Goal: Task Accomplishment & Management: Use online tool/utility

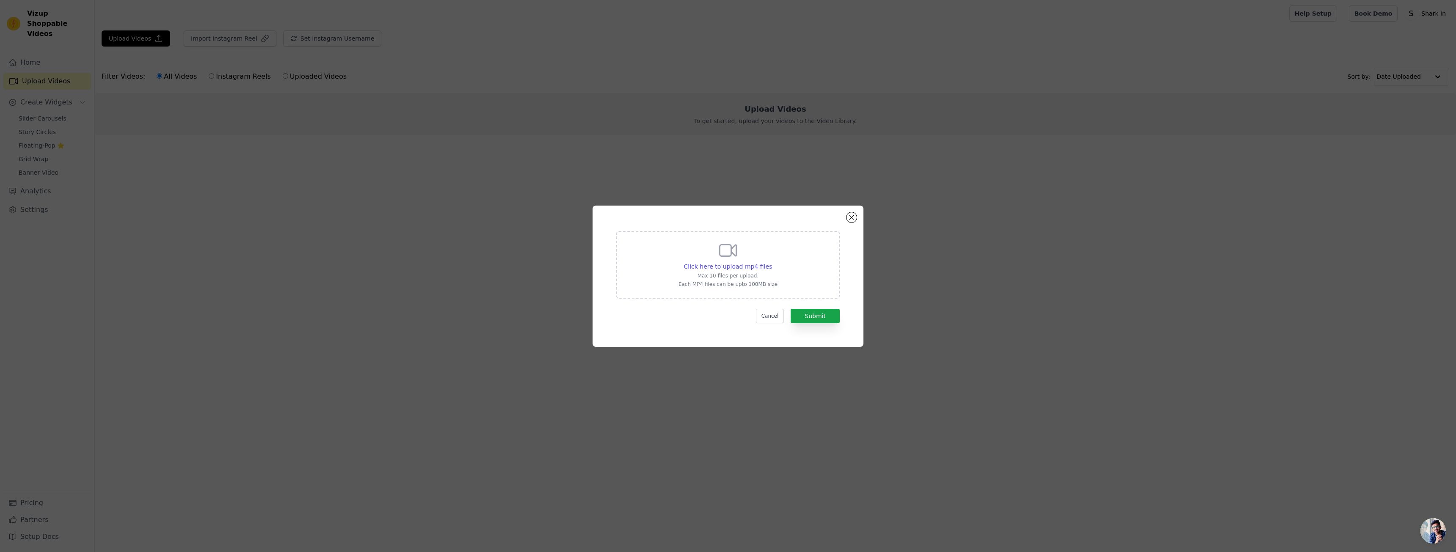
click at [757, 237] on div "Click here to upload mp4 files Max 10 files per upload. Each MP4 files can be u…" at bounding box center [727, 265] width 223 height 68
click at [771, 262] on input "Click here to upload mp4 files Max 10 files per upload. Each MP4 files can be u…" at bounding box center [771, 262] width 0 height 0
type input "C:\fakepath\ssstik.io_@STUDIO LEGACY_1759059540.mp4"
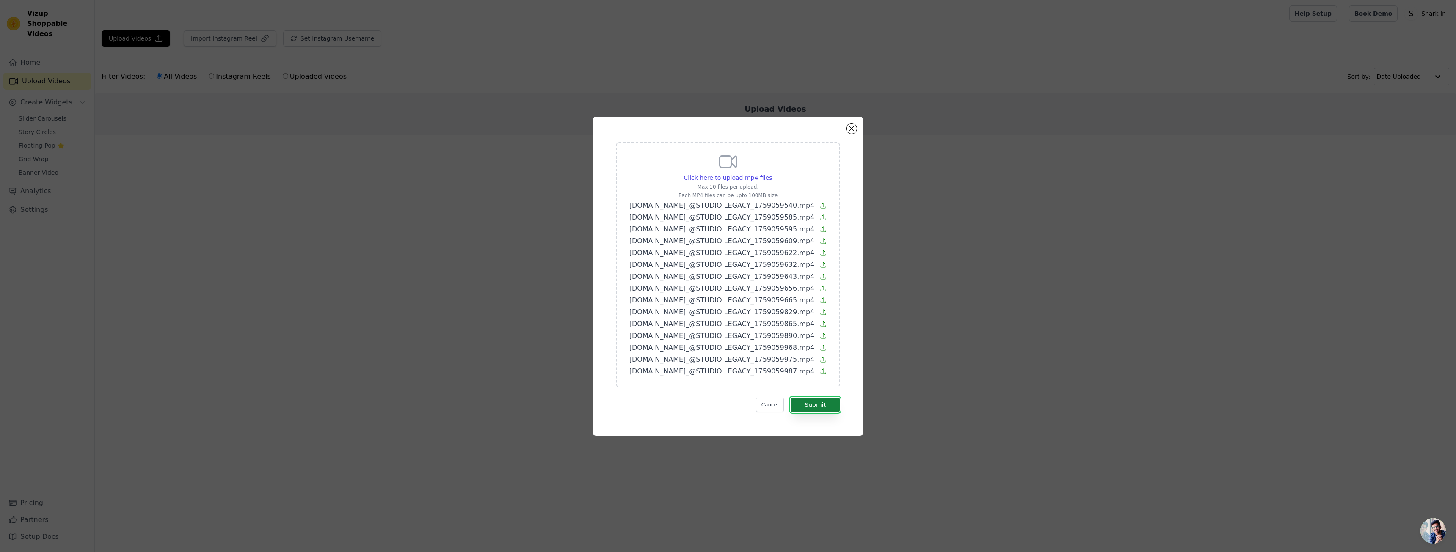
click at [829, 403] on button "Submit" at bounding box center [814, 405] width 49 height 14
drag, startPoint x: 775, startPoint y: 123, endPoint x: 786, endPoint y: 155, distance: 34.1
click at [775, 123] on div "Click here to upload mp4 files Max 10 files per upload. Each MP4 files can be u…" at bounding box center [727, 276] width 271 height 319
click at [824, 406] on button "Submit" at bounding box center [814, 405] width 49 height 14
click at [812, 411] on button "Submit" at bounding box center [814, 405] width 49 height 14
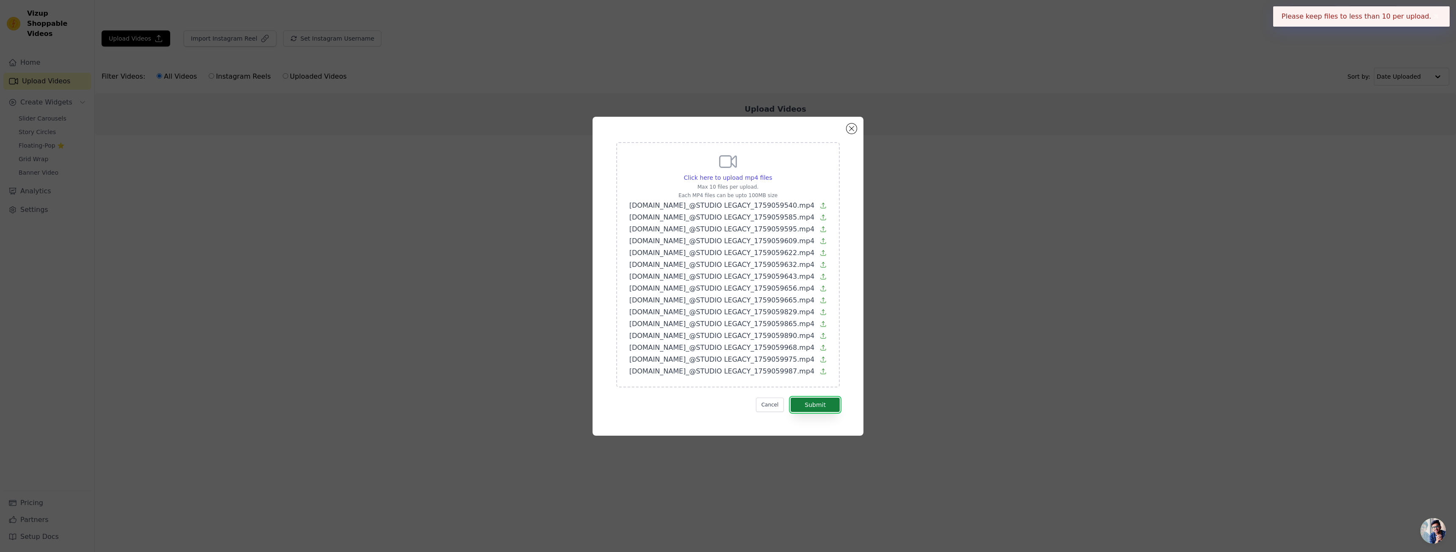
click at [813, 409] on button "Submit" at bounding box center [814, 405] width 49 height 14
click at [776, 401] on button "Cancel" at bounding box center [770, 405] width 28 height 14
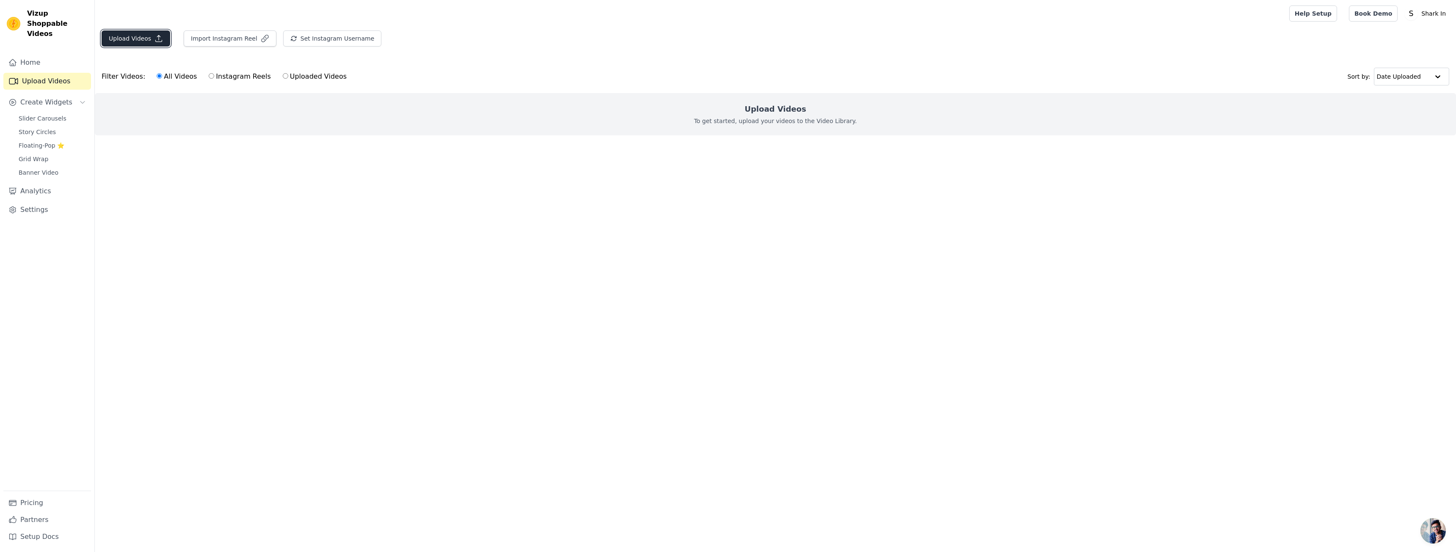
click at [134, 35] on button "Upload Videos" at bounding box center [136, 38] width 69 height 16
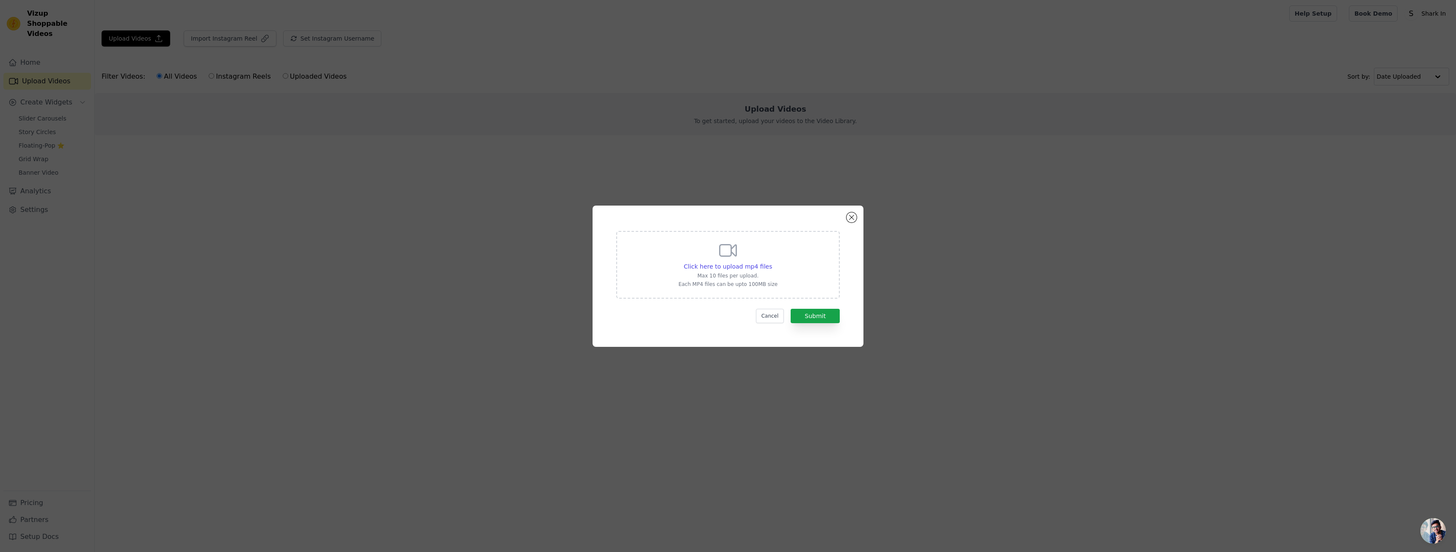
click at [710, 255] on div "Click here to upload mp4 files Max 10 files per upload. Each MP4 files can be u…" at bounding box center [727, 263] width 99 height 47
click at [771, 262] on input "Click here to upload mp4 files Max 10 files per upload. Each MP4 files can be u…" at bounding box center [771, 262] width 0 height 0
type input "C:\fakepath\ssstik.io_@STUDIO LEGACY_1759059632.mp4"
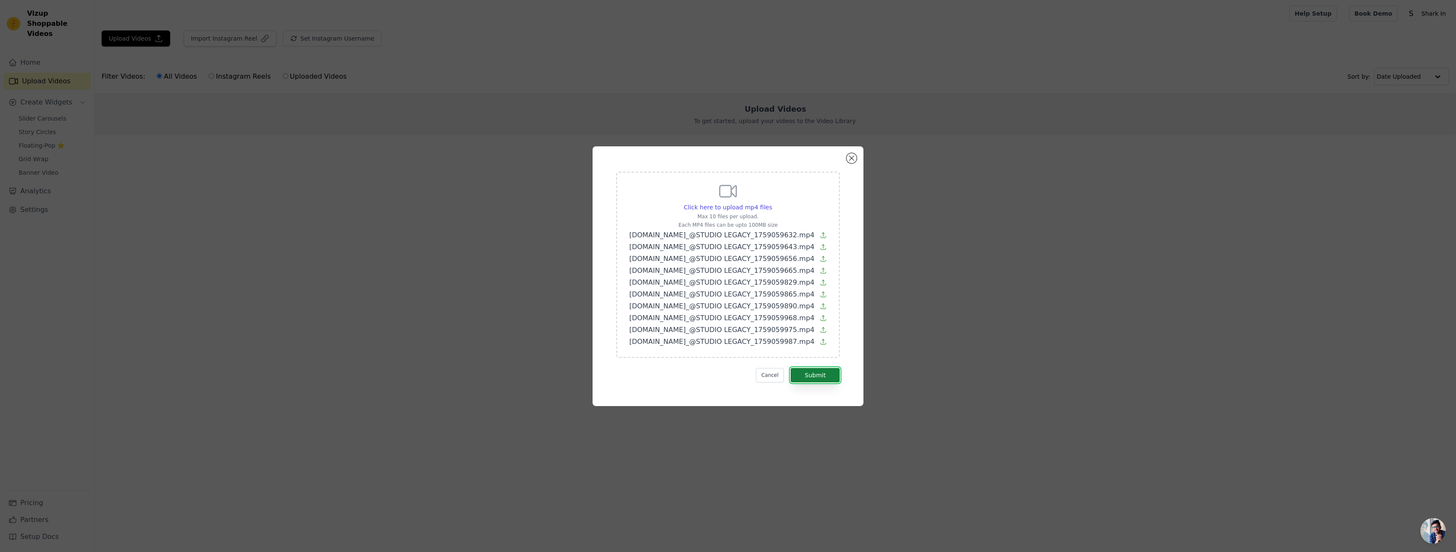
click at [815, 372] on button "Submit" at bounding box center [814, 375] width 49 height 14
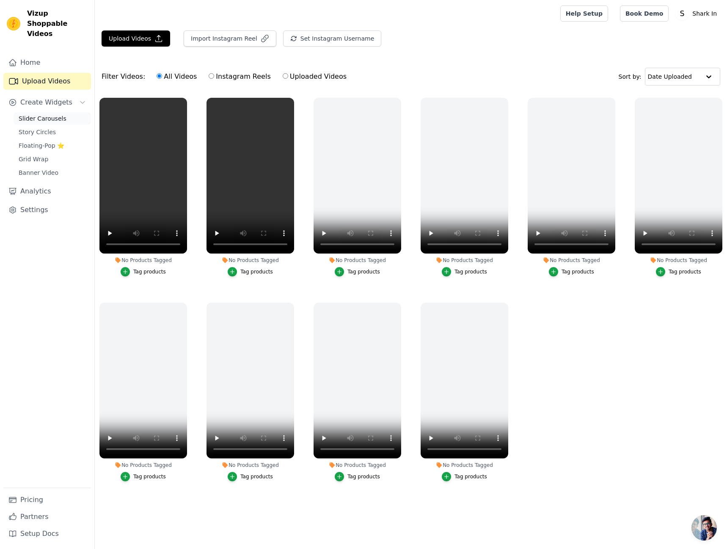
click at [51, 114] on span "Slider Carousels" at bounding box center [43, 118] width 48 height 8
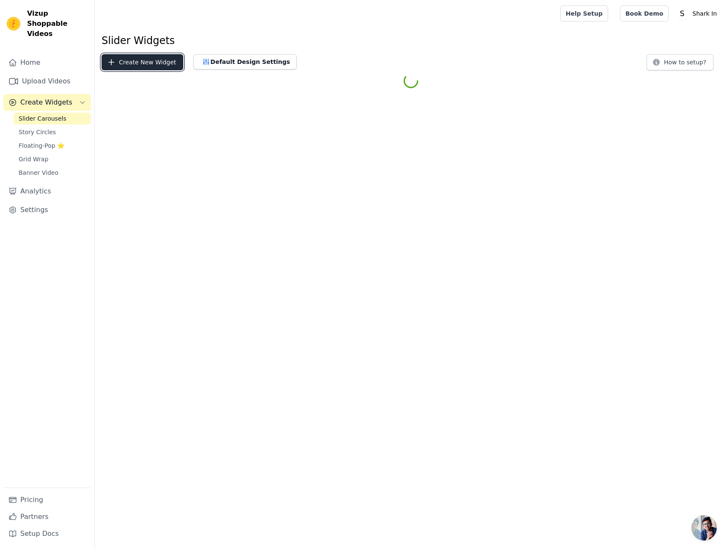
click at [157, 64] on button "Create New Widget" at bounding box center [143, 62] width 82 height 16
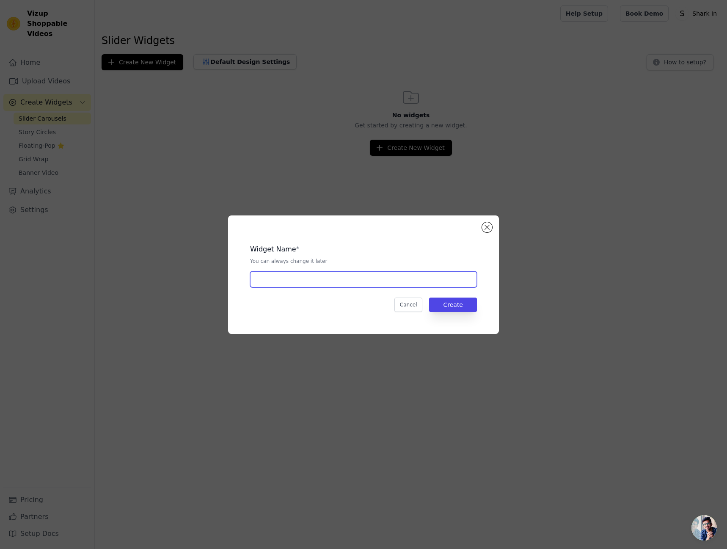
click at [333, 278] on input "text" at bounding box center [363, 279] width 227 height 16
type input "Stone"
click at [467, 304] on button "Create" at bounding box center [453, 304] width 48 height 14
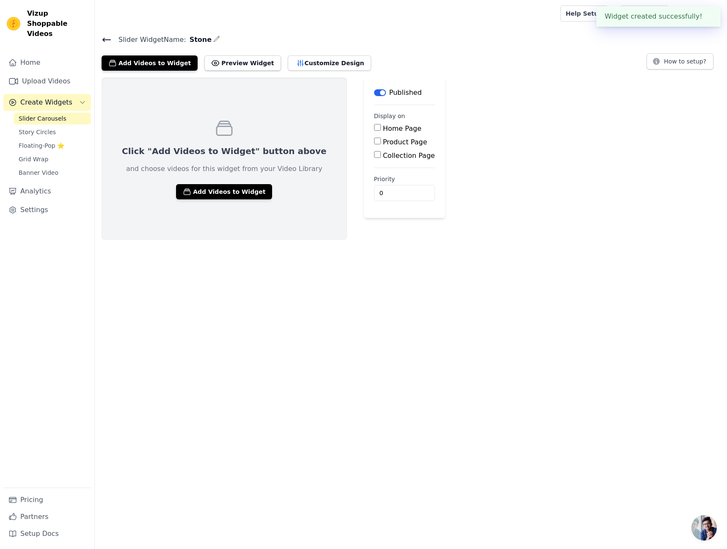
click at [383, 125] on label "Home Page" at bounding box center [402, 128] width 39 height 8
click at [374, 125] on input "Home Page" at bounding box center [377, 127] width 7 height 7
checkbox input "true"
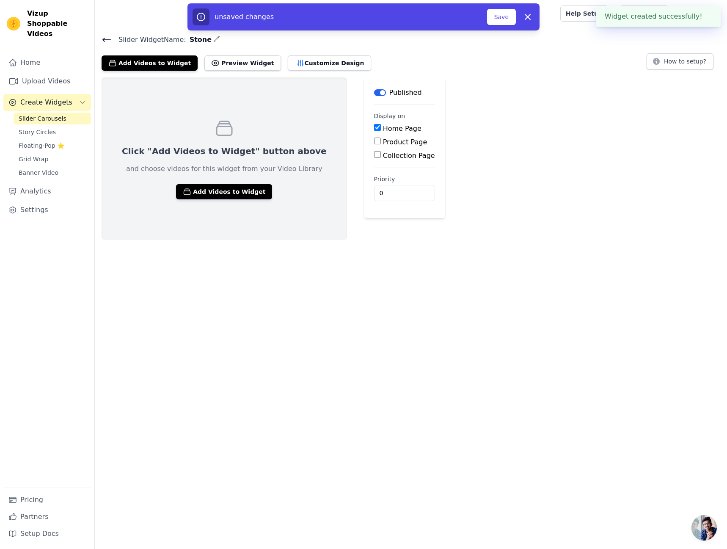
click at [383, 141] on label "Product Page" at bounding box center [405, 142] width 44 height 8
click at [380, 141] on input "Product Page" at bounding box center [377, 141] width 7 height 7
checkbox input "true"
click at [386, 178] on label "Collection Page" at bounding box center [409, 179] width 52 height 8
click at [381, 178] on input "Collection Page" at bounding box center [377, 178] width 7 height 7
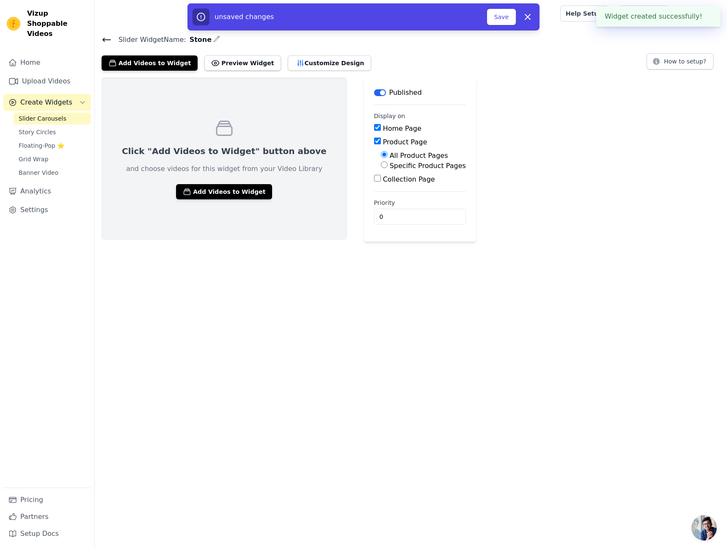
checkbox input "true"
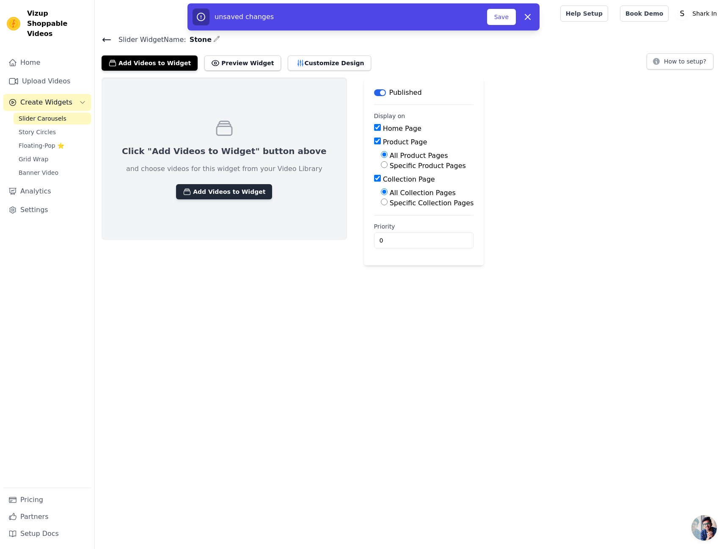
click at [233, 195] on button "Add Videos to Widget" at bounding box center [224, 191] width 96 height 15
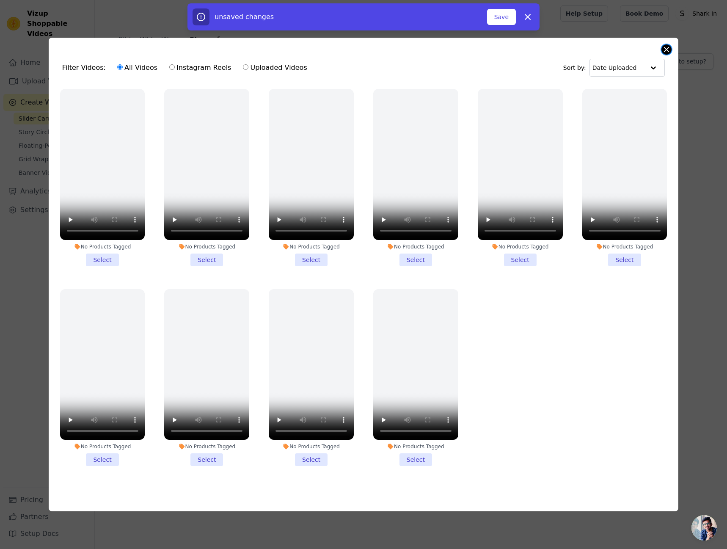
click at [671, 49] on div "Filter Videos: All Videos Instagram Reels Uploaded Videos Sort by: Date Uploade…" at bounding box center [364, 275] width 630 height 474
click at [510, 18] on button "Save" at bounding box center [501, 17] width 29 height 16
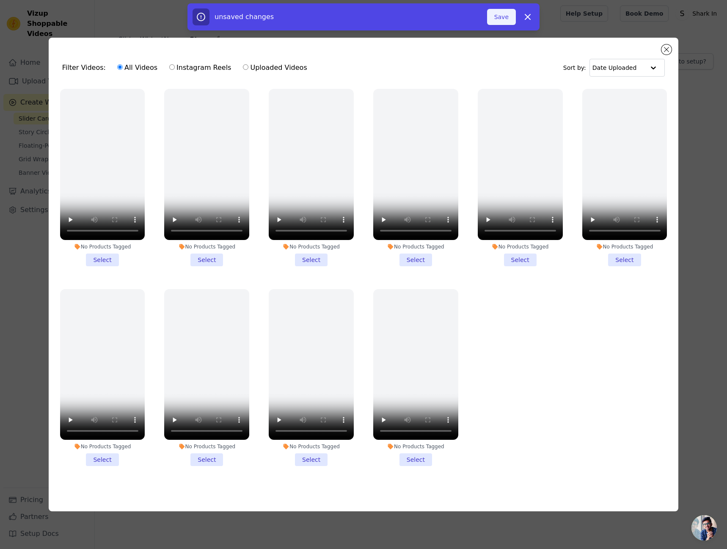
click at [510, 18] on button "Save" at bounding box center [501, 17] width 29 height 16
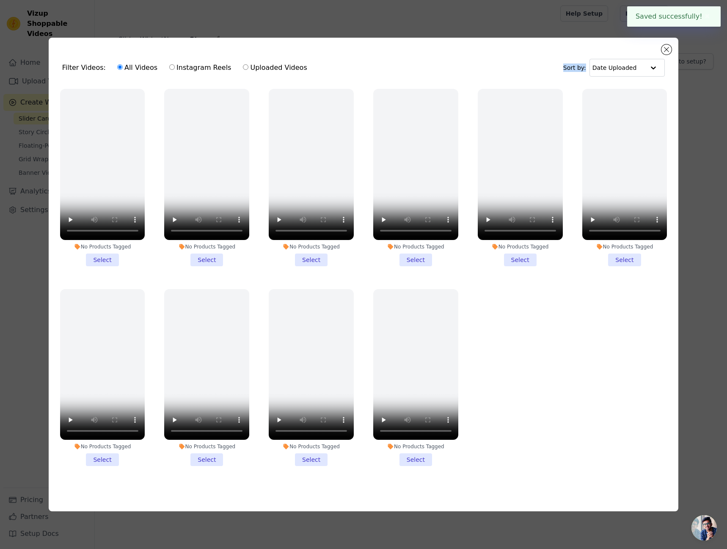
click at [510, 18] on div "Filter Videos: All Videos Instagram Reels Uploaded Videos Sort by: Date Uploade…" at bounding box center [363, 274] width 727 height 549
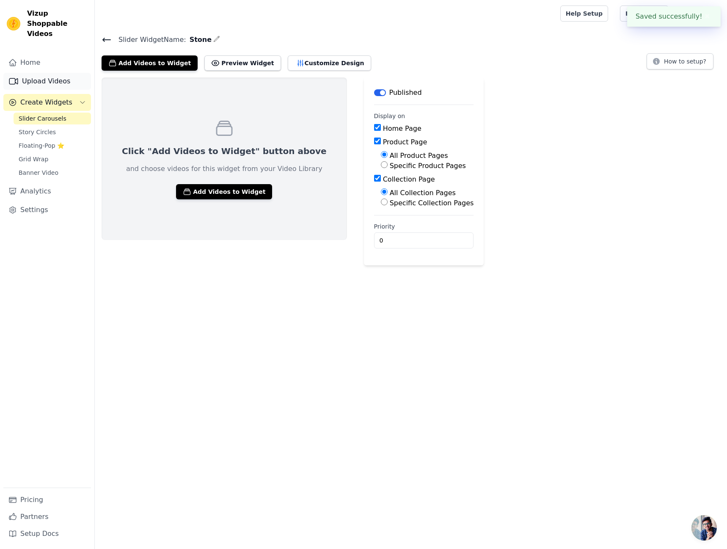
click at [54, 73] on link "Upload Videos" at bounding box center [47, 81] width 88 height 17
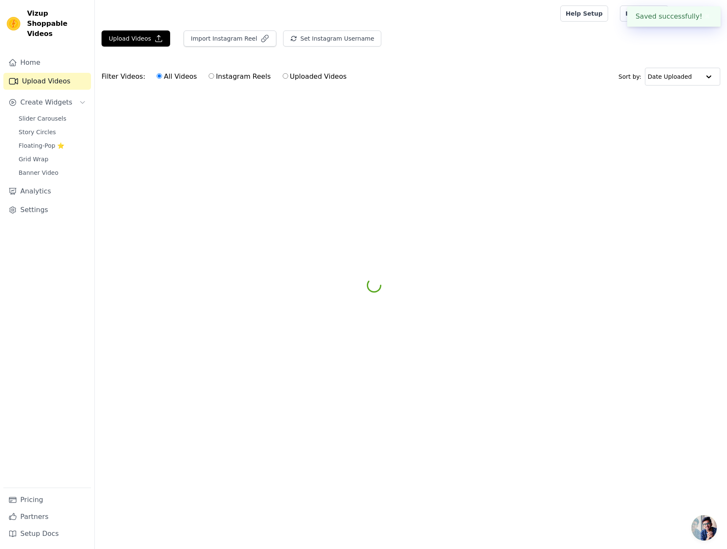
click at [159, 49] on div "Upload Videos Import Instagram Reel Set Instagram Username Import Latest IG Ree…" at bounding box center [411, 41] width 632 height 23
click at [159, 45] on button "Upload Videos" at bounding box center [136, 38] width 69 height 16
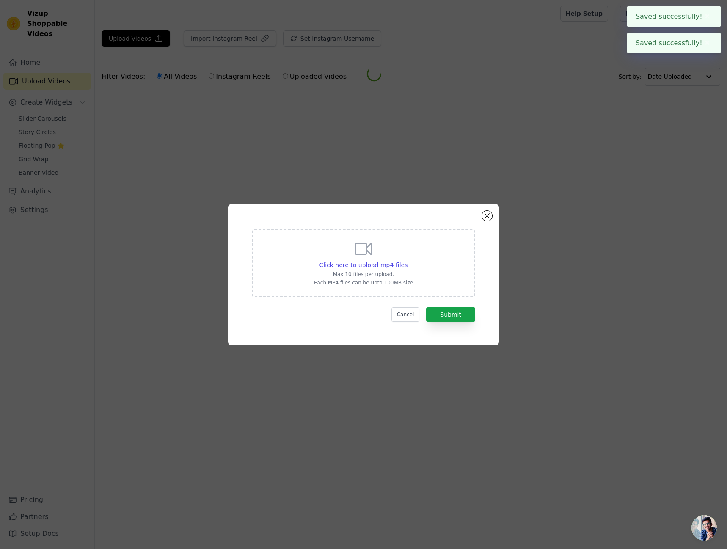
click at [364, 251] on icon at bounding box center [363, 249] width 20 height 20
click at [407, 260] on input "Click here to upload mp4 files Max 10 files per upload. Each MP4 files can be u…" at bounding box center [407, 260] width 0 height 0
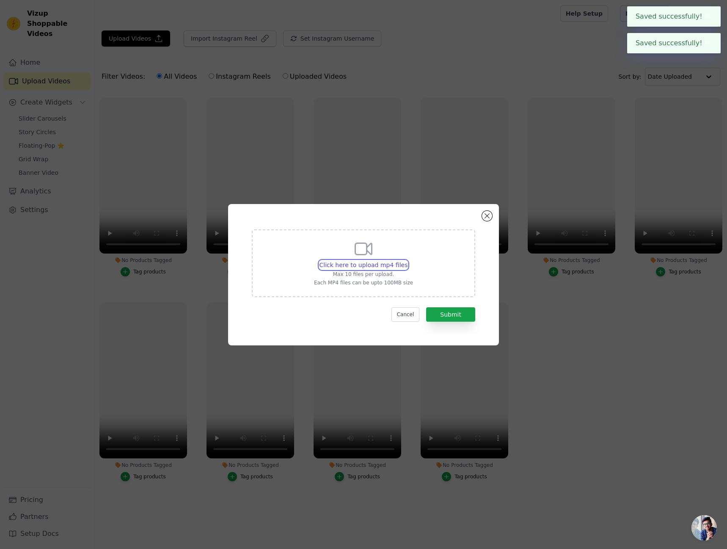
type input "C:\fakepath\ssstik.io_@STUDIO LEGACY_1759059540.mp4"
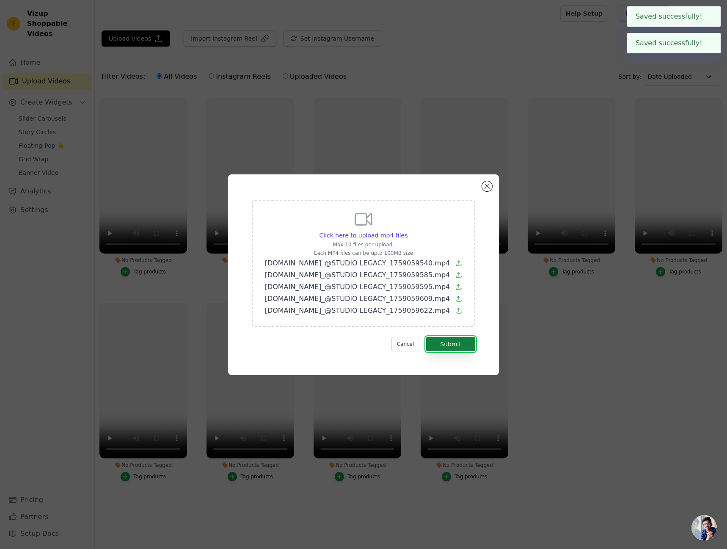
click at [464, 351] on button "Submit" at bounding box center [450, 344] width 49 height 14
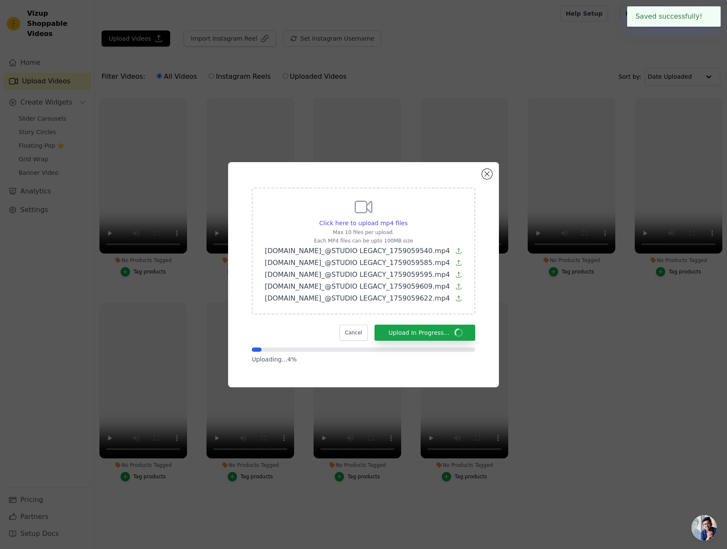
click at [302, 331] on div "Cancel Upload In Progress..." at bounding box center [363, 333] width 223 height 16
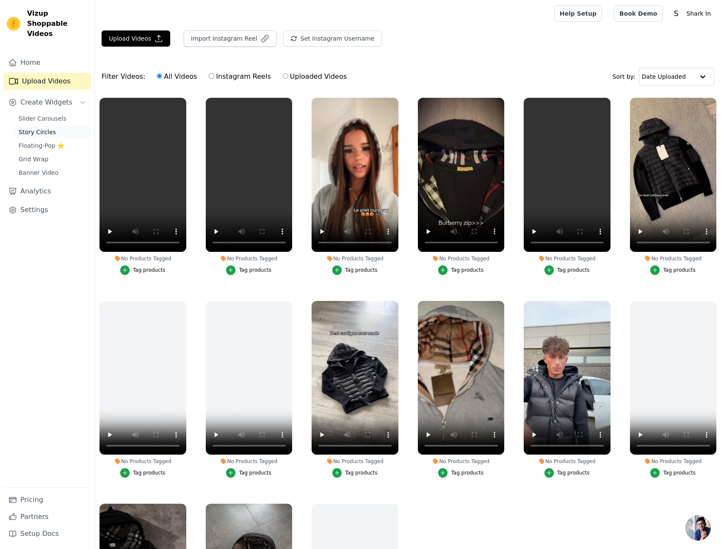
click at [46, 126] on link "Story Circles" at bounding box center [52, 132] width 77 height 12
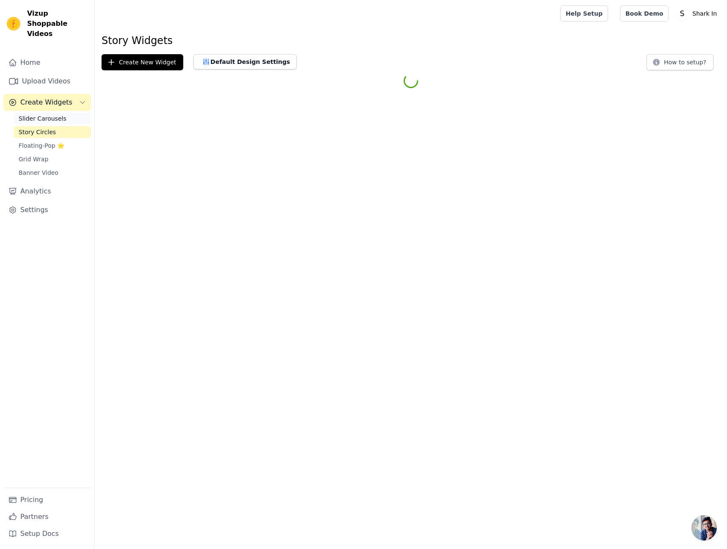
click at [48, 114] on span "Slider Carousels" at bounding box center [43, 118] width 48 height 8
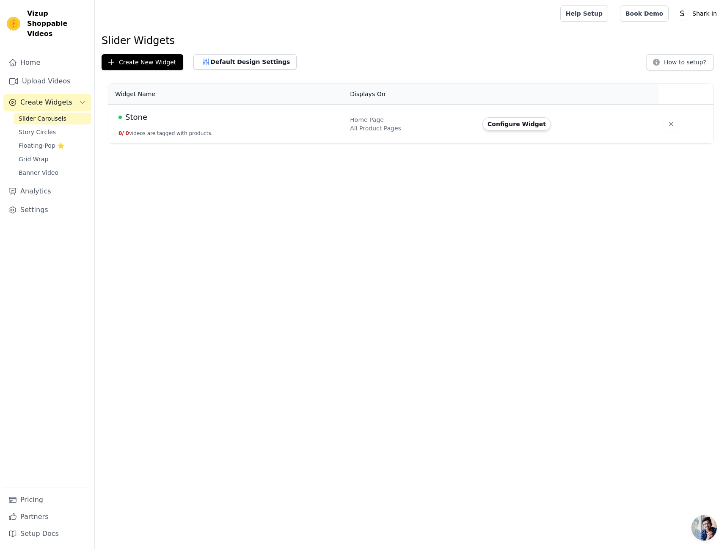
click at [150, 117] on div "Stone" at bounding box center [228, 117] width 221 height 12
click at [514, 123] on button "Configure Widget" at bounding box center [516, 124] width 69 height 14
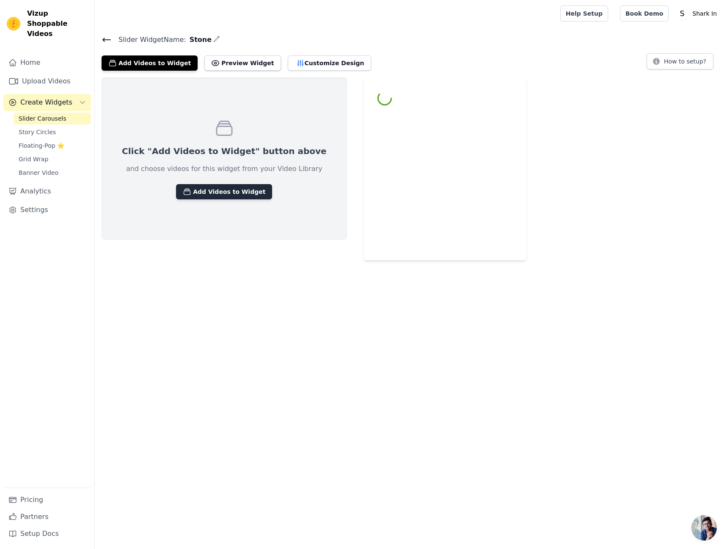
click at [237, 191] on button "Add Videos to Widget" at bounding box center [224, 191] width 96 height 15
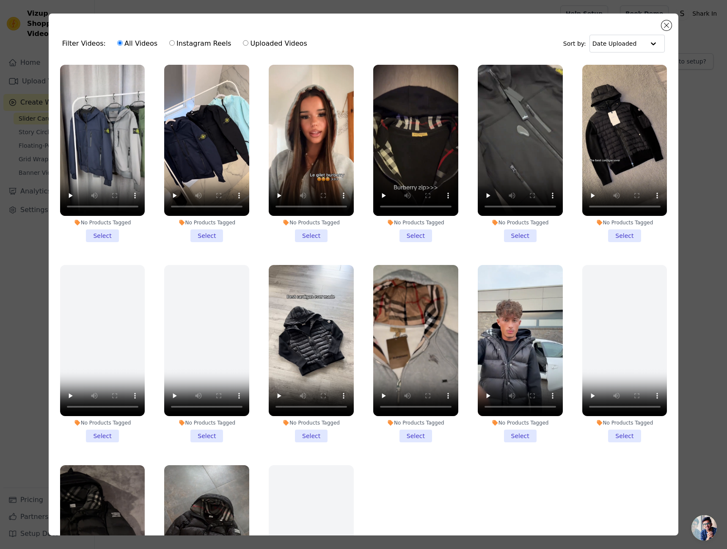
click at [110, 235] on li "No Products Tagged Select" at bounding box center [102, 153] width 85 height 177
click at [0, 0] on input "No Products Tagged Select" at bounding box center [0, 0] width 0 height 0
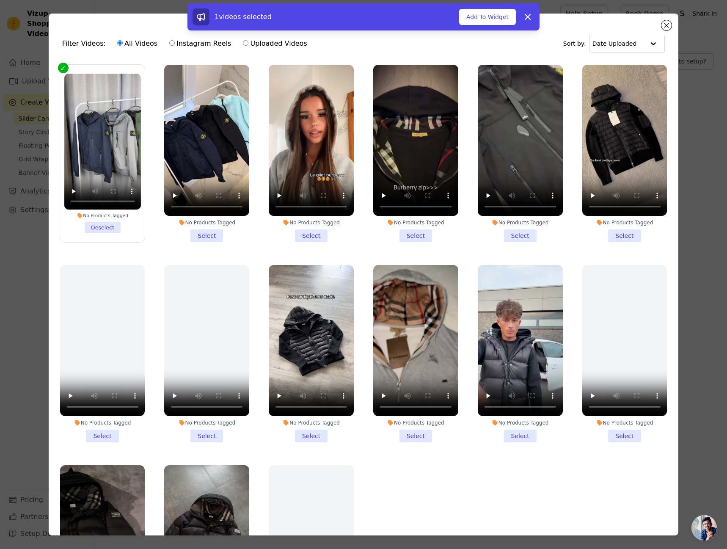
click at [209, 233] on li "No Products Tagged Select" at bounding box center [206, 153] width 85 height 177
click at [0, 0] on input "No Products Tagged Select" at bounding box center [0, 0] width 0 height 0
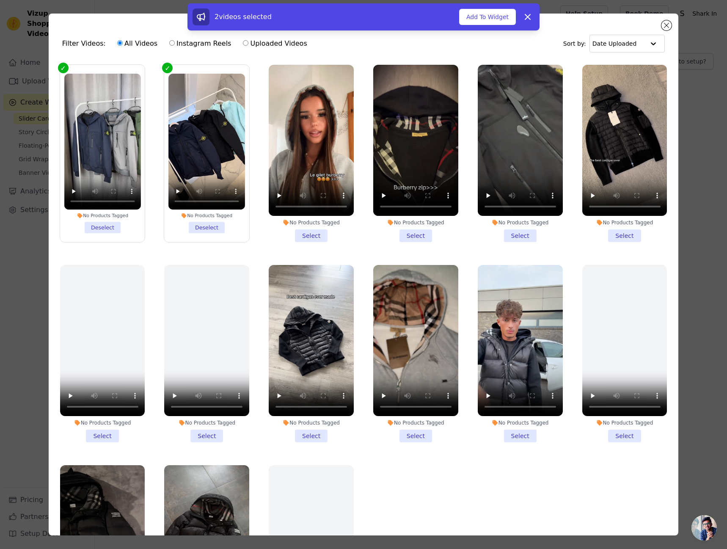
click at [501, 229] on li "No Products Tagged Select" at bounding box center [520, 153] width 85 height 177
click at [0, 0] on input "No Products Tagged Select" at bounding box center [0, 0] width 0 height 0
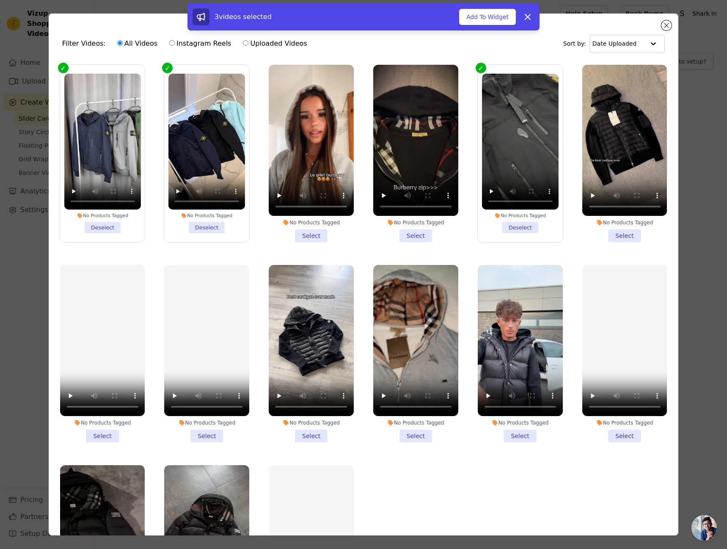
click at [479, 25] on div "3 videos selected Add To Widget Dismiss" at bounding box center [364, 16] width 342 height 17
click at [479, 21] on button "Add To Widget" at bounding box center [487, 17] width 57 height 16
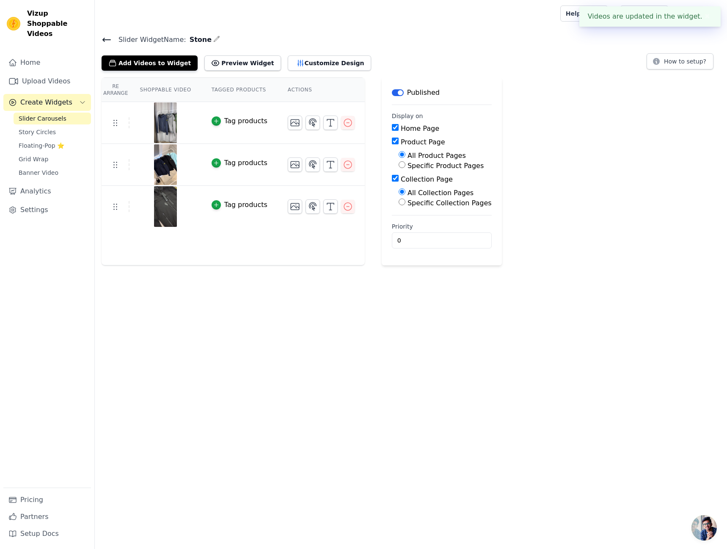
click at [107, 38] on icon at bounding box center [107, 40] width 10 height 10
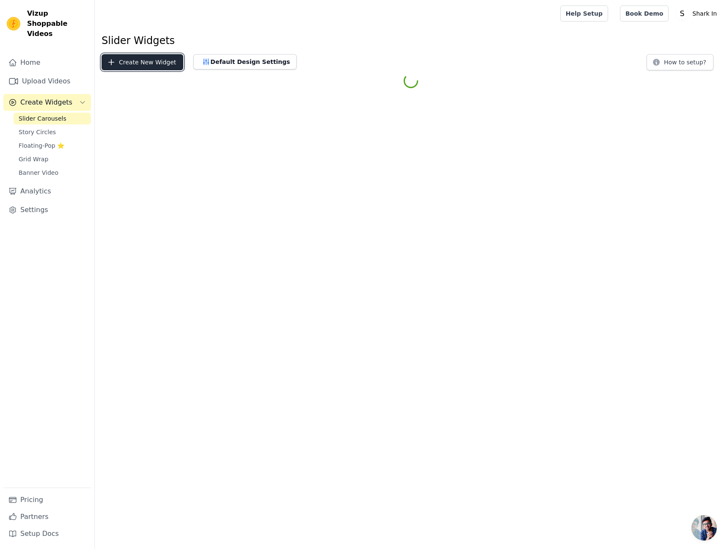
click at [163, 62] on button "Create New Widget" at bounding box center [143, 62] width 82 height 16
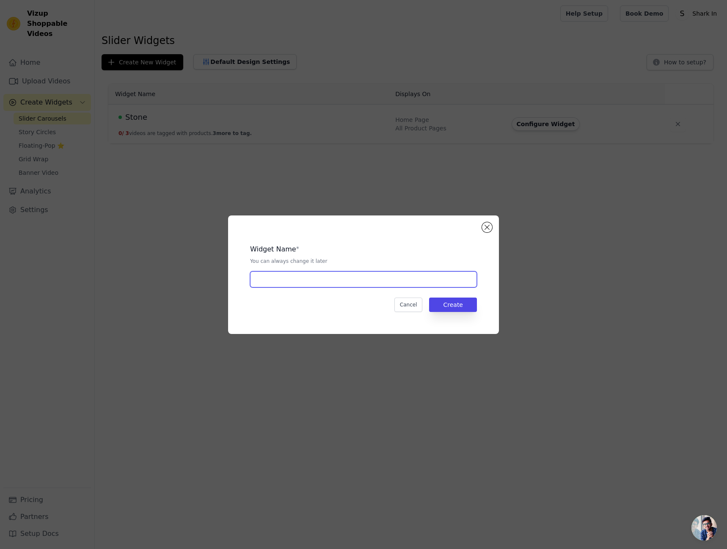
click at [334, 284] on input "text" at bounding box center [363, 279] width 227 height 16
type input "jacket burberry"
click at [451, 309] on button "Create" at bounding box center [453, 304] width 48 height 14
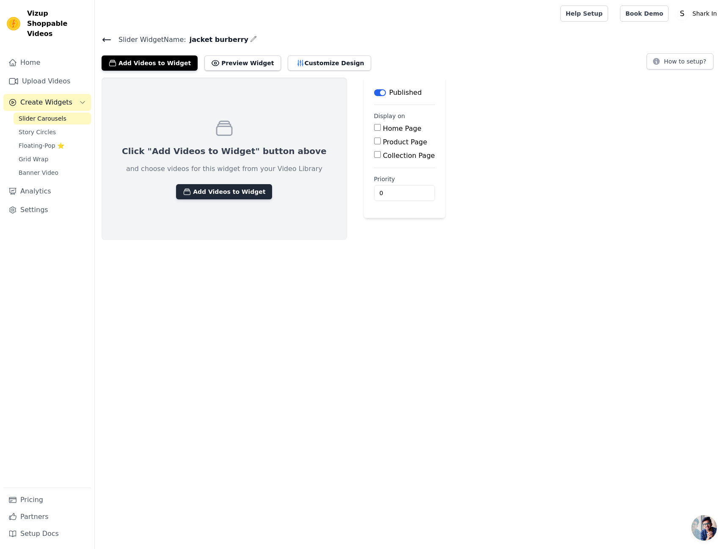
click at [231, 190] on button "Add Videos to Widget" at bounding box center [224, 191] width 96 height 15
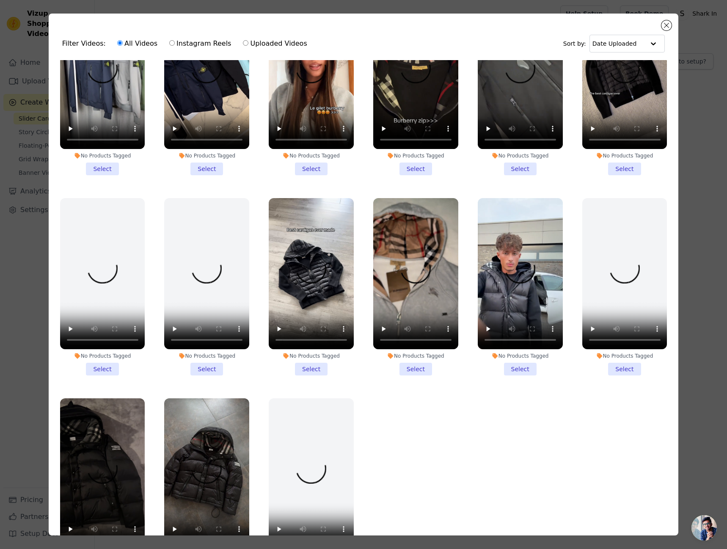
scroll to position [74, 0]
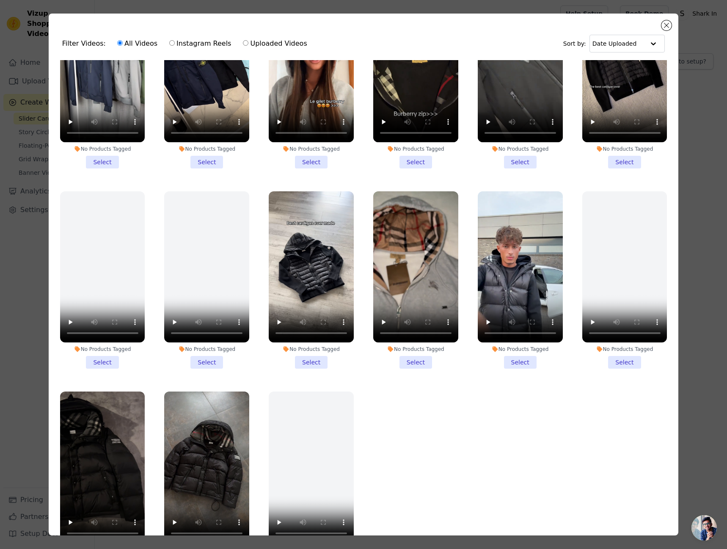
click at [515, 358] on li "No Products Tagged Select" at bounding box center [520, 279] width 85 height 177
click at [0, 0] on input "No Products Tagged Select" at bounding box center [0, 0] width 0 height 0
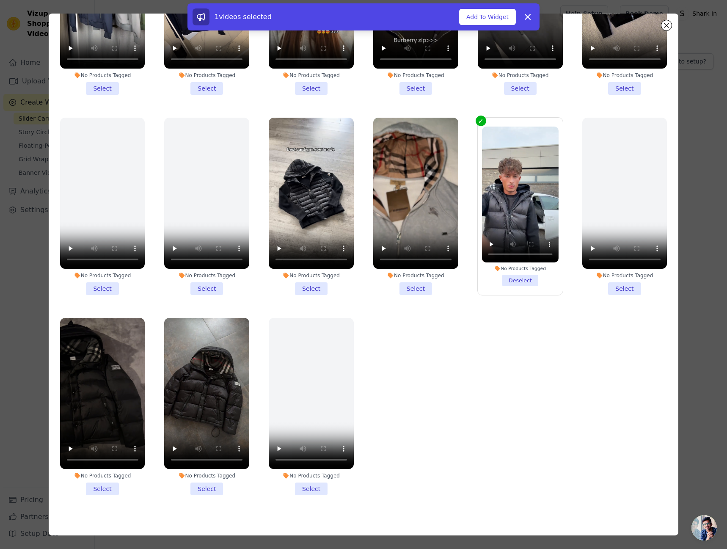
click at [107, 479] on li "No Products Tagged Select" at bounding box center [102, 406] width 85 height 177
click at [0, 0] on input "No Products Tagged Select" at bounding box center [0, 0] width 0 height 0
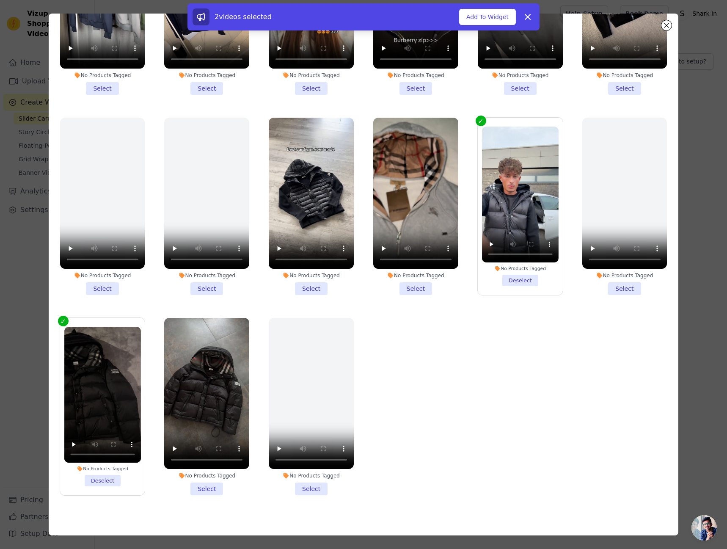
click at [199, 476] on li "No Products Tagged Select" at bounding box center [206, 406] width 85 height 177
click at [0, 0] on input "No Products Tagged Select" at bounding box center [0, 0] width 0 height 0
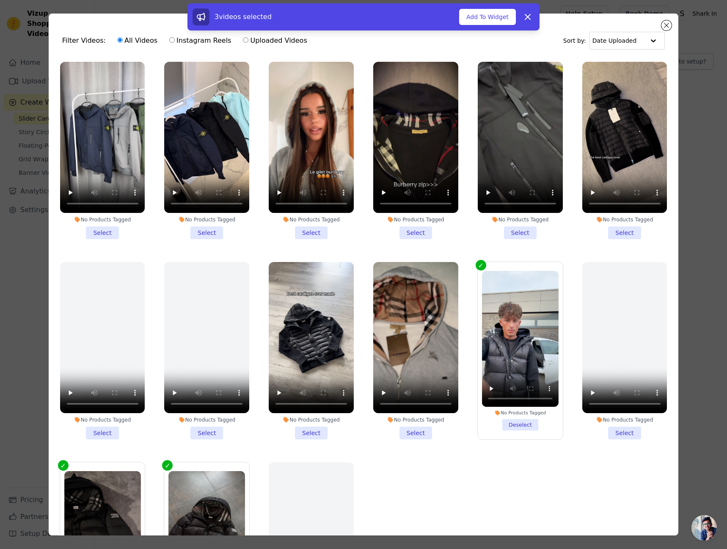
scroll to position [0, 0]
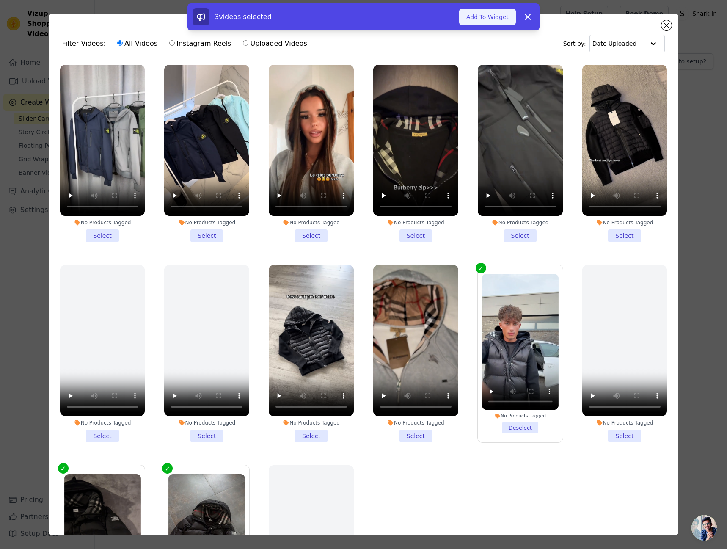
click at [492, 19] on button "Add To Widget" at bounding box center [487, 17] width 57 height 16
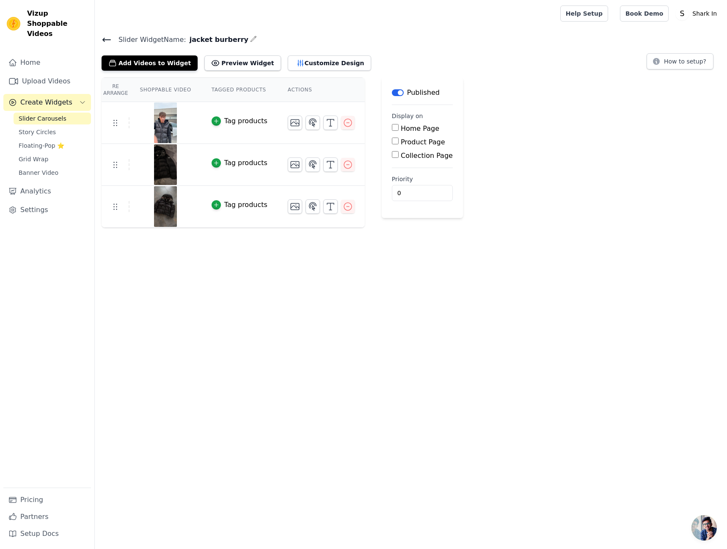
click at [55, 97] on span "Create Widgets" at bounding box center [46, 102] width 52 height 10
click at [46, 97] on span "Create Widgets" at bounding box center [46, 102] width 52 height 10
click at [50, 114] on span "Slider Carousels" at bounding box center [43, 118] width 48 height 8
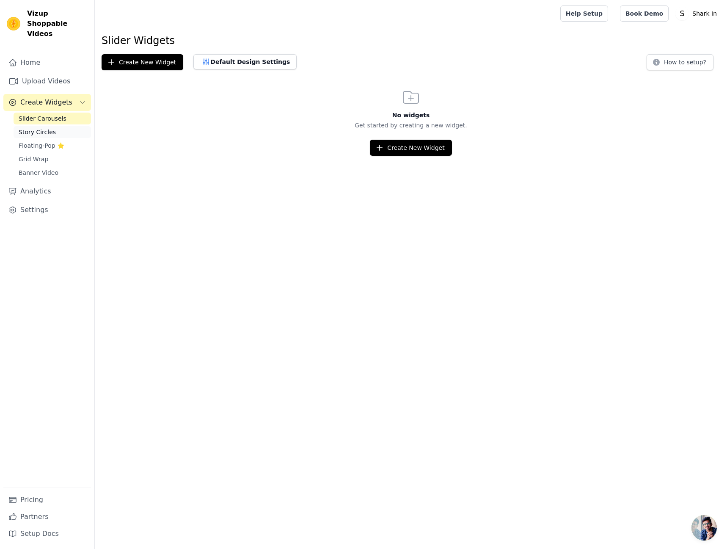
click at [52, 126] on link "Story Circles" at bounding box center [52, 132] width 77 height 12
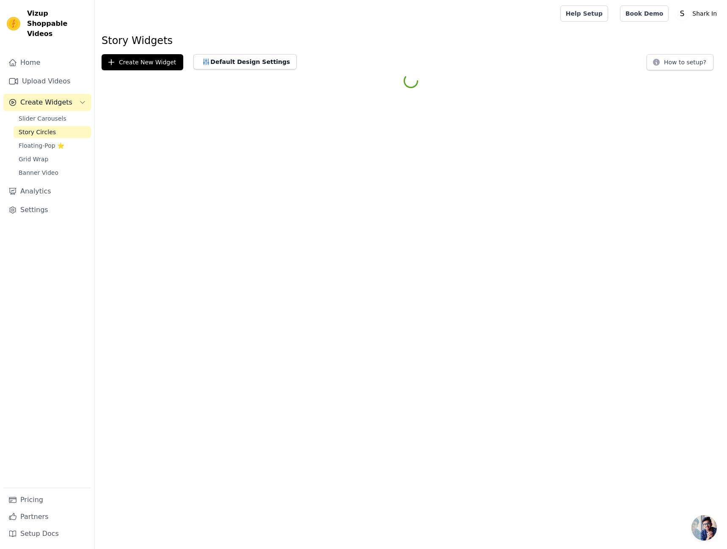
click at [53, 116] on div "Slider Carousels Story Circles Floating-Pop ⭐ Grid Wrap Banner Video" at bounding box center [52, 146] width 77 height 66
click at [55, 113] on link "Slider Carousels" at bounding box center [52, 119] width 77 height 12
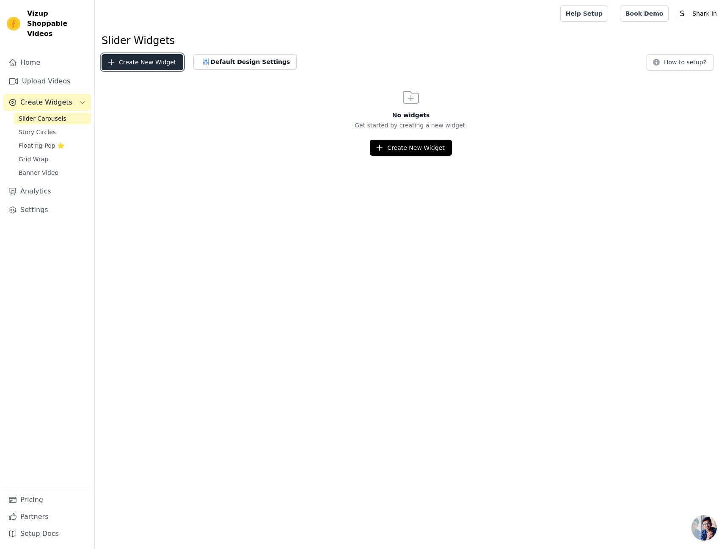
click at [139, 65] on button "Create New Widget" at bounding box center [143, 62] width 82 height 16
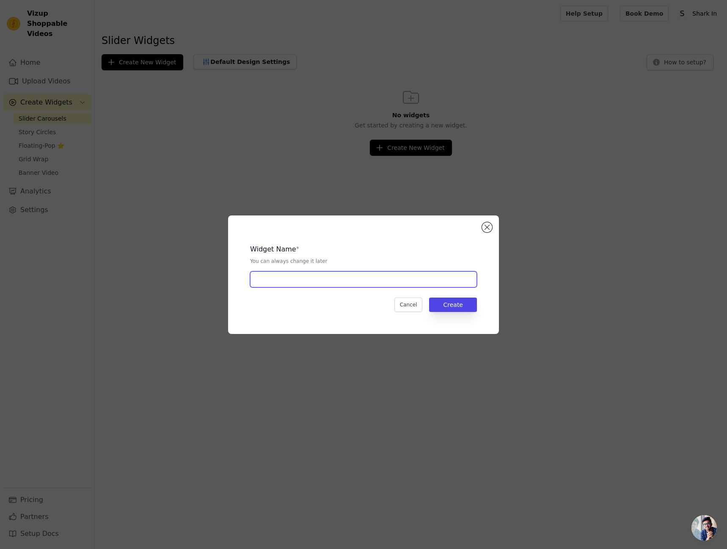
click at [319, 284] on input "text" at bounding box center [363, 279] width 227 height 16
type input "Gilet Burberry"
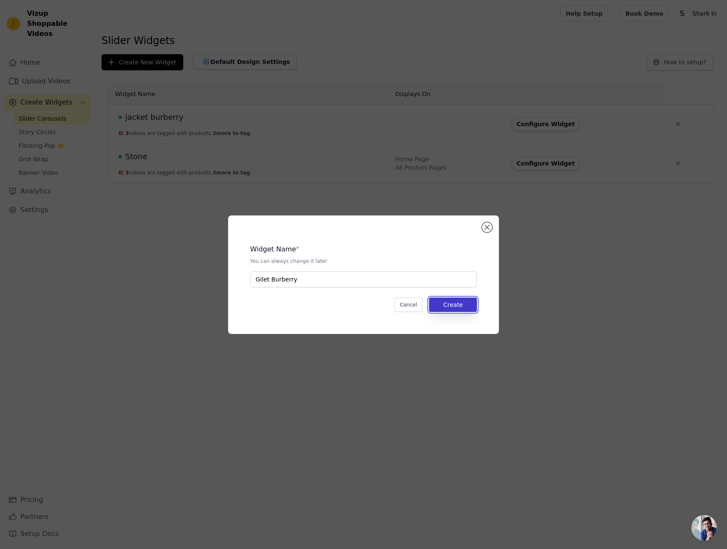
click at [447, 309] on button "Create" at bounding box center [453, 304] width 48 height 14
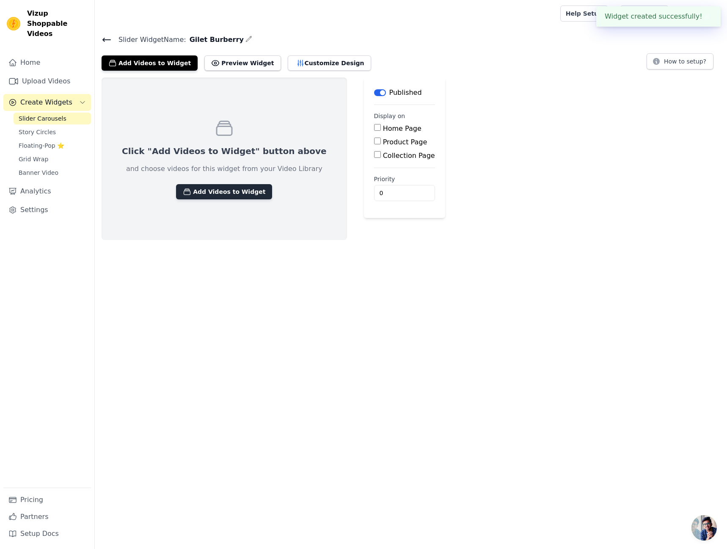
click at [245, 190] on button "Add Videos to Widget" at bounding box center [224, 191] width 96 height 15
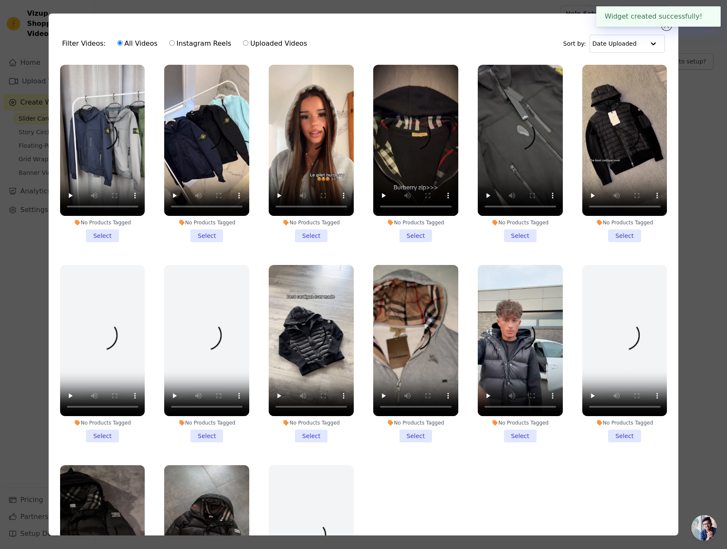
click at [306, 231] on li "No Products Tagged Select" at bounding box center [311, 153] width 85 height 177
click at [0, 0] on input "No Products Tagged Select" at bounding box center [0, 0] width 0 height 0
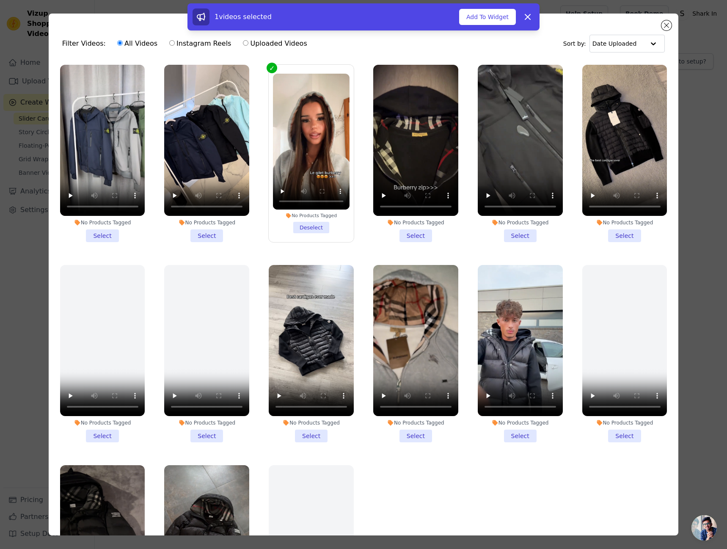
click at [405, 225] on li "No Products Tagged Select" at bounding box center [415, 153] width 85 height 177
click at [0, 0] on input "No Products Tagged Select" at bounding box center [0, 0] width 0 height 0
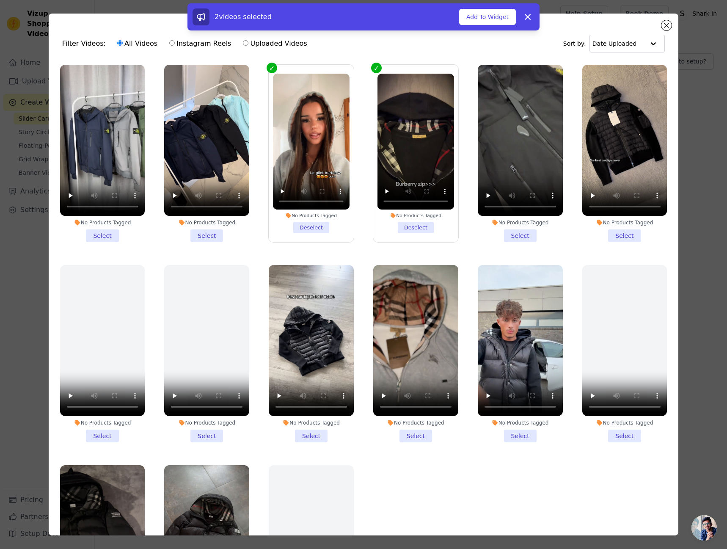
click at [414, 428] on li "No Products Tagged Select" at bounding box center [415, 353] width 85 height 177
click at [0, 0] on input "No Products Tagged Select" at bounding box center [0, 0] width 0 height 0
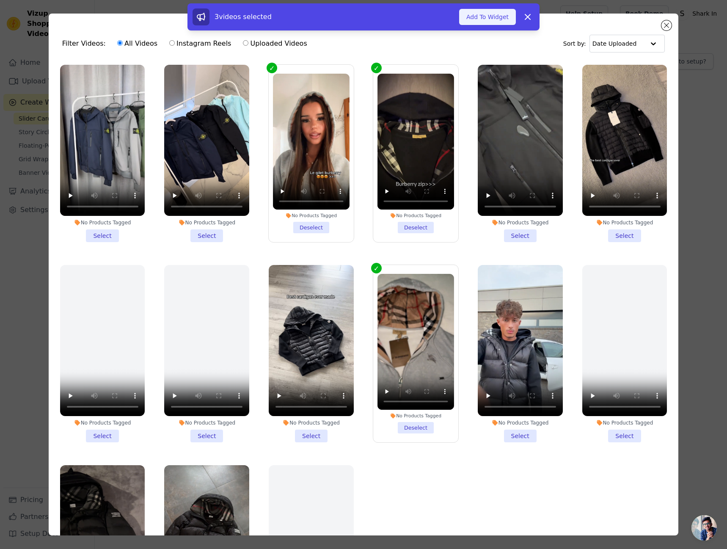
click at [479, 13] on button "Add To Widget" at bounding box center [487, 17] width 57 height 16
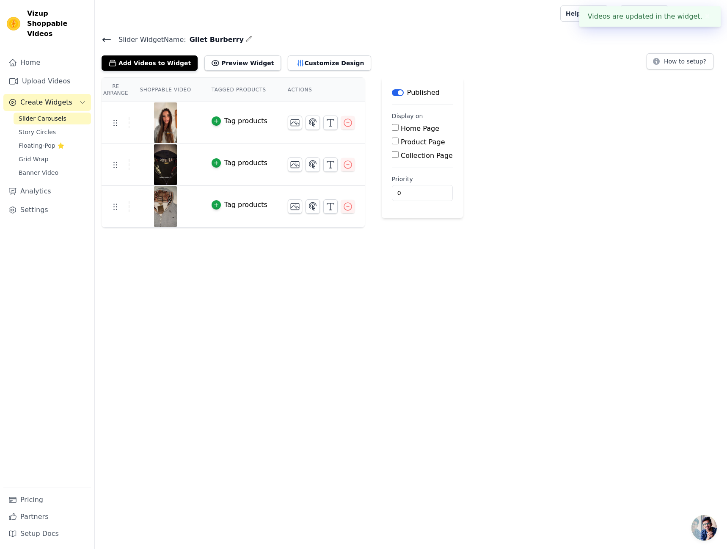
click at [44, 114] on span "Slider Carousels" at bounding box center [43, 118] width 48 height 8
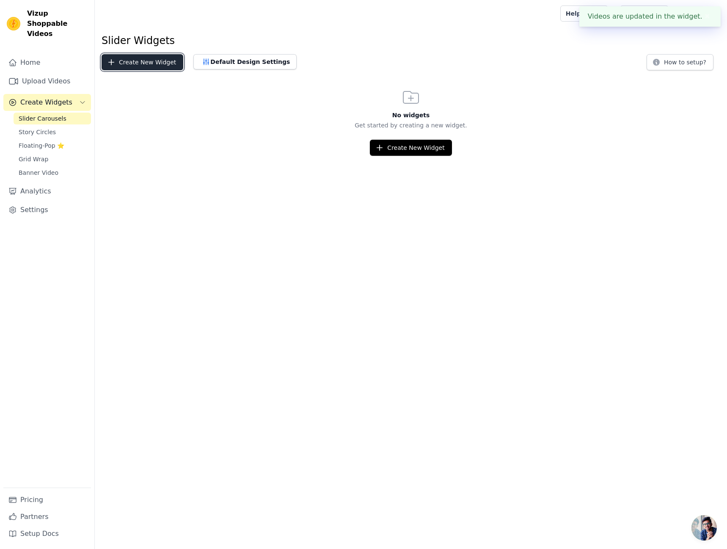
click at [103, 64] on button "Create New Widget" at bounding box center [143, 62] width 82 height 16
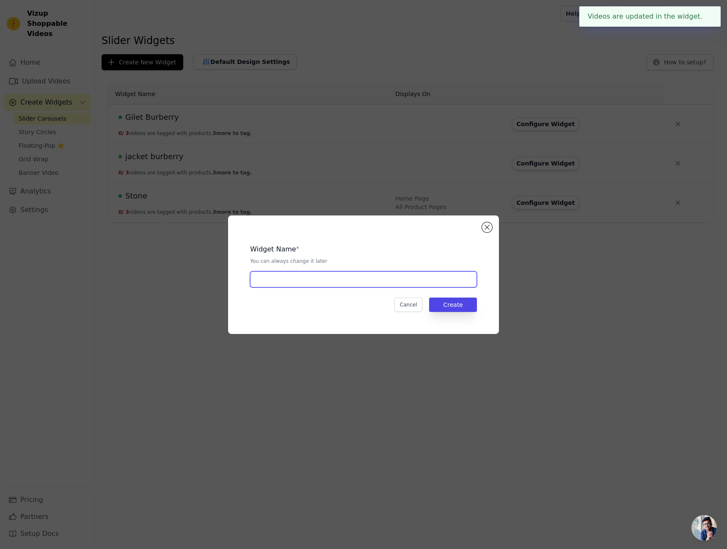
click at [335, 276] on input "text" at bounding box center [363, 279] width 227 height 16
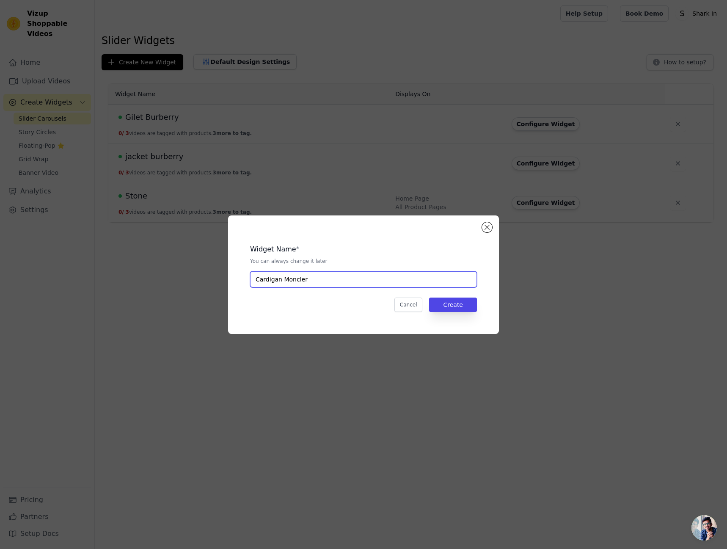
type input "Cardigan Moncler"
click at [470, 306] on button "Create" at bounding box center [453, 304] width 48 height 14
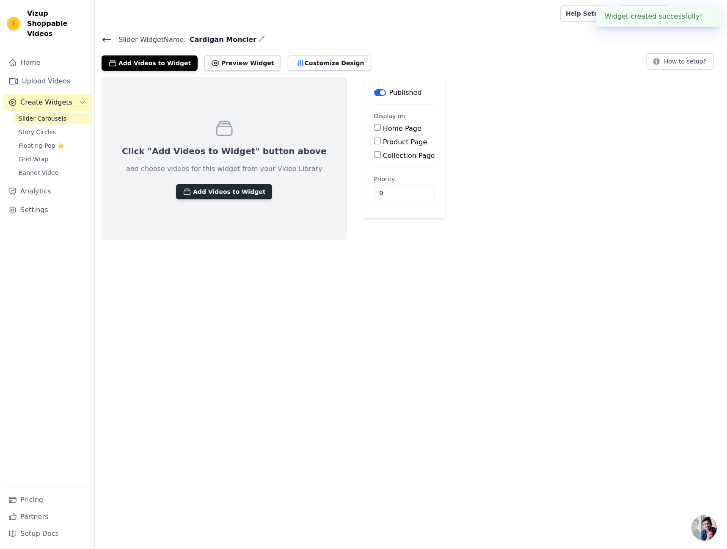
click at [222, 192] on button "Add Videos to Widget" at bounding box center [224, 191] width 96 height 15
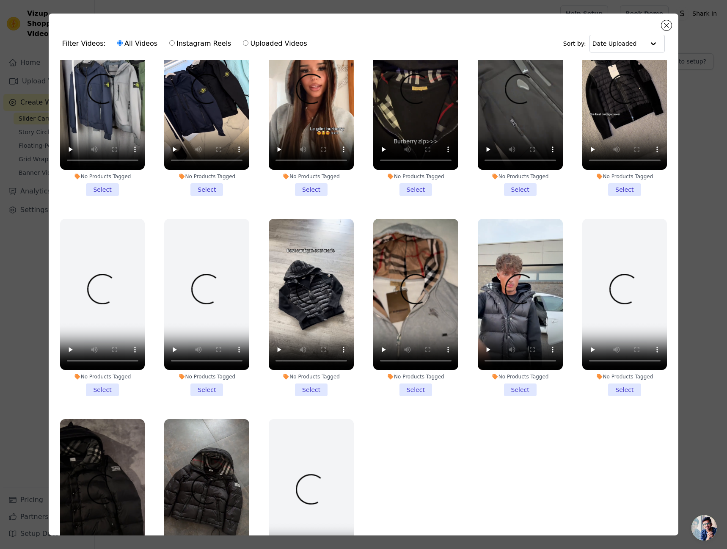
scroll to position [56, 0]
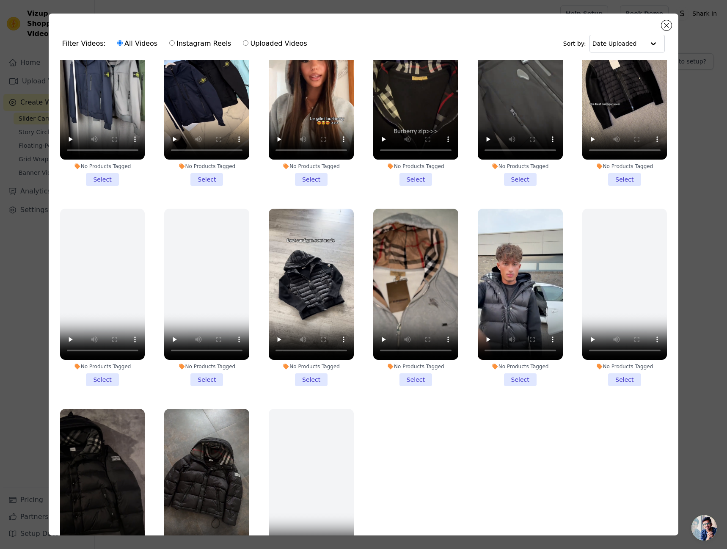
click at [104, 373] on li "No Products Tagged Select" at bounding box center [102, 297] width 85 height 177
click at [0, 0] on input "No Products Tagged Select" at bounding box center [0, 0] width 0 height 0
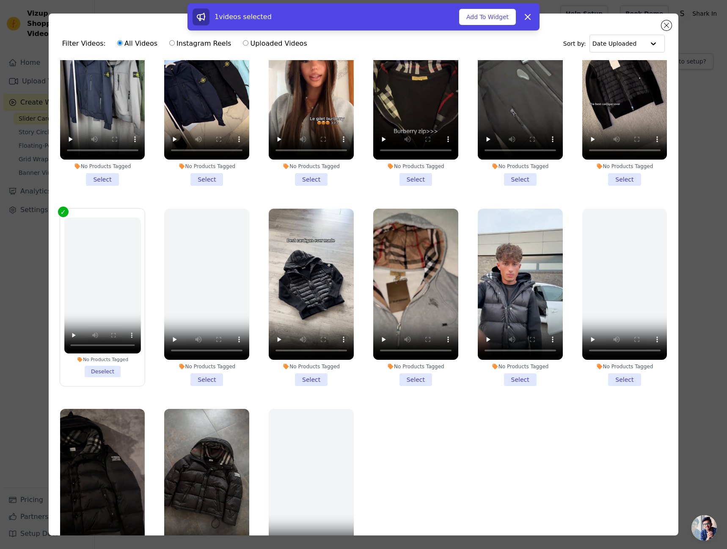
click at [311, 369] on li "No Products Tagged Select" at bounding box center [311, 297] width 85 height 177
click at [0, 0] on input "No Products Tagged Select" at bounding box center [0, 0] width 0 height 0
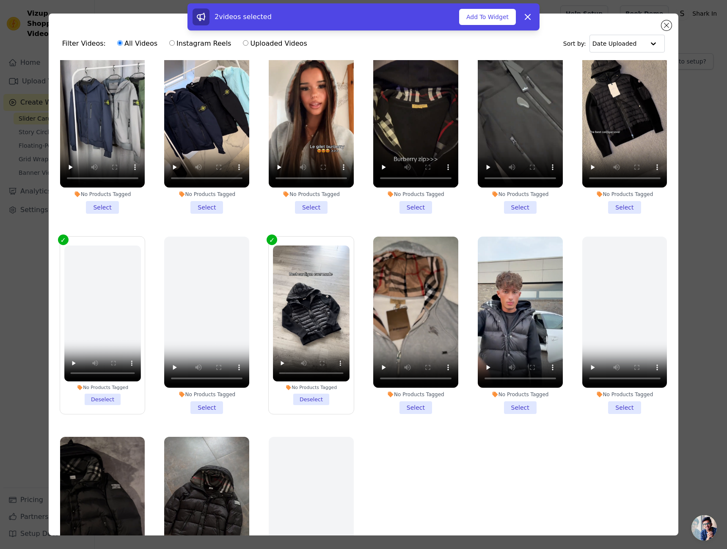
click at [614, 201] on li "No Products Tagged Select" at bounding box center [624, 124] width 85 height 177
click at [0, 0] on input "No Products Tagged Select" at bounding box center [0, 0] width 0 height 0
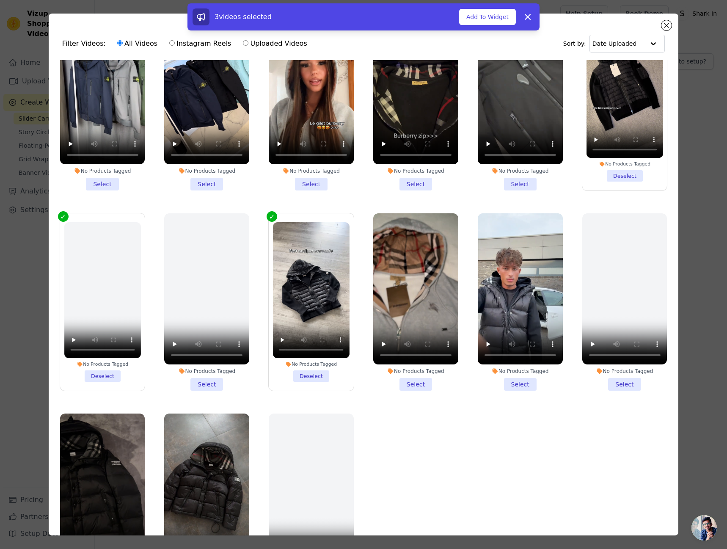
scroll to position [0, 0]
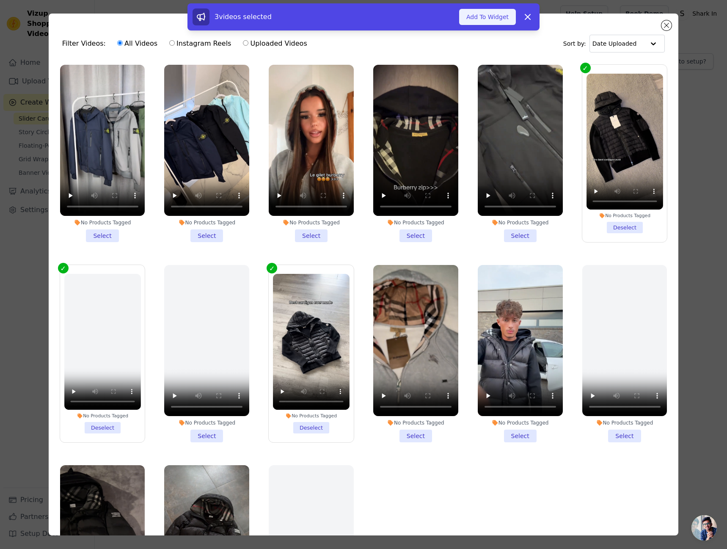
click at [487, 24] on button "Add To Widget" at bounding box center [487, 17] width 57 height 16
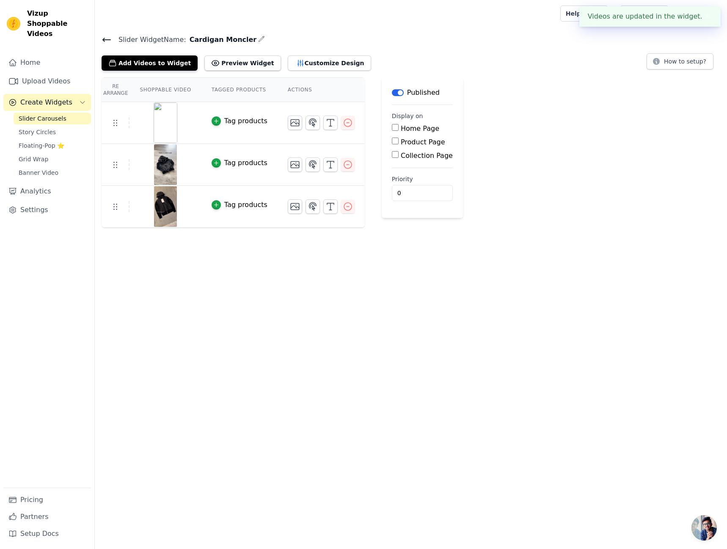
click at [392, 125] on input "Home Page" at bounding box center [395, 127] width 7 height 7
checkbox input "true"
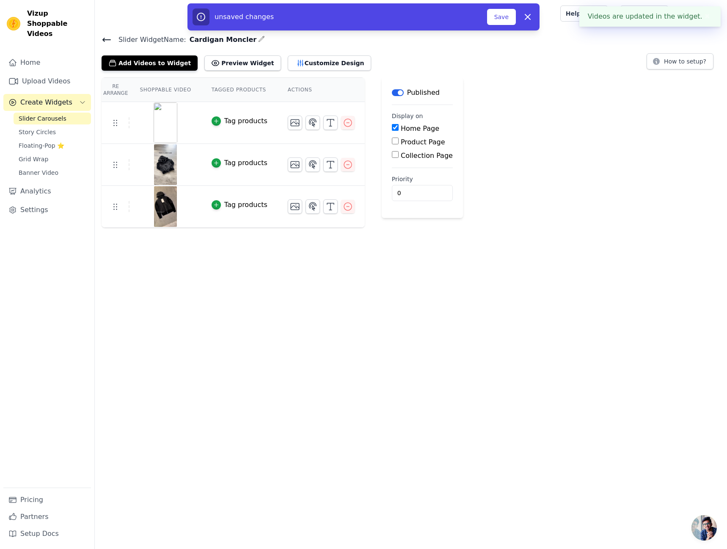
click at [392, 140] on div "Product Page" at bounding box center [422, 142] width 61 height 10
click at [392, 155] on input "Collection Page" at bounding box center [395, 154] width 7 height 7
checkbox input "true"
click at [382, 140] on main "Label Published Display on Home Page Product Page Collection Page All Collectio…" at bounding box center [442, 159] width 120 height 164
click at [392, 140] on input "Product Page" at bounding box center [395, 141] width 7 height 7
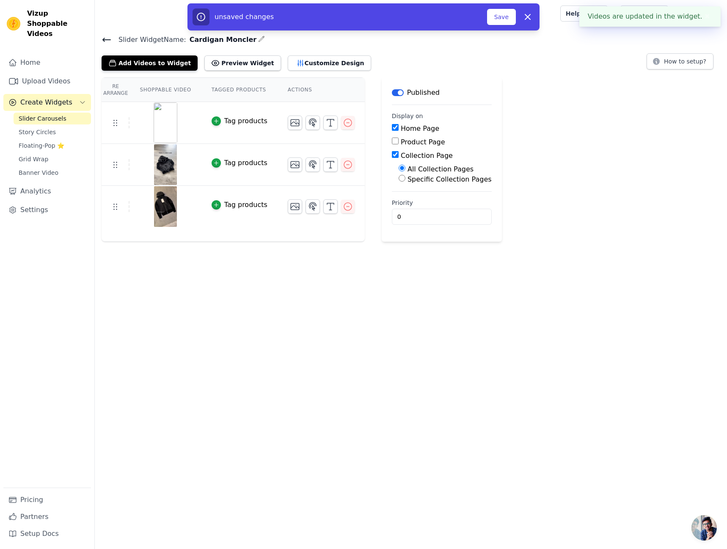
checkbox input "true"
click at [494, 14] on button "Save" at bounding box center [501, 17] width 29 height 16
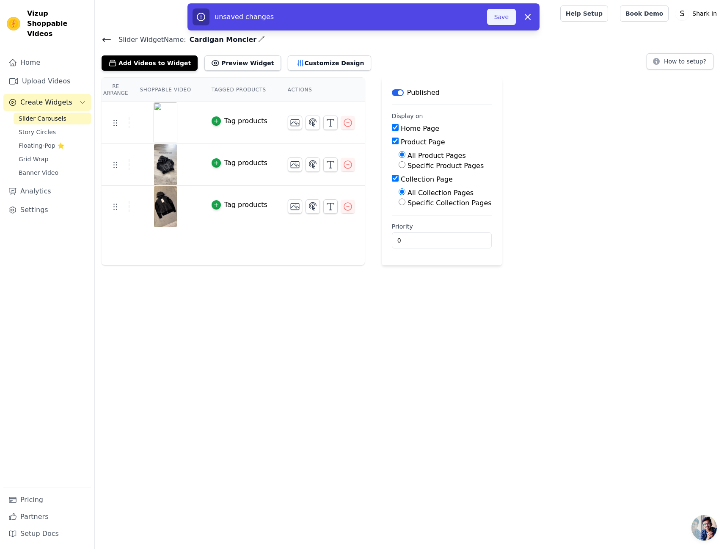
click at [492, 14] on button "Save" at bounding box center [501, 17] width 29 height 16
click at [505, 17] on button "Save" at bounding box center [501, 17] width 29 height 16
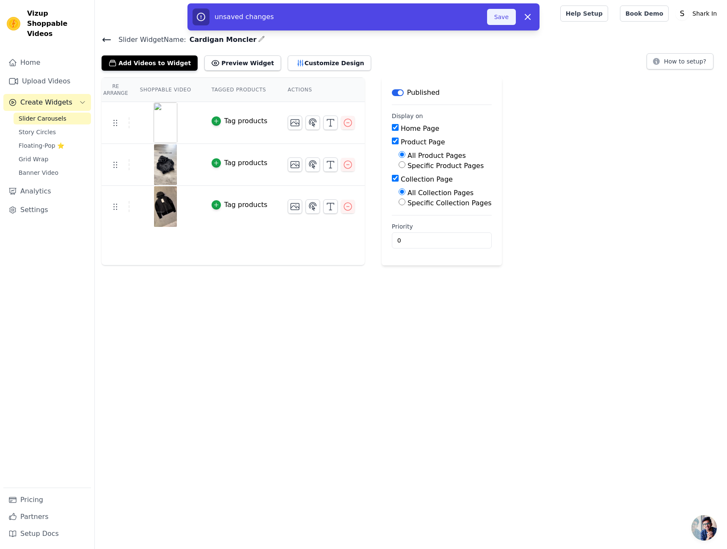
click at [505, 17] on button "Save" at bounding box center [501, 17] width 29 height 16
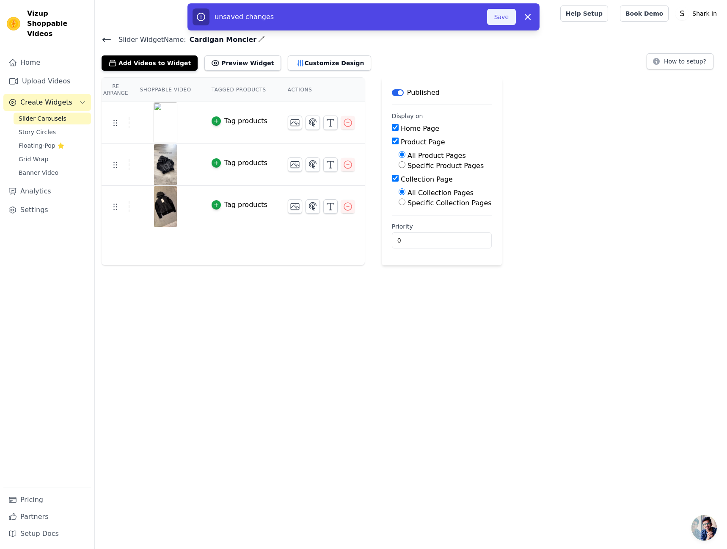
click at [505, 17] on button "Save" at bounding box center [501, 17] width 29 height 16
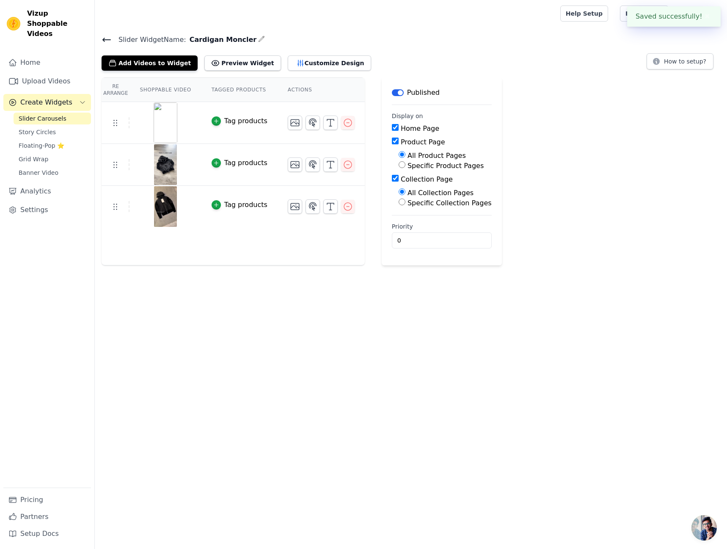
click at [526, 14] on div at bounding box center [326, 13] width 449 height 27
click at [103, 43] on icon at bounding box center [107, 40] width 10 height 10
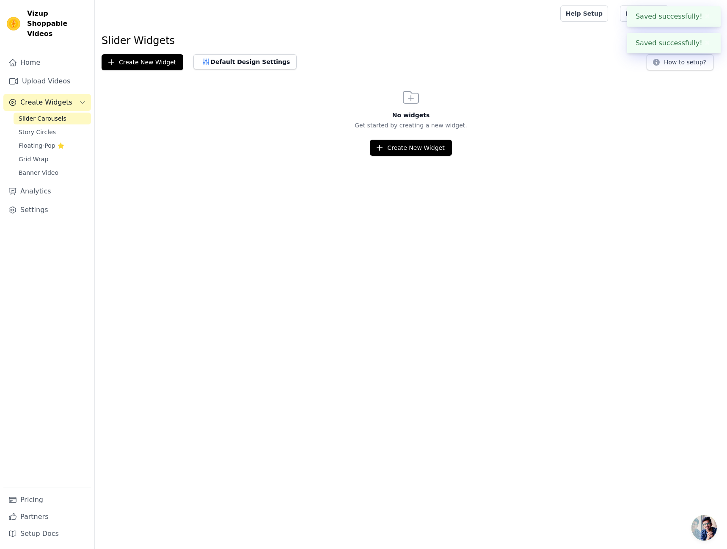
click at [61, 113] on link "Slider Carousels" at bounding box center [52, 119] width 77 height 12
click at [52, 54] on link "Home" at bounding box center [47, 62] width 88 height 17
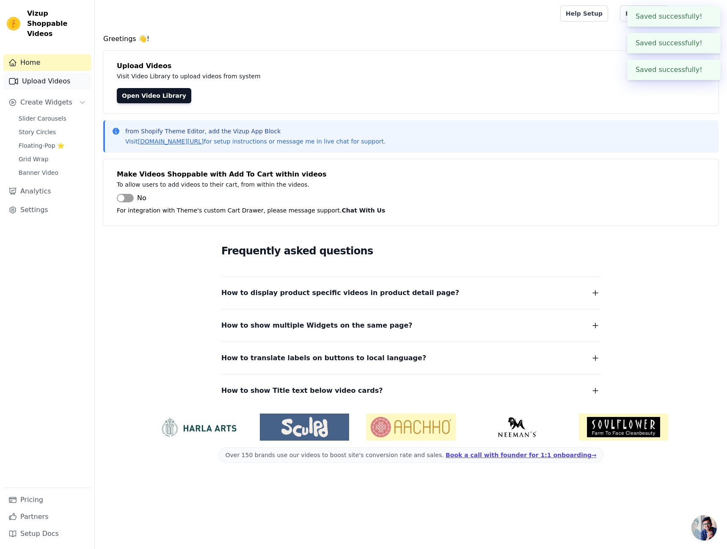
click at [61, 77] on link "Upload Videos" at bounding box center [47, 81] width 88 height 17
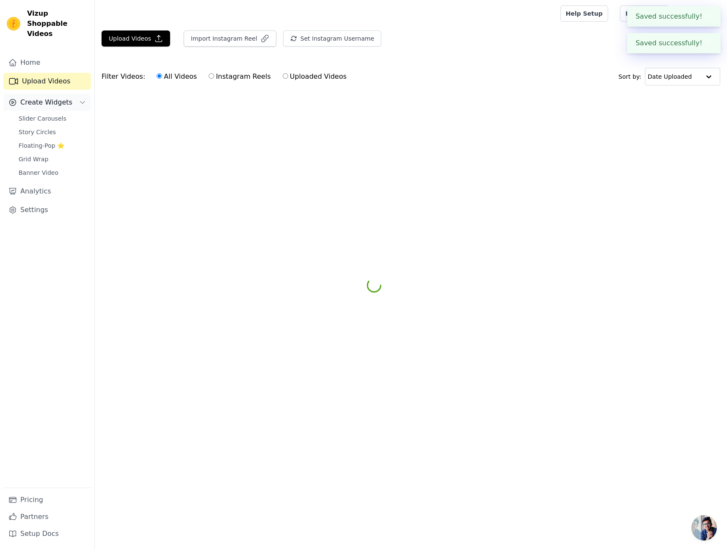
click at [58, 97] on span "Create Widgets" at bounding box center [46, 102] width 52 height 10
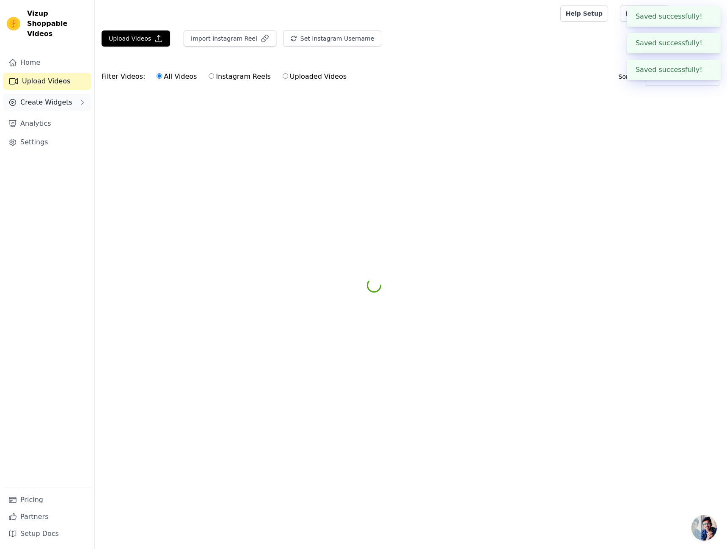
click at [56, 97] on span "Create Widgets" at bounding box center [46, 102] width 52 height 10
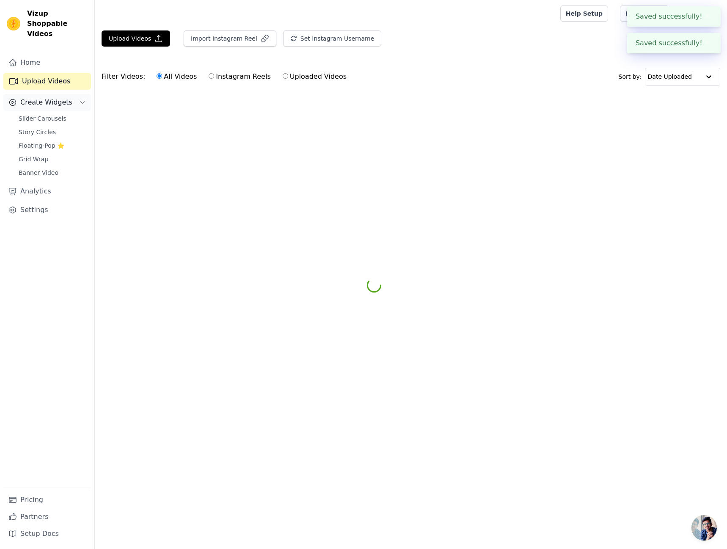
click at [72, 94] on button "Create Widgets" at bounding box center [47, 102] width 88 height 17
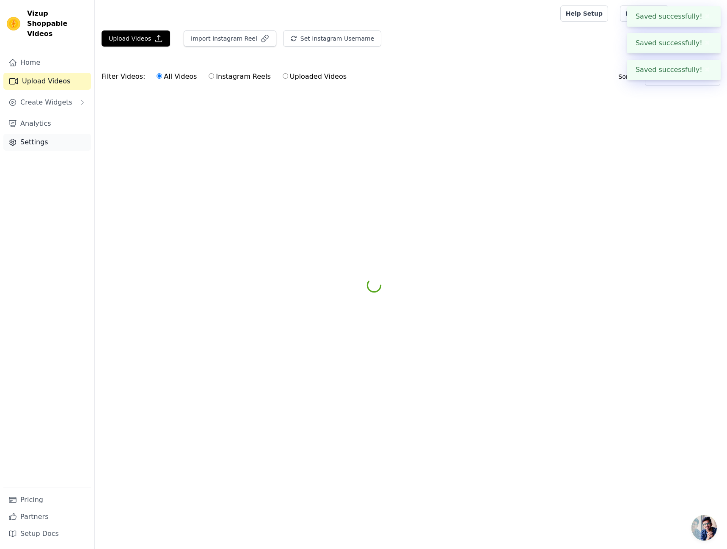
click at [54, 134] on link "Settings" at bounding box center [47, 142] width 88 height 17
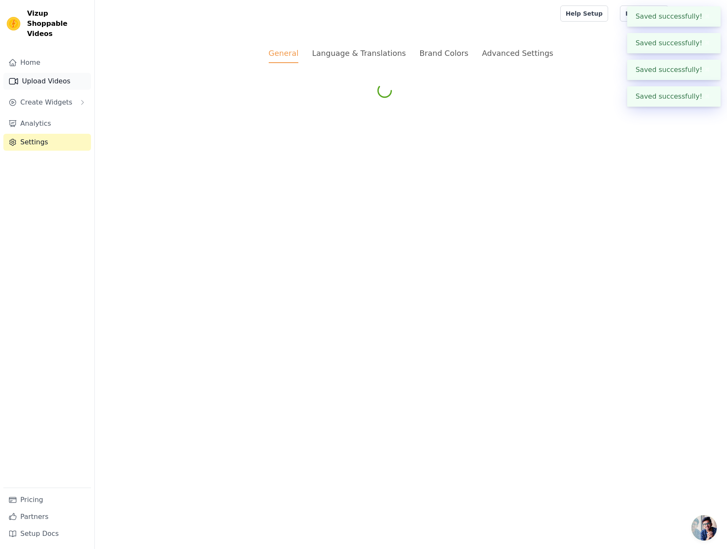
click at [60, 74] on link "Upload Videos" at bounding box center [47, 81] width 88 height 17
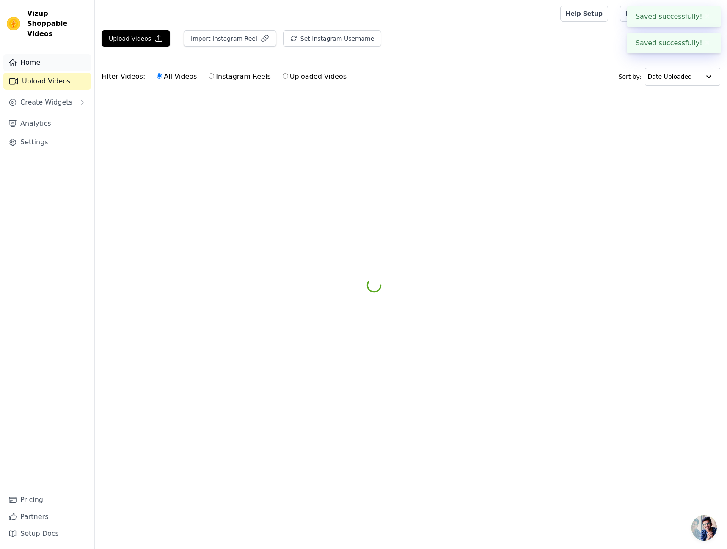
click at [54, 55] on link "Home" at bounding box center [47, 62] width 88 height 17
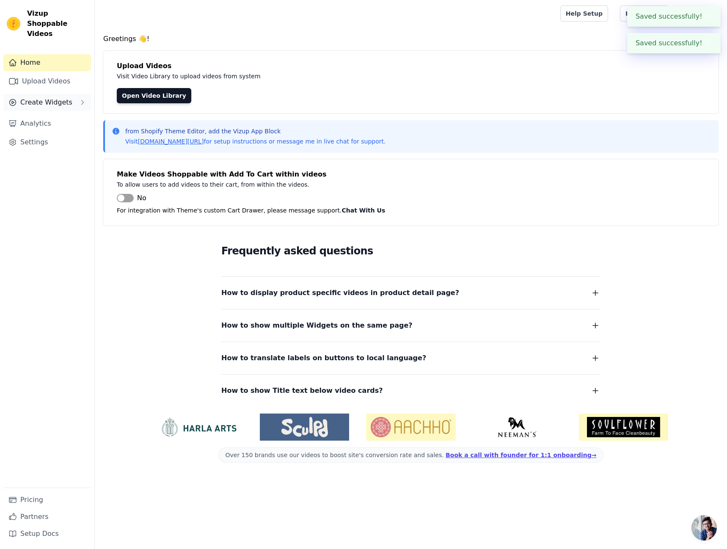
click at [52, 97] on span "Create Widgets" at bounding box center [46, 102] width 52 height 10
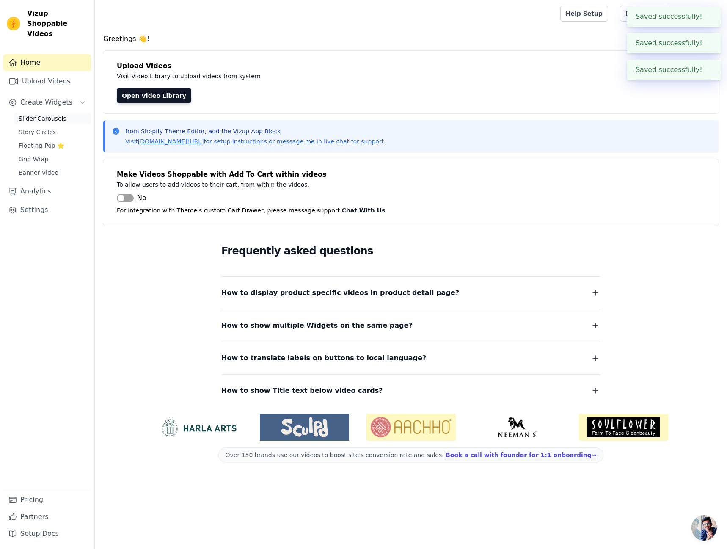
click at [53, 114] on span "Slider Carousels" at bounding box center [43, 118] width 48 height 8
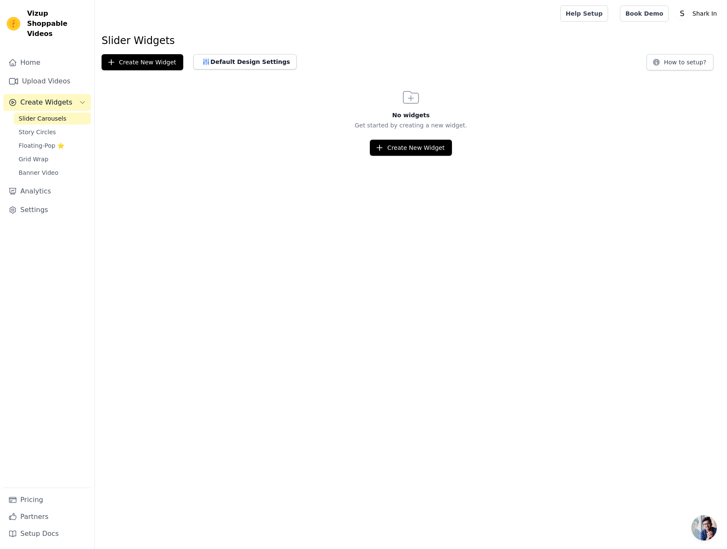
click at [67, 115] on div "Slider Carousels Story Circles Floating-Pop ⭐ Grid Wrap Banner Video" at bounding box center [52, 146] width 77 height 66
click at [68, 113] on link "Slider Carousels" at bounding box center [52, 119] width 77 height 12
click at [143, 66] on button "Create New Widget" at bounding box center [143, 62] width 82 height 16
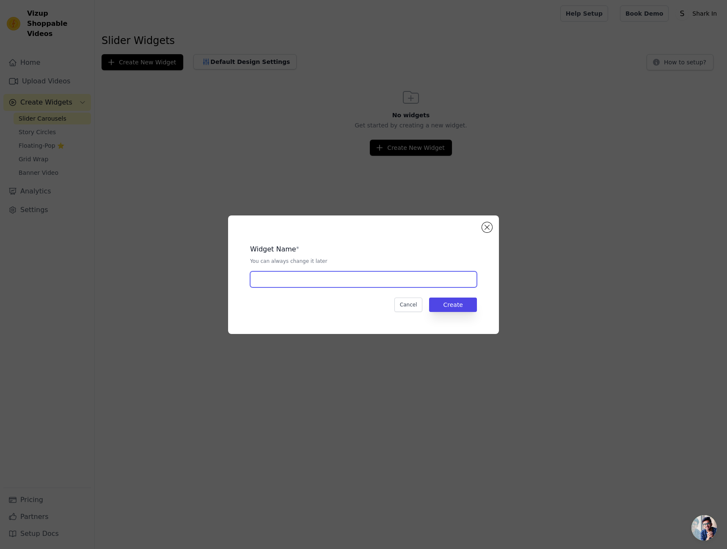
click at [318, 277] on input "text" at bounding box center [363, 279] width 227 height 16
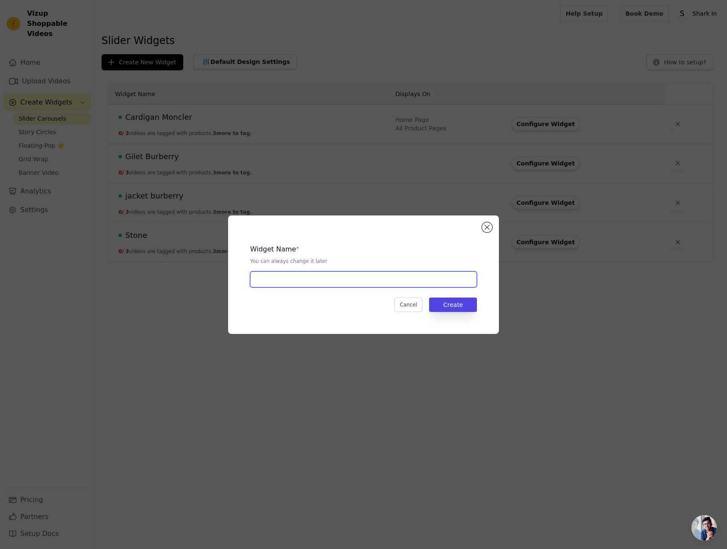
click at [336, 275] on input "text" at bounding box center [363, 279] width 227 height 16
type input "Burberry"
click at [455, 307] on button "Create" at bounding box center [453, 304] width 48 height 14
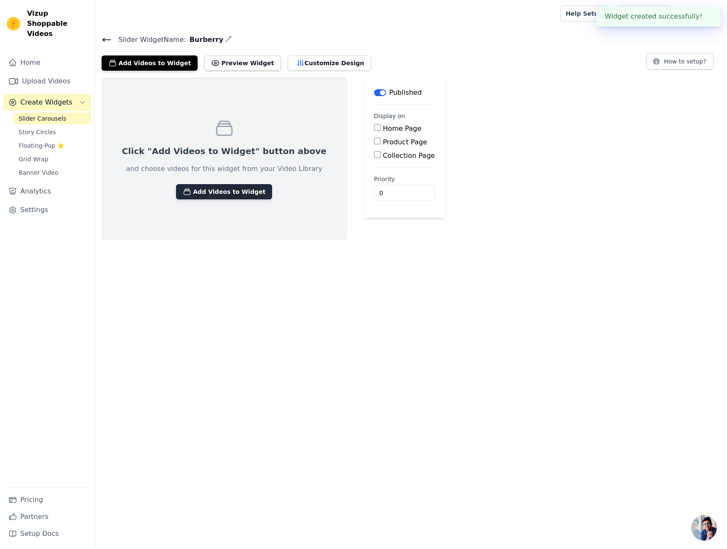
click at [235, 188] on button "Add Videos to Widget" at bounding box center [224, 191] width 96 height 15
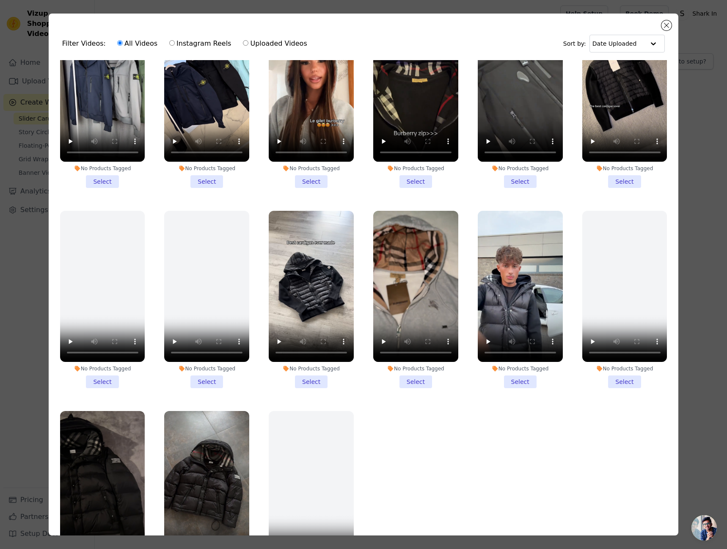
scroll to position [74, 0]
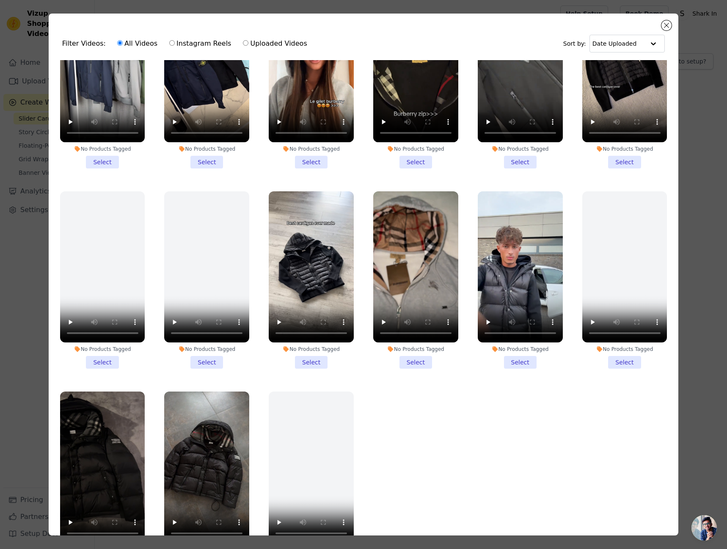
click at [524, 355] on li "No Products Tagged Select" at bounding box center [520, 279] width 85 height 177
click at [0, 0] on input "No Products Tagged Select" at bounding box center [0, 0] width 0 height 0
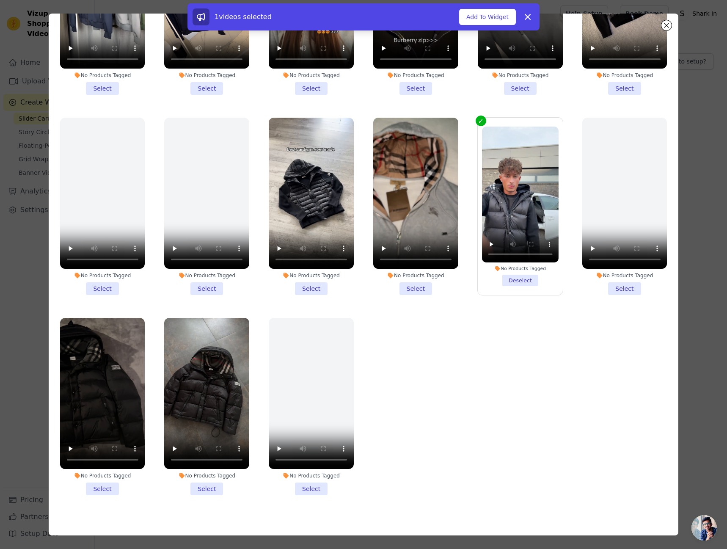
drag, startPoint x: 212, startPoint y: 480, endPoint x: 142, endPoint y: 477, distance: 69.5
click at [211, 480] on li "No Products Tagged Select" at bounding box center [206, 406] width 85 height 177
click at [0, 0] on input "No Products Tagged Select" at bounding box center [0, 0] width 0 height 0
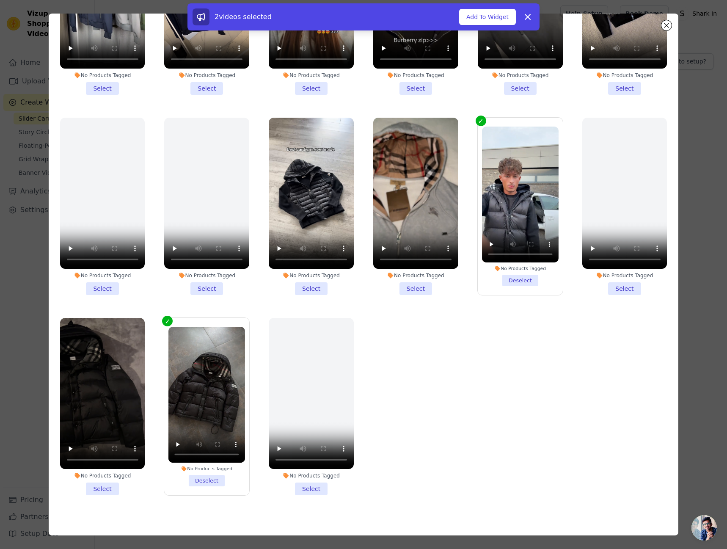
click at [110, 476] on li "No Products Tagged Select" at bounding box center [102, 406] width 85 height 177
click at [0, 0] on input "No Products Tagged Select" at bounding box center [0, 0] width 0 height 0
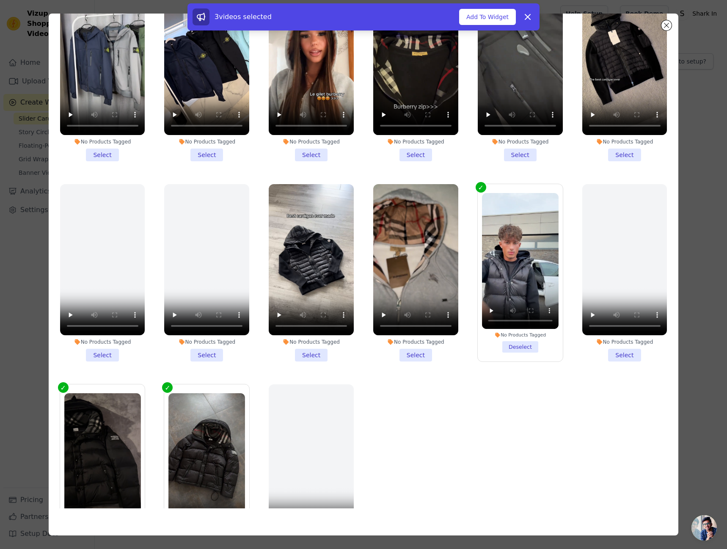
scroll to position [14, 0]
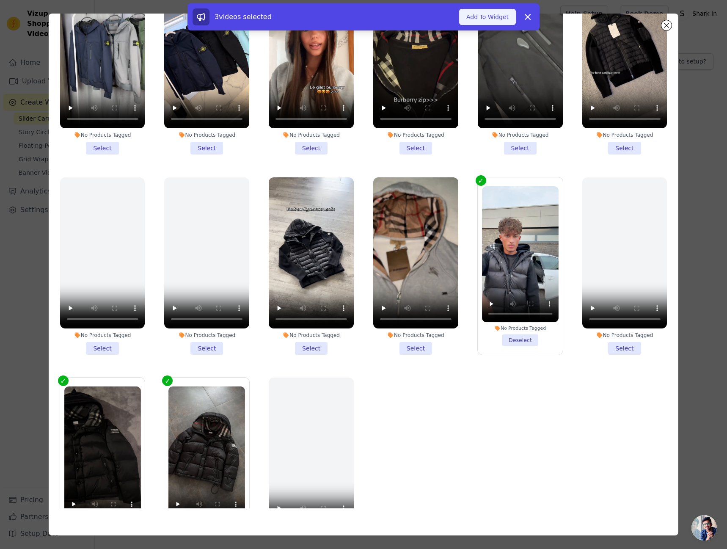
click at [496, 13] on button "Add To Widget" at bounding box center [487, 17] width 57 height 16
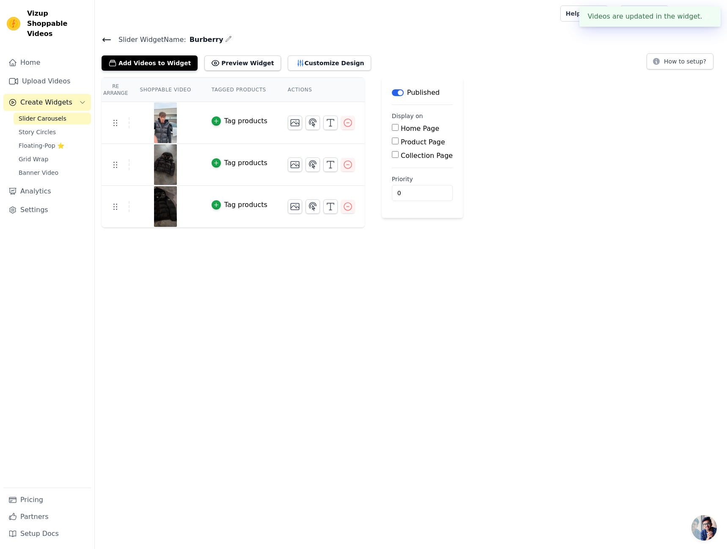
click at [106, 38] on icon at bounding box center [107, 40] width 10 height 10
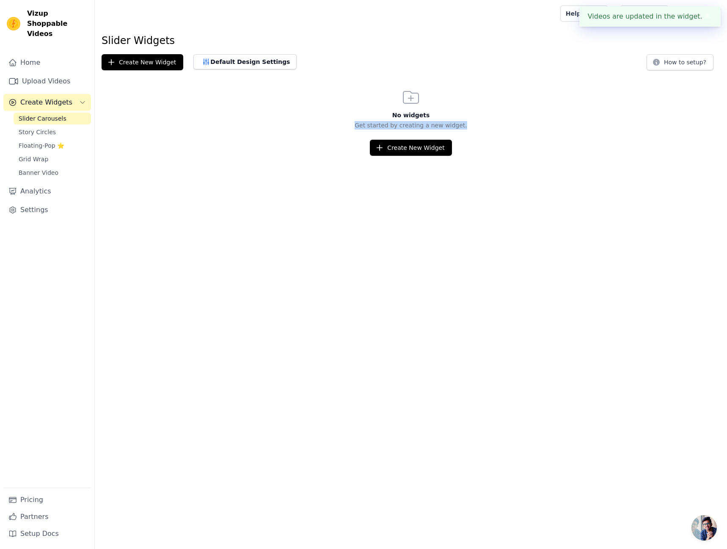
drag, startPoint x: 323, startPoint y: 120, endPoint x: 334, endPoint y: 182, distance: 62.7
click at [334, 156] on html "Videos are updated in the widget. ✖ Vizup Shoppable Videos Home Upload Videos C…" at bounding box center [363, 78] width 727 height 156
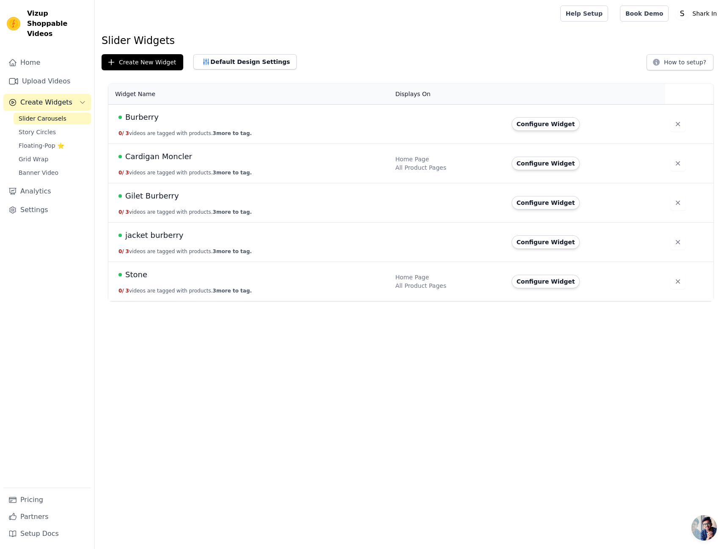
click at [370, 240] on div "jacket burberry" at bounding box center [251, 235] width 267 height 12
click at [535, 236] on button "Configure Widget" at bounding box center [546, 242] width 69 height 14
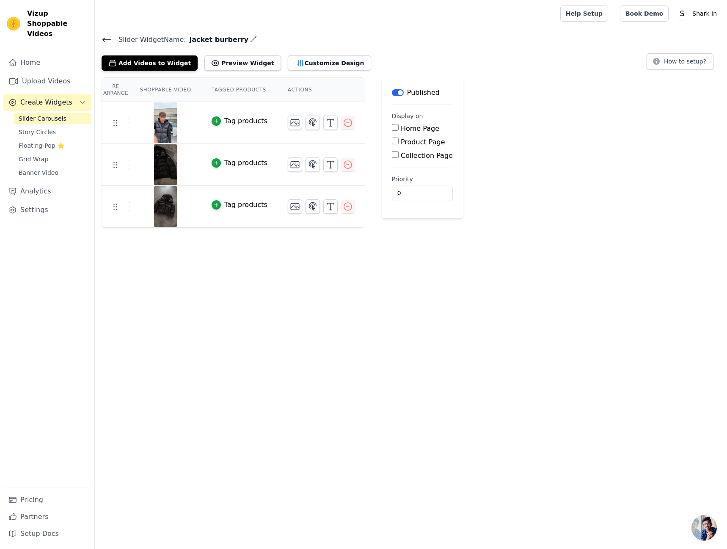
click at [401, 129] on label "Home Page" at bounding box center [420, 128] width 39 height 8
click at [395, 129] on input "Home Page" at bounding box center [395, 127] width 7 height 7
checkbox input "true"
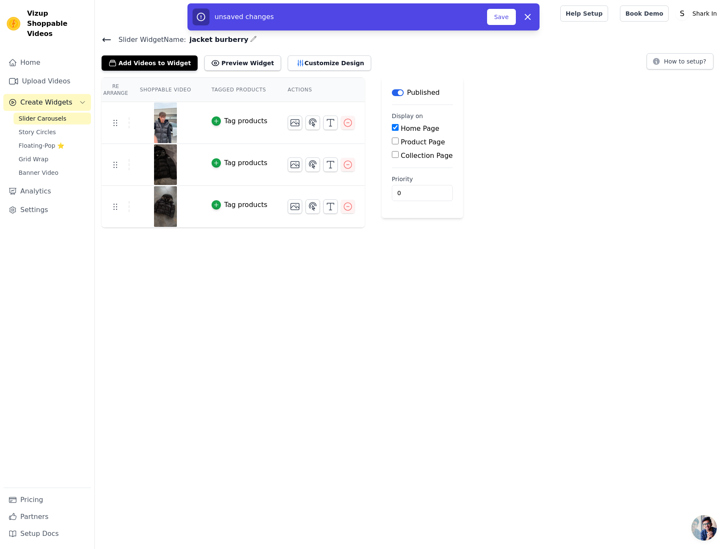
click at [405, 143] on label "Product Page" at bounding box center [423, 142] width 44 height 8
click at [399, 143] on input "Product Page" at bounding box center [395, 141] width 7 height 7
checkbox input "true"
drag, startPoint x: 404, startPoint y: 149, endPoint x: 406, endPoint y: 163, distance: 14.1
click at [408, 156] on label "All Product Pages" at bounding box center [437, 155] width 58 height 8
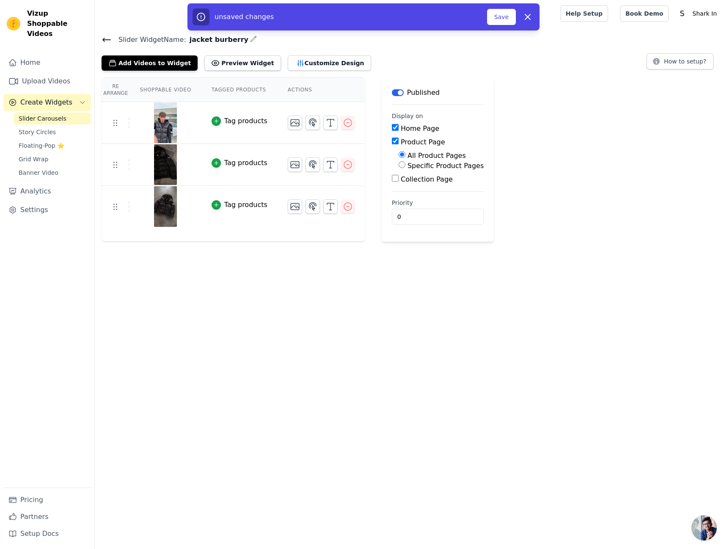
click at [405, 156] on input "All Product Pages" at bounding box center [402, 154] width 7 height 7
click at [407, 174] on div "Collection Page" at bounding box center [438, 179] width 92 height 10
click at [406, 178] on label "Collection Page" at bounding box center [427, 179] width 52 height 8
click at [399, 178] on input "Collection Page" at bounding box center [395, 178] width 7 height 7
checkbox input "true"
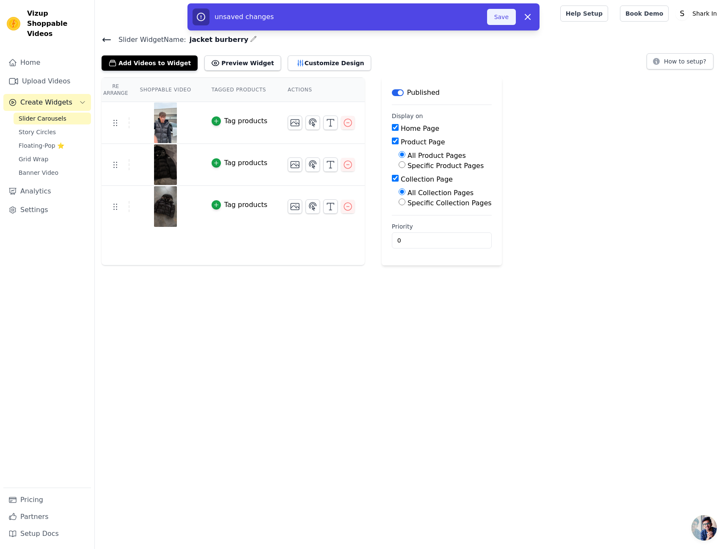
click at [502, 15] on button "Save" at bounding box center [501, 17] width 29 height 16
click at [505, 14] on button "Save" at bounding box center [501, 17] width 29 height 16
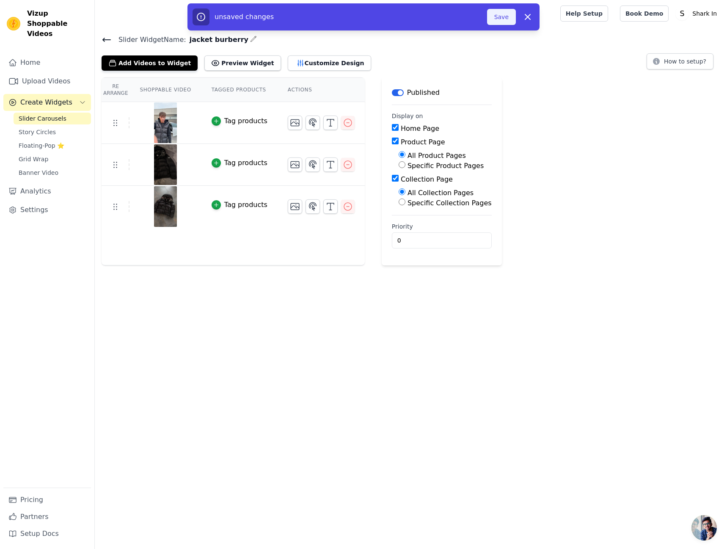
click at [505, 14] on button "Save" at bounding box center [501, 17] width 29 height 16
click at [505, 20] on button "Save" at bounding box center [501, 17] width 29 height 16
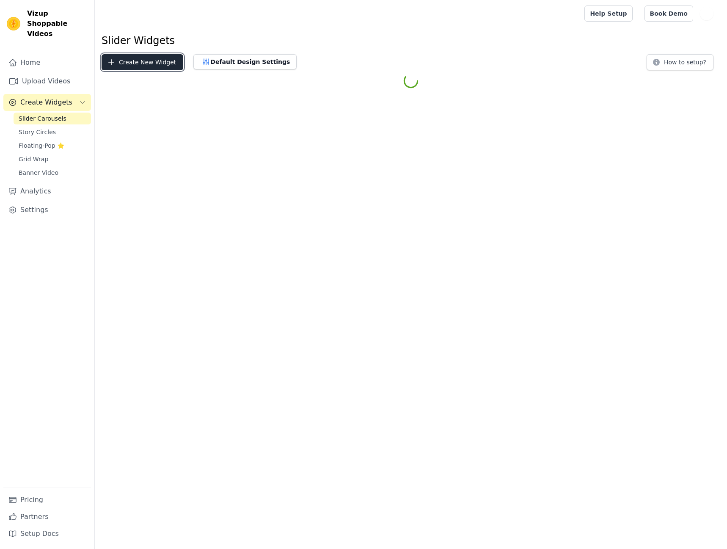
click at [155, 68] on button "Create New Widget" at bounding box center [143, 62] width 82 height 16
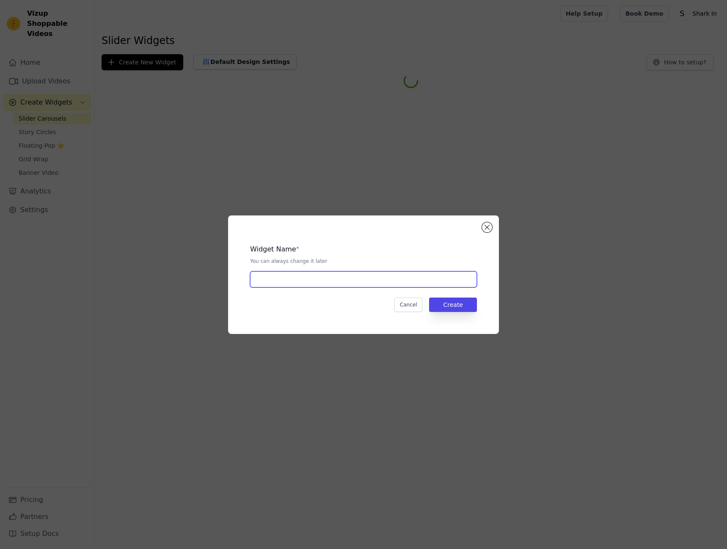
click at [320, 275] on input "text" at bounding box center [363, 279] width 227 height 16
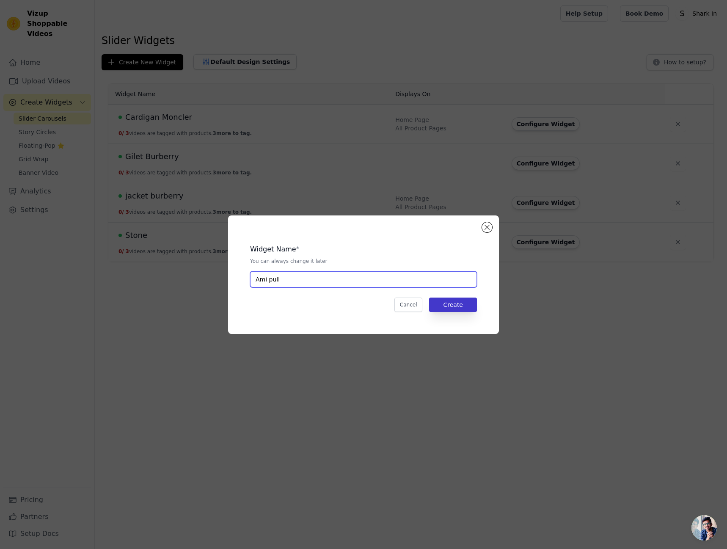
type input "Ami pull"
click at [464, 305] on button "Create" at bounding box center [453, 304] width 48 height 14
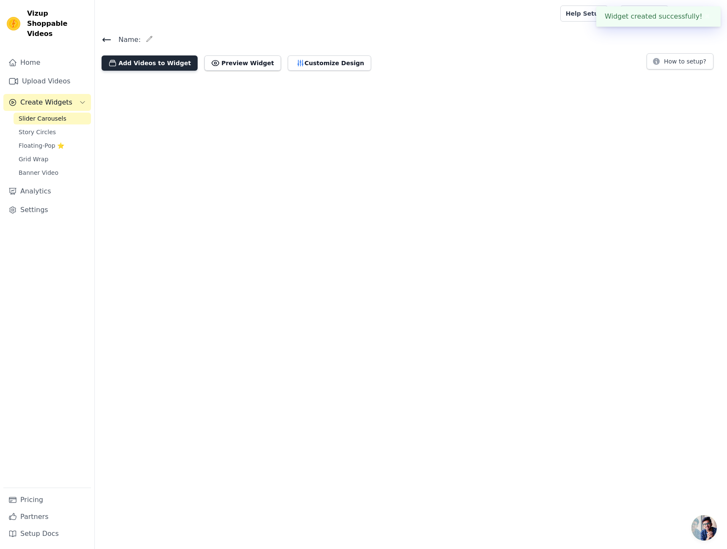
click at [177, 58] on button "Add Videos to Widget" at bounding box center [150, 62] width 96 height 15
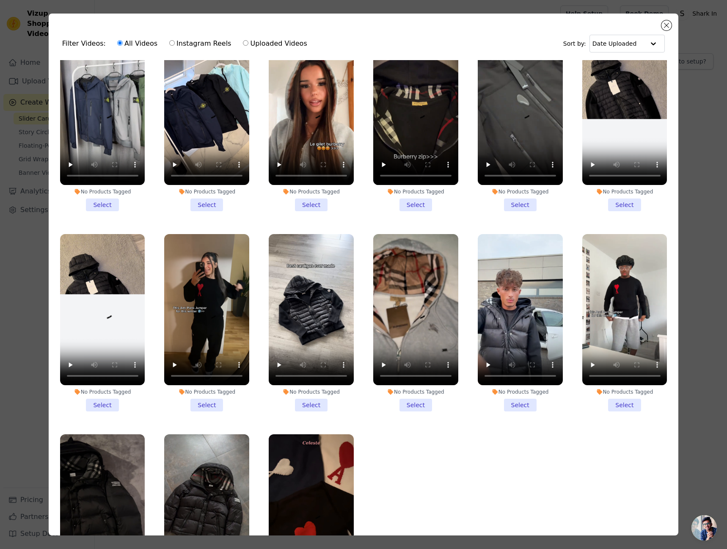
scroll to position [74, 0]
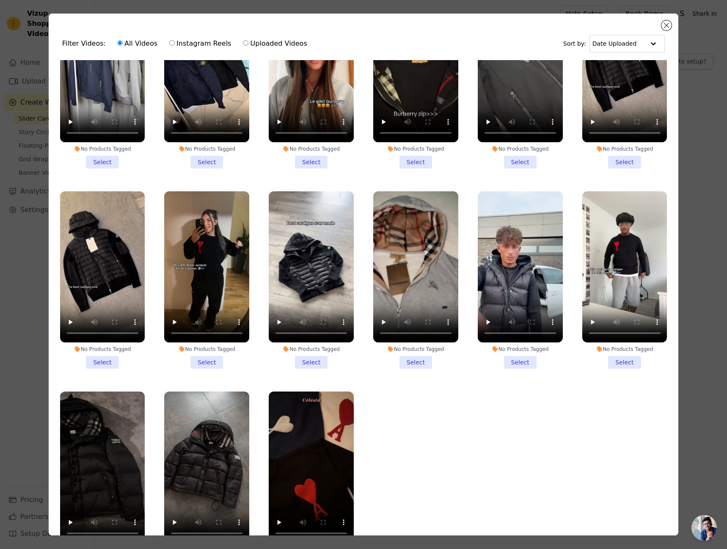
click at [622, 359] on li "No Products Tagged Select" at bounding box center [624, 279] width 85 height 177
click at [0, 0] on input "No Products Tagged Select" at bounding box center [0, 0] width 0 height 0
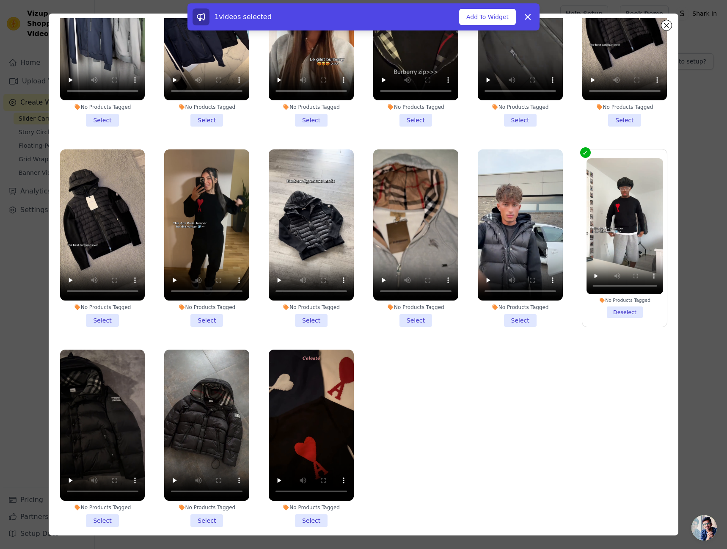
scroll to position [71, 0]
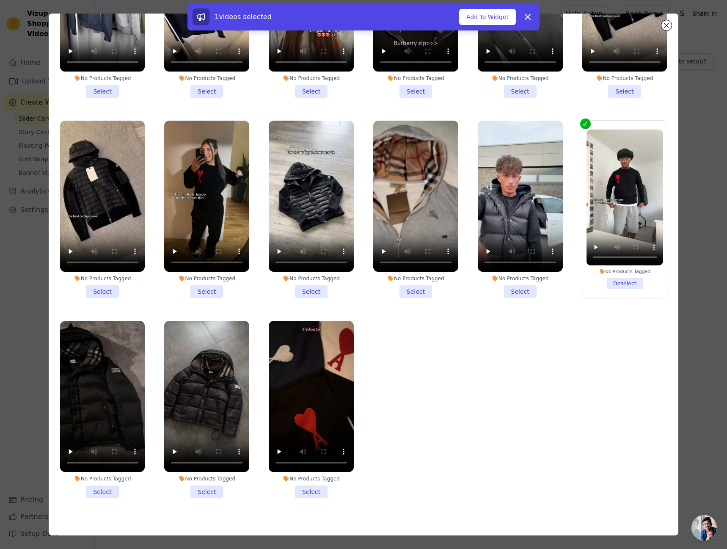
click at [311, 483] on li "No Products Tagged Select" at bounding box center [311, 409] width 85 height 177
click at [0, 0] on input "No Products Tagged Select" at bounding box center [0, 0] width 0 height 0
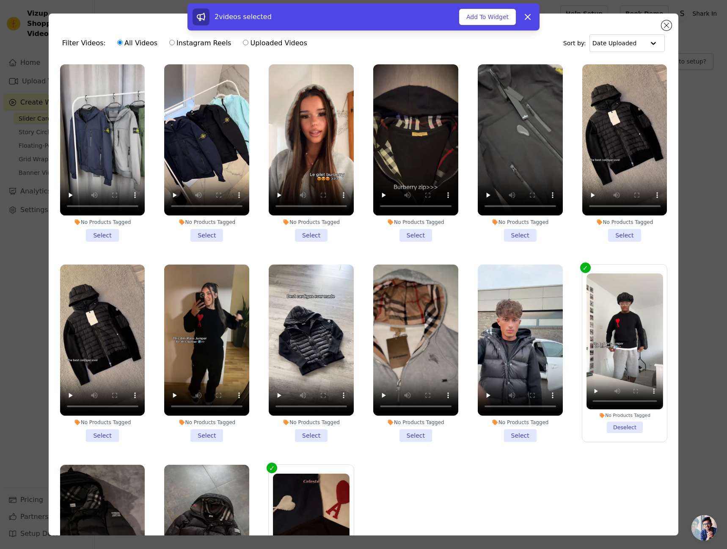
scroll to position [0, 0]
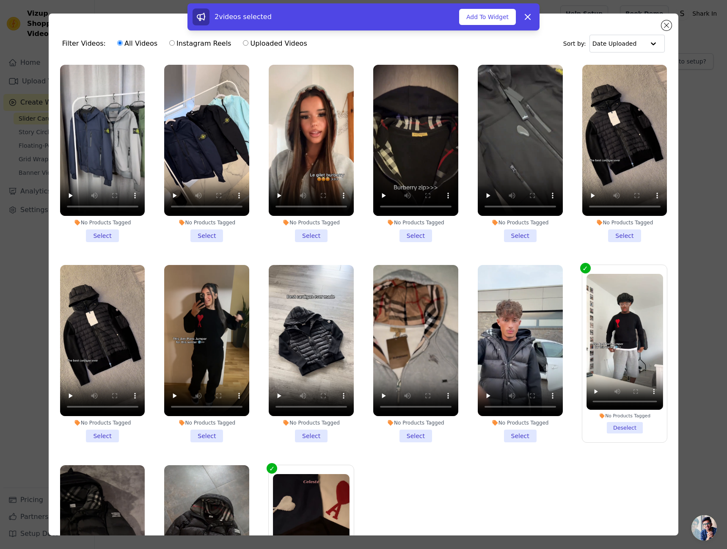
click at [201, 423] on li "No Products Tagged Select" at bounding box center [206, 353] width 85 height 177
click at [0, 0] on input "No Products Tagged Select" at bounding box center [0, 0] width 0 height 0
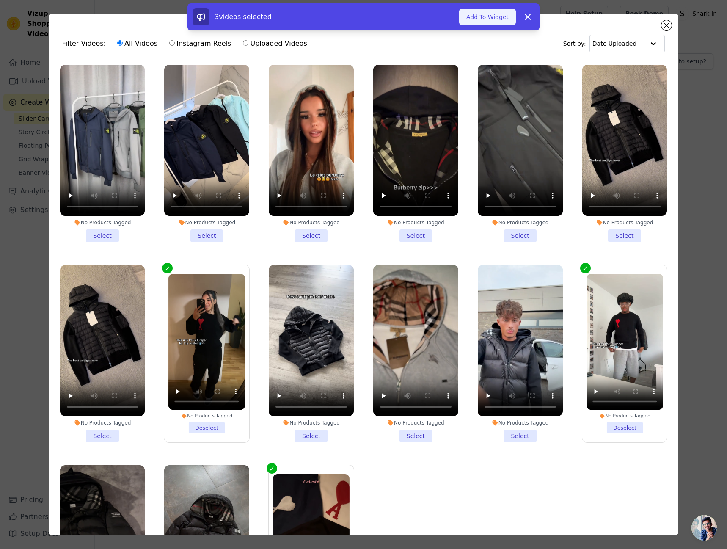
click at [474, 18] on button "Add To Widget" at bounding box center [487, 17] width 57 height 16
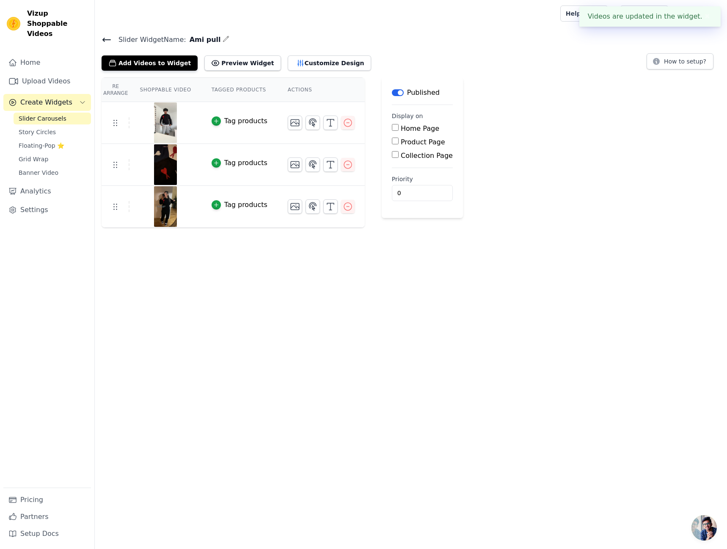
click at [392, 128] on input "Home Page" at bounding box center [395, 127] width 7 height 7
checkbox input "true"
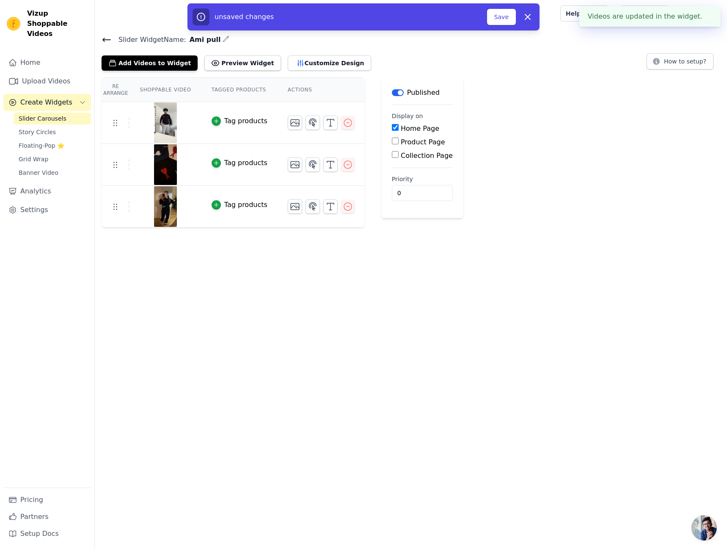
click at [392, 144] on input "Product Page" at bounding box center [395, 141] width 7 height 7
checkbox input "true"
click at [392, 179] on input "Collection Page" at bounding box center [395, 178] width 7 height 7
checkbox input "true"
click at [505, 10] on button "Save" at bounding box center [501, 17] width 29 height 16
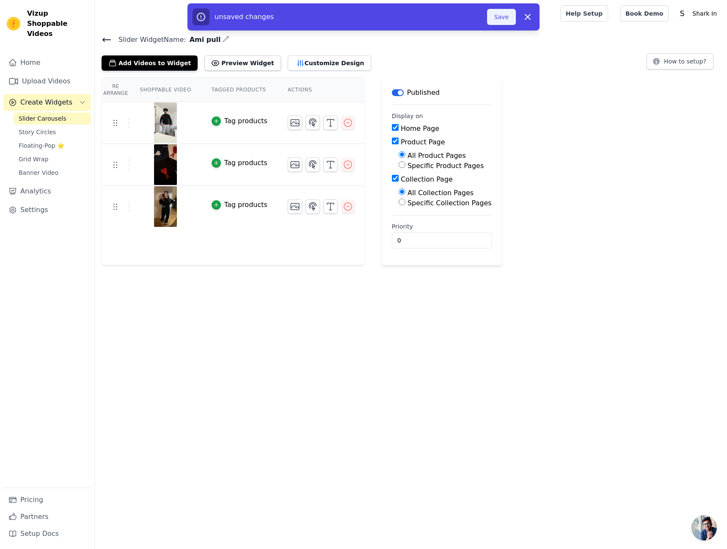
click at [511, 16] on button "Save" at bounding box center [501, 17] width 29 height 16
click at [504, 17] on button "Save" at bounding box center [501, 17] width 29 height 16
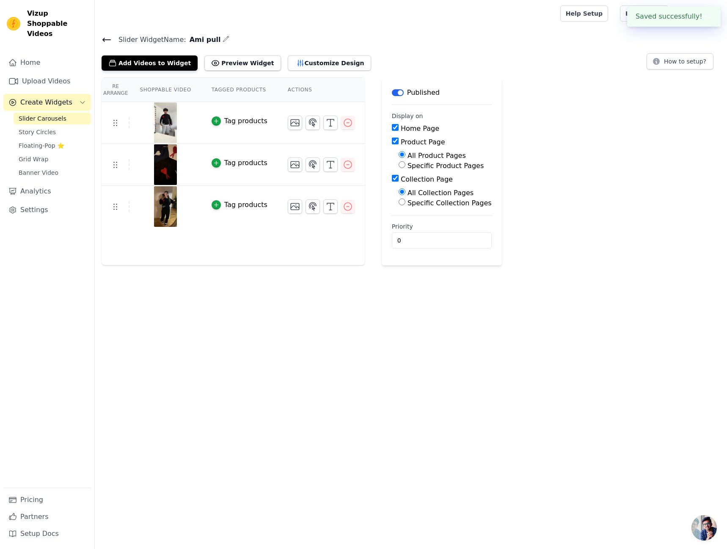
click at [104, 40] on icon at bounding box center [107, 39] width 8 height 3
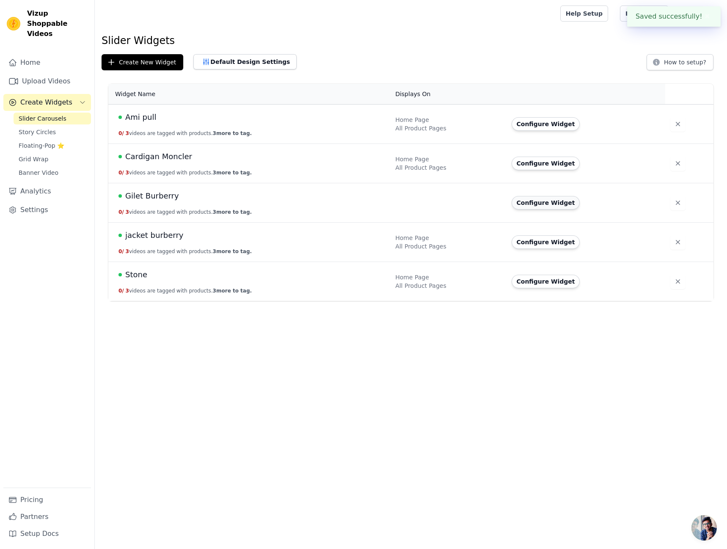
click at [546, 202] on button "Configure Widget" at bounding box center [546, 203] width 69 height 14
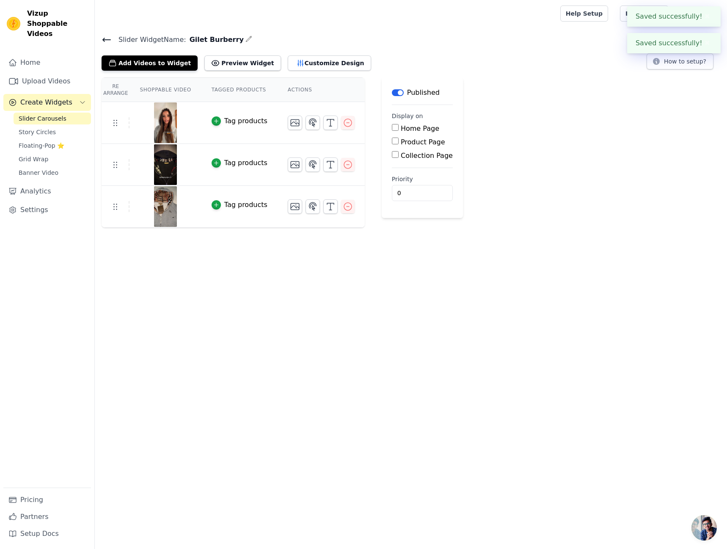
click at [401, 131] on label "Home Page" at bounding box center [420, 128] width 39 height 8
click at [395, 131] on input "Home Page" at bounding box center [395, 127] width 7 height 7
checkbox input "true"
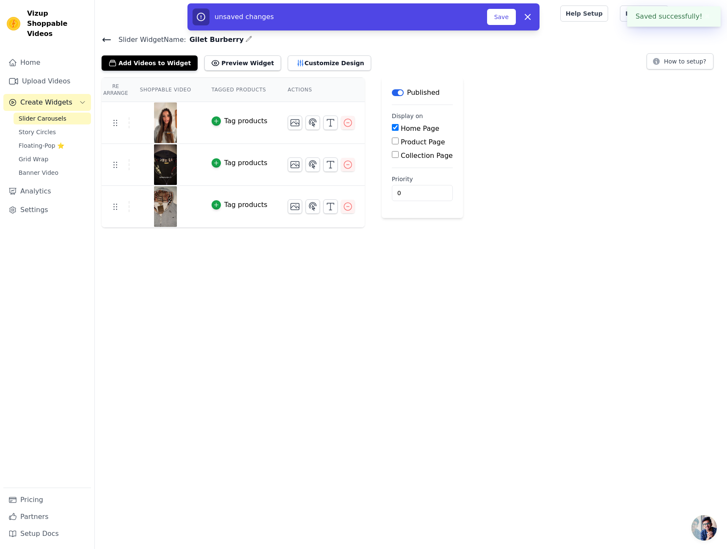
click at [401, 145] on label "Product Page" at bounding box center [423, 142] width 44 height 8
click at [397, 144] on input "Product Page" at bounding box center [395, 141] width 7 height 7
checkbox input "true"
click at [407, 176] on label "Collection Page" at bounding box center [427, 179] width 52 height 8
click at [399, 176] on input "Collection Page" at bounding box center [395, 178] width 7 height 7
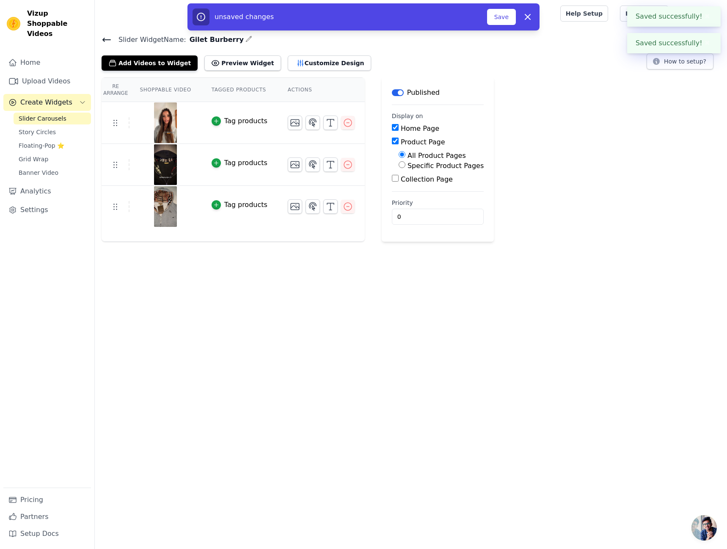
checkbox input "true"
click at [501, 13] on button "Save" at bounding box center [501, 17] width 29 height 16
click at [497, 14] on button "Save" at bounding box center [501, 17] width 29 height 16
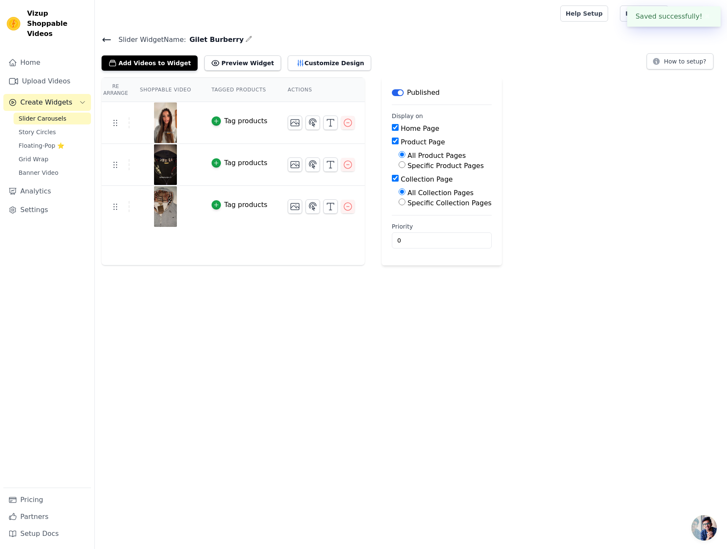
click at [419, 166] on label "Specific Product Pages" at bounding box center [446, 166] width 76 height 8
click at [405, 166] on input "Specific Product Pages" at bounding box center [402, 164] width 7 height 7
radio input "true"
click at [424, 182] on button "Select Products" at bounding box center [427, 185] width 57 height 14
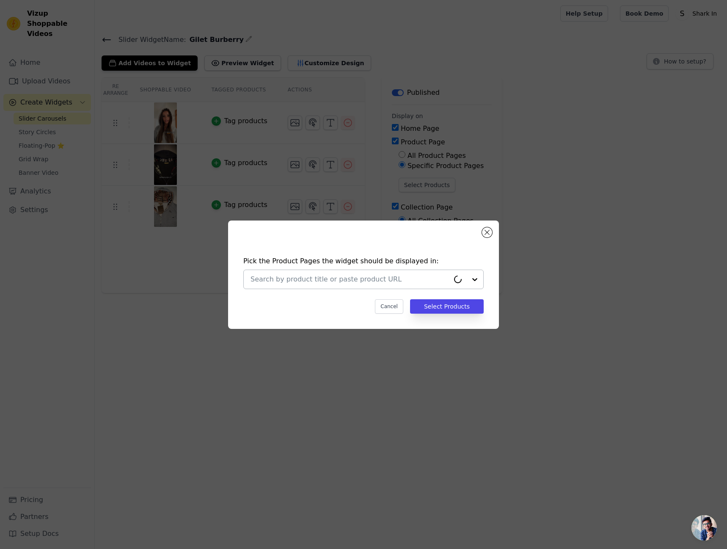
click at [402, 281] on input "text" at bounding box center [350, 279] width 199 height 10
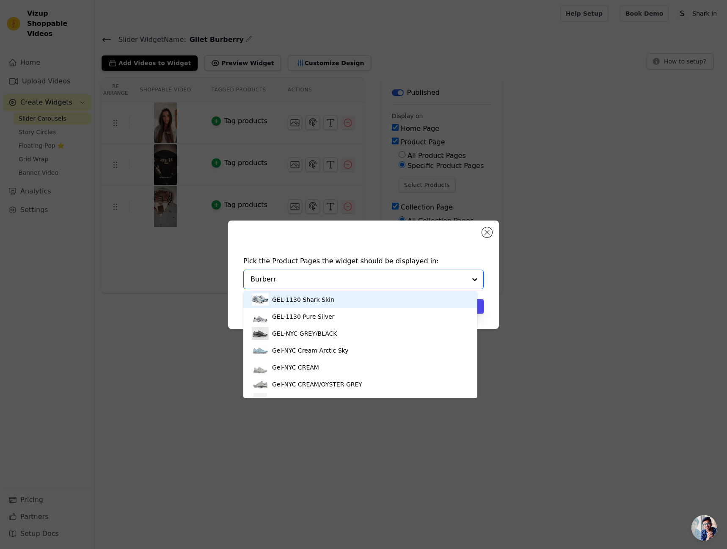
type input "Burberry"
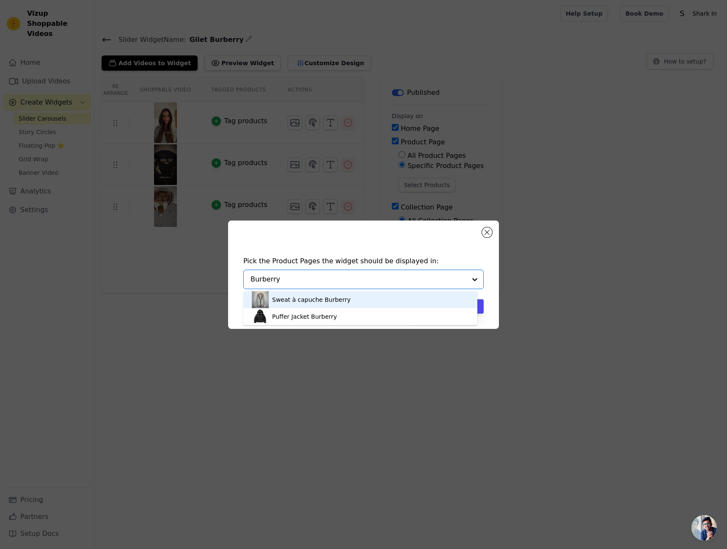
click at [393, 298] on div "Sweat à capuche Burberry" at bounding box center [360, 299] width 217 height 17
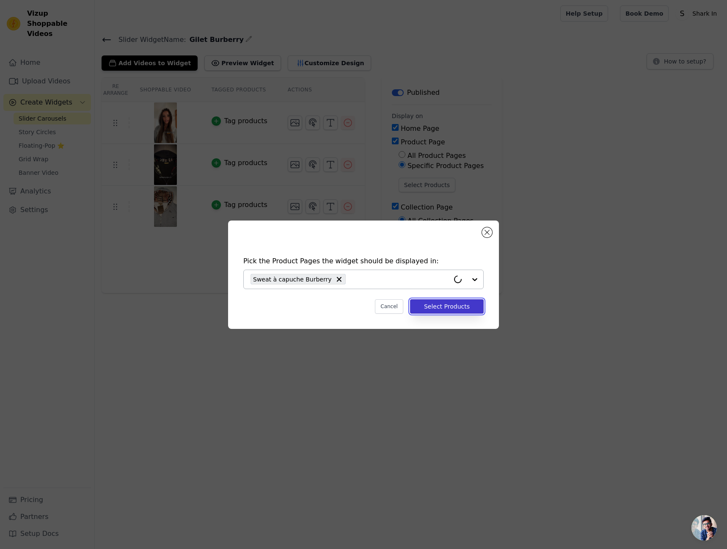
click at [451, 308] on button "Select Products" at bounding box center [447, 306] width 74 height 14
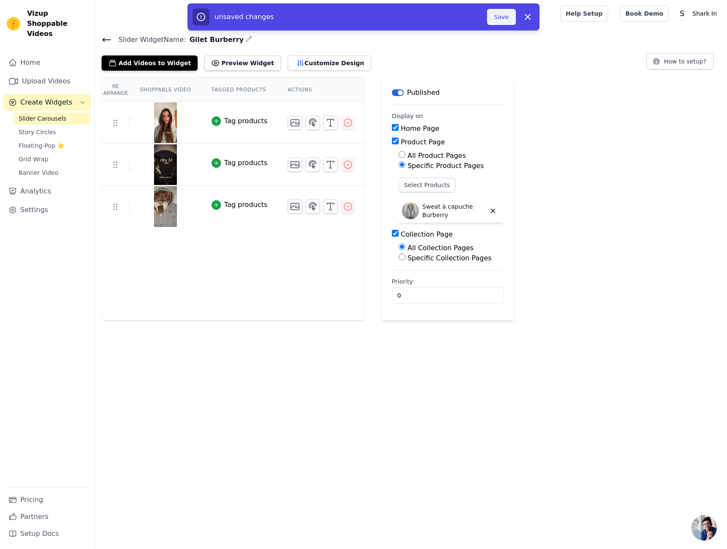
click at [515, 15] on button "Save" at bounding box center [501, 17] width 29 height 16
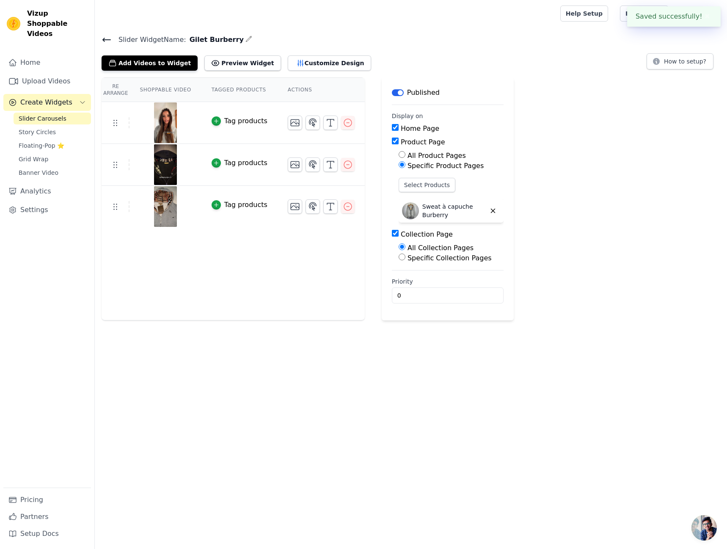
click at [501, 17] on div at bounding box center [326, 13] width 449 height 27
click at [104, 36] on icon at bounding box center [107, 40] width 10 height 10
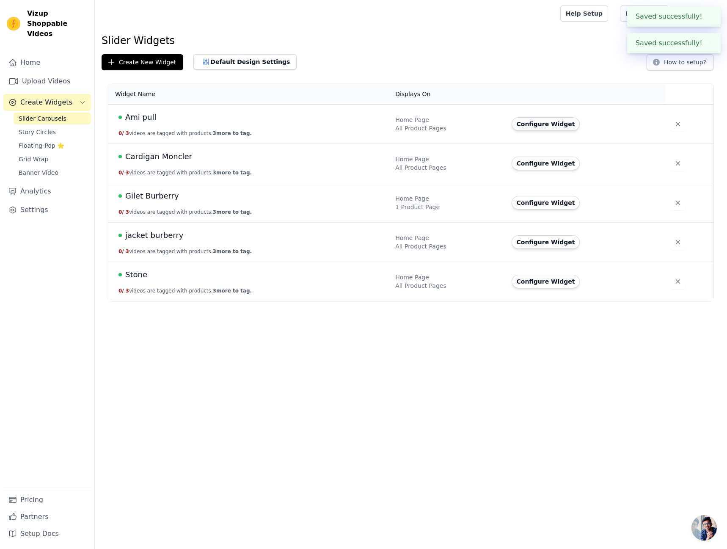
click at [534, 124] on button "Configure Widget" at bounding box center [546, 124] width 69 height 14
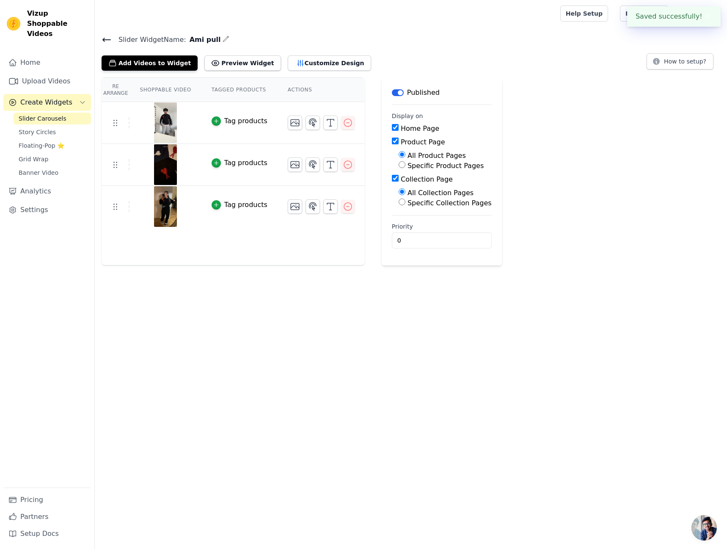
click at [423, 163] on label "Specific Product Pages" at bounding box center [446, 166] width 76 height 8
click at [405, 163] on input "Specific Product Pages" at bounding box center [402, 164] width 7 height 7
radio input "true"
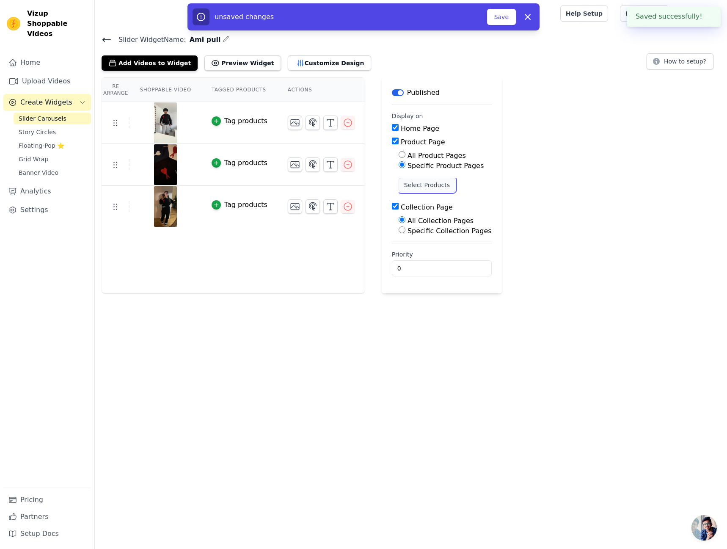
click at [430, 183] on button "Select Products" at bounding box center [427, 185] width 57 height 14
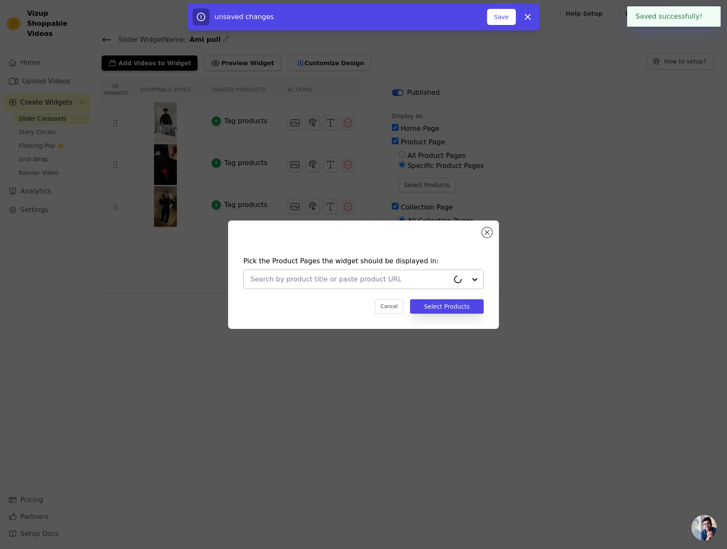
click at [378, 275] on input "text" at bounding box center [350, 279] width 199 height 10
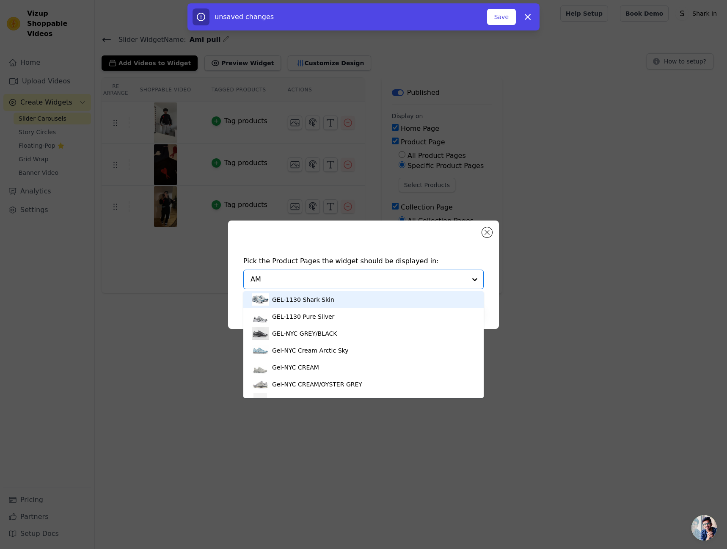
type input "AMi"
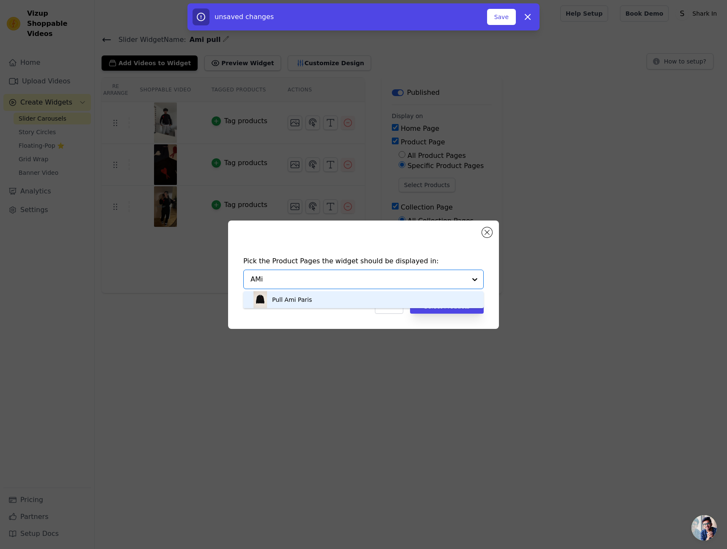
click at [359, 302] on div "Pull Ami Paris" at bounding box center [363, 299] width 223 height 17
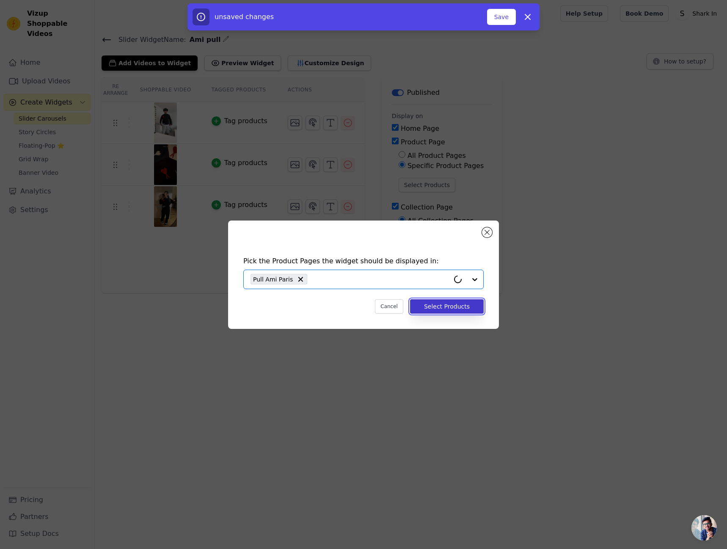
click at [464, 311] on button "Select Products" at bounding box center [447, 306] width 74 height 14
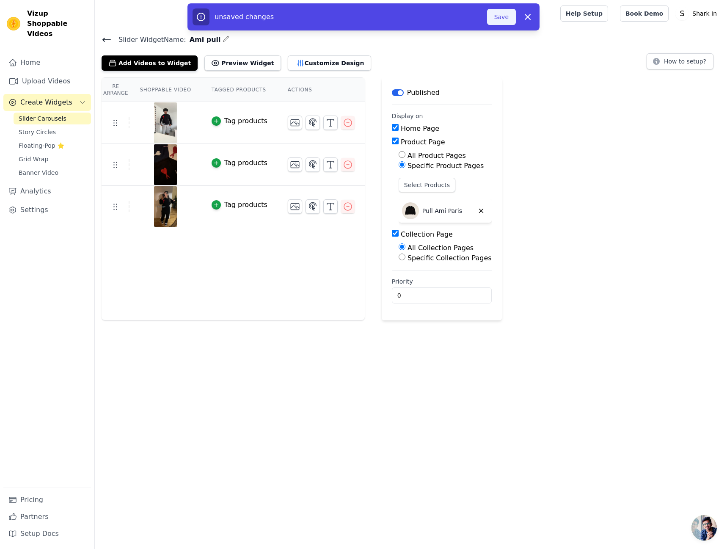
click at [506, 14] on button "Save" at bounding box center [501, 17] width 29 height 16
click at [507, 24] on button "Save" at bounding box center [501, 17] width 29 height 16
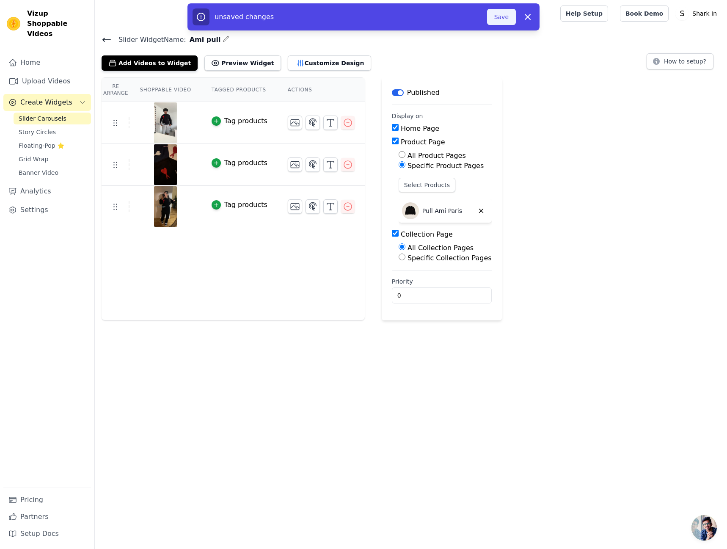
click at [507, 24] on button "Save" at bounding box center [501, 17] width 29 height 16
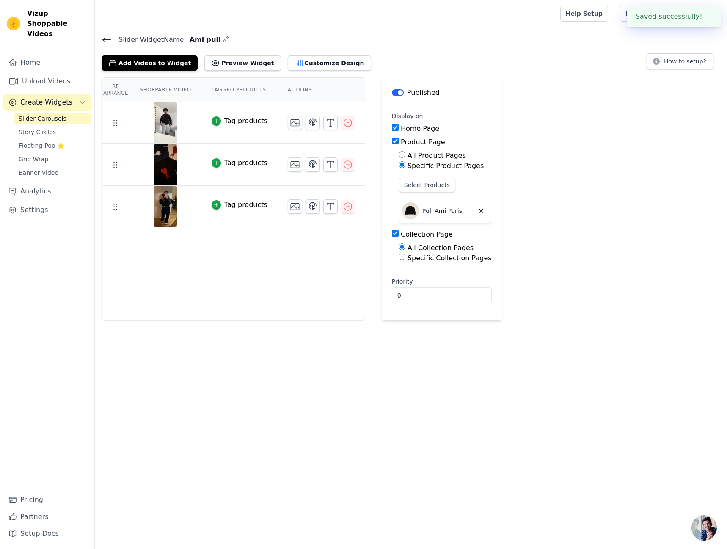
click at [112, 40] on h4 "Slider Widget Name: [PERSON_NAME]" at bounding box center [411, 39] width 619 height 11
click at [109, 39] on icon at bounding box center [107, 40] width 10 height 10
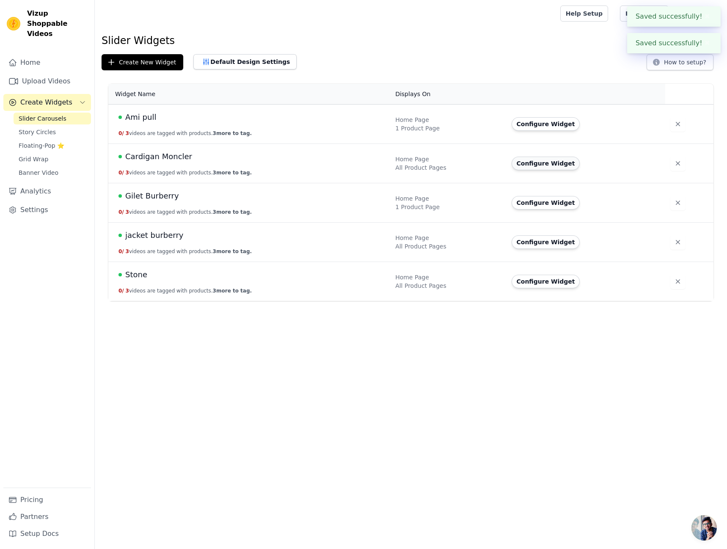
click at [541, 162] on button "Configure Widget" at bounding box center [546, 164] width 69 height 14
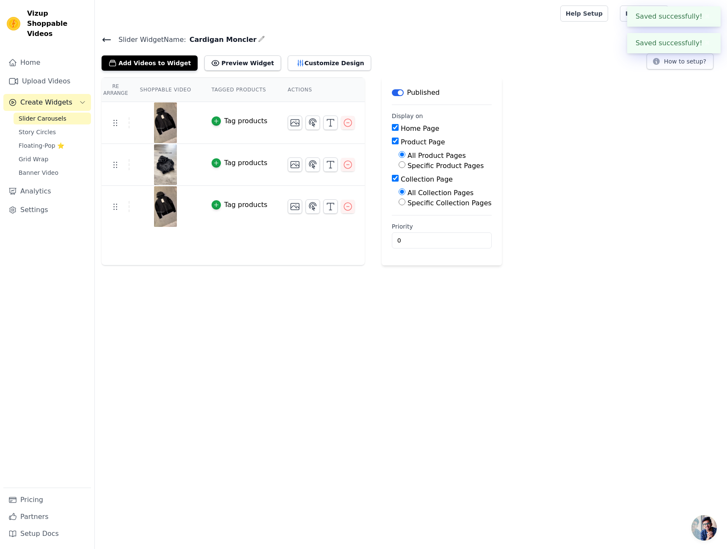
click at [434, 157] on label "All Product Pages" at bounding box center [437, 155] width 58 height 8
click at [405, 157] on input "All Product Pages" at bounding box center [402, 154] width 7 height 7
click at [436, 164] on label "Specific Product Pages" at bounding box center [446, 166] width 76 height 8
click at [405, 164] on input "Specific Product Pages" at bounding box center [402, 164] width 7 height 7
radio input "true"
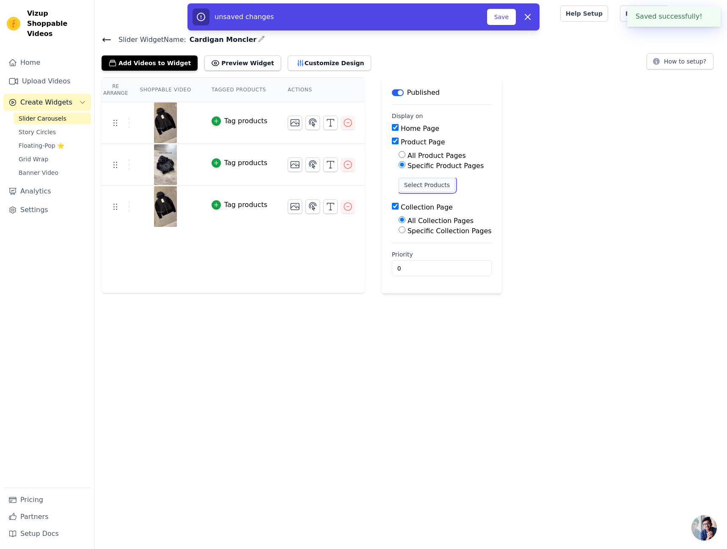
click at [429, 184] on button "Select Products" at bounding box center [427, 185] width 57 height 14
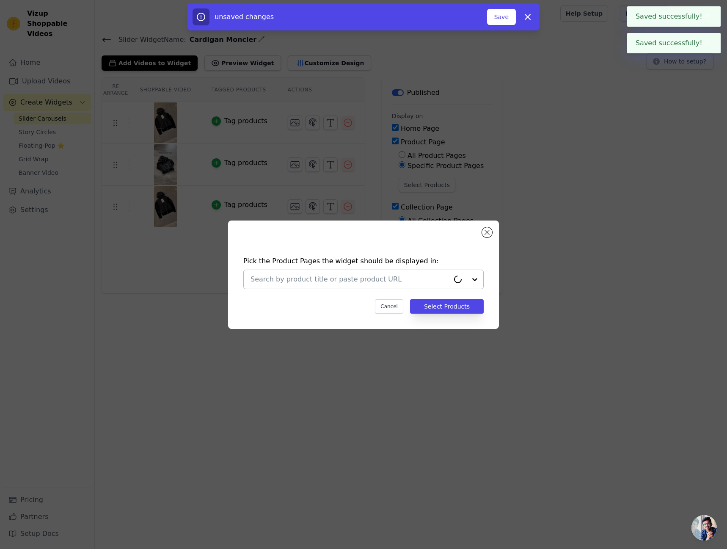
click at [368, 279] on input "text" at bounding box center [350, 279] width 199 height 10
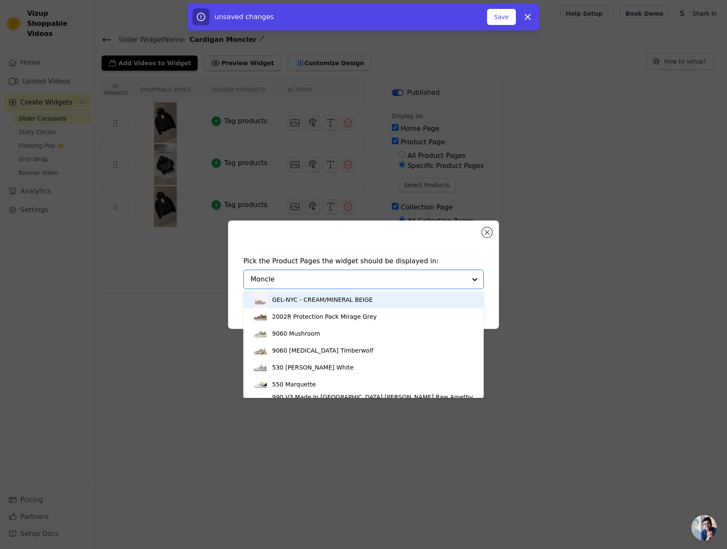
type input "Moncler"
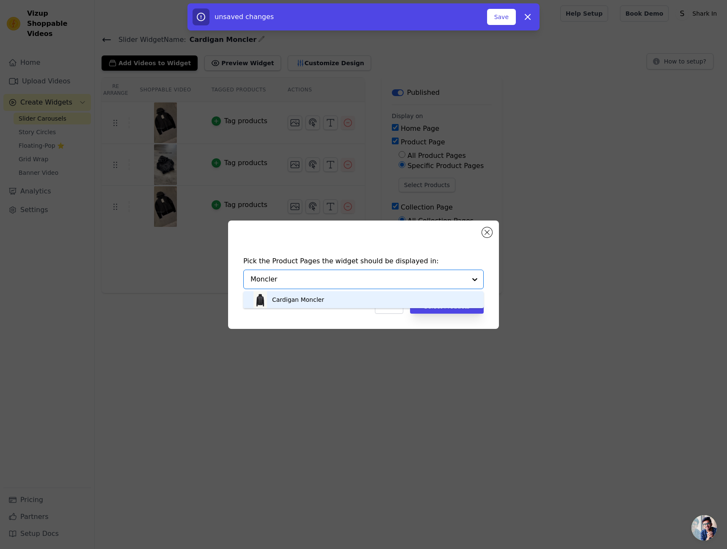
click at [336, 300] on div "Cardigan Moncler" at bounding box center [363, 299] width 223 height 17
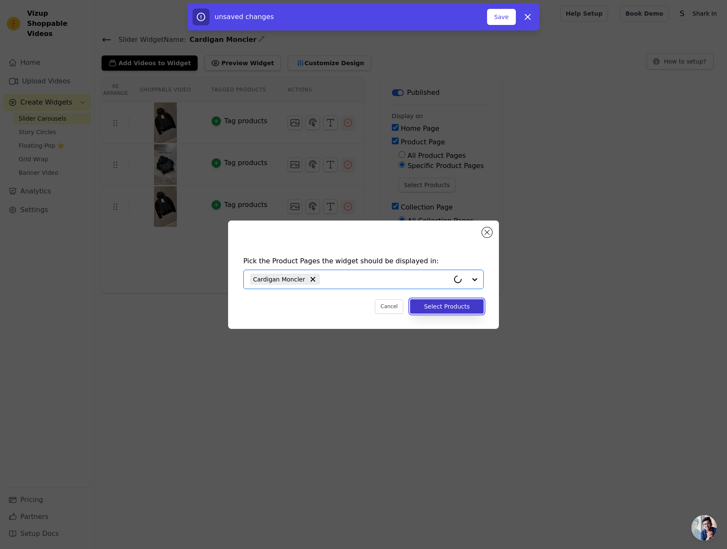
click at [441, 303] on button "Select Products" at bounding box center [447, 306] width 74 height 14
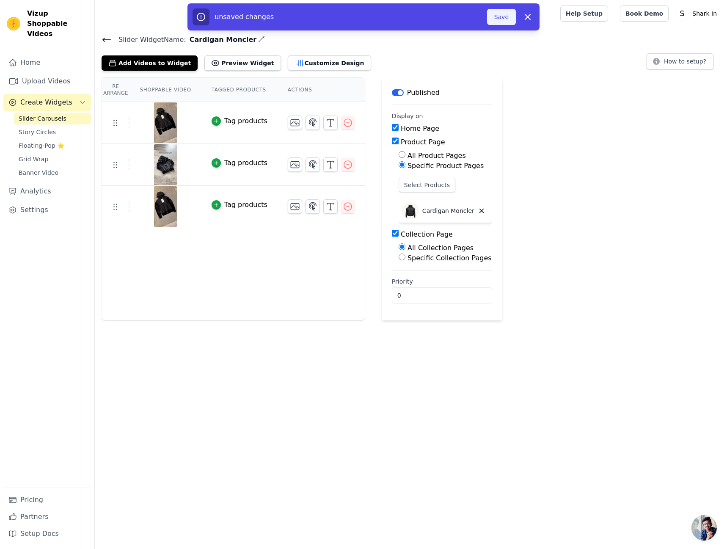
click at [510, 15] on button "Save" at bounding box center [501, 17] width 29 height 16
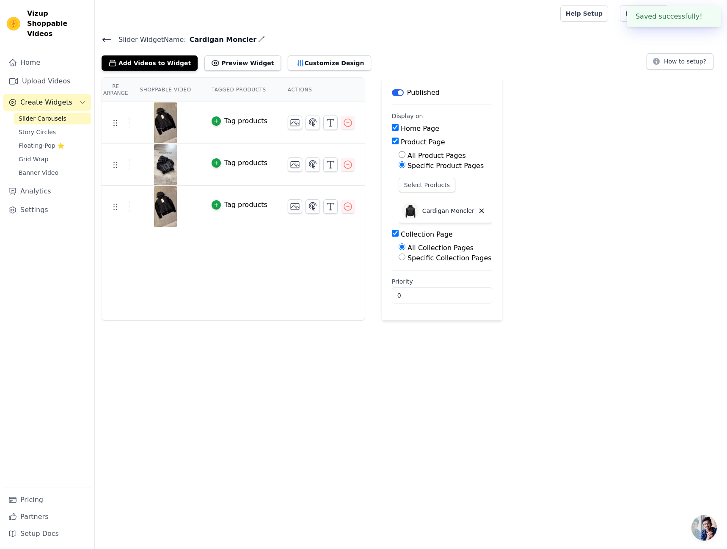
click at [108, 36] on icon at bounding box center [107, 40] width 10 height 10
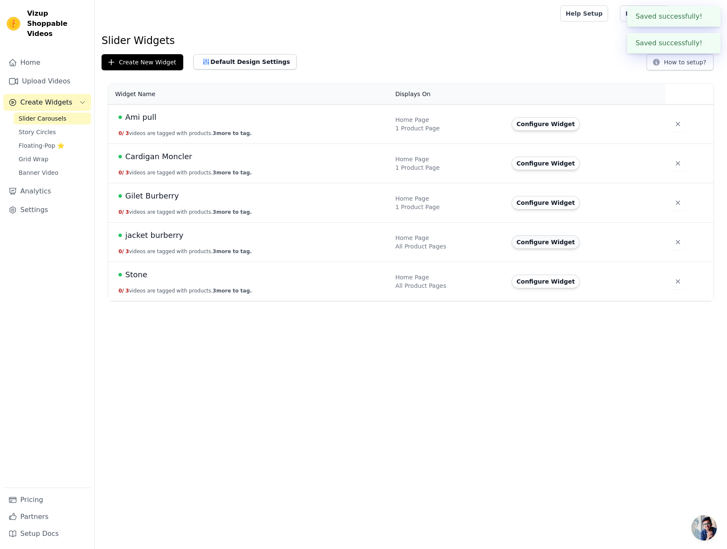
click at [560, 244] on button "Configure Widget" at bounding box center [546, 242] width 69 height 14
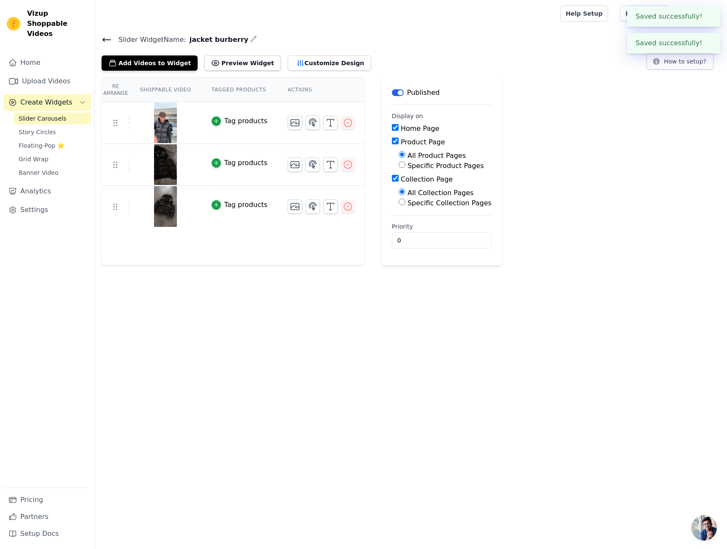
click at [432, 165] on label "Specific Product Pages" at bounding box center [446, 166] width 76 height 8
click at [405, 165] on input "Specific Product Pages" at bounding box center [402, 164] width 7 height 7
radio input "true"
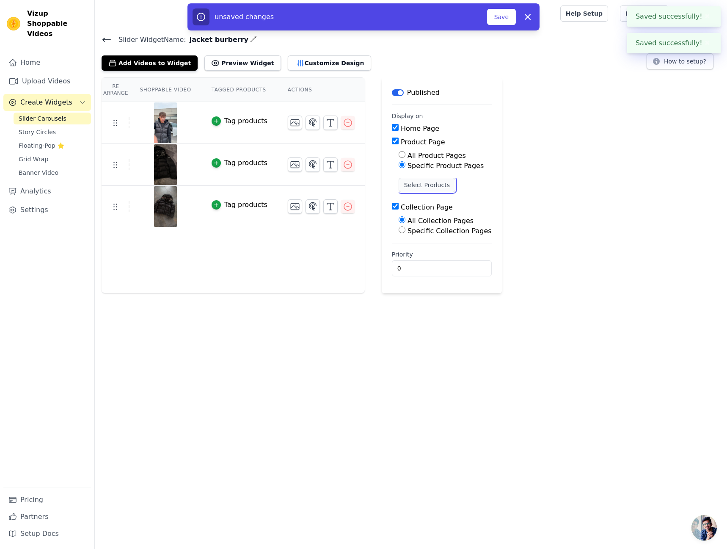
click at [428, 191] on button "Select Products" at bounding box center [427, 185] width 57 height 14
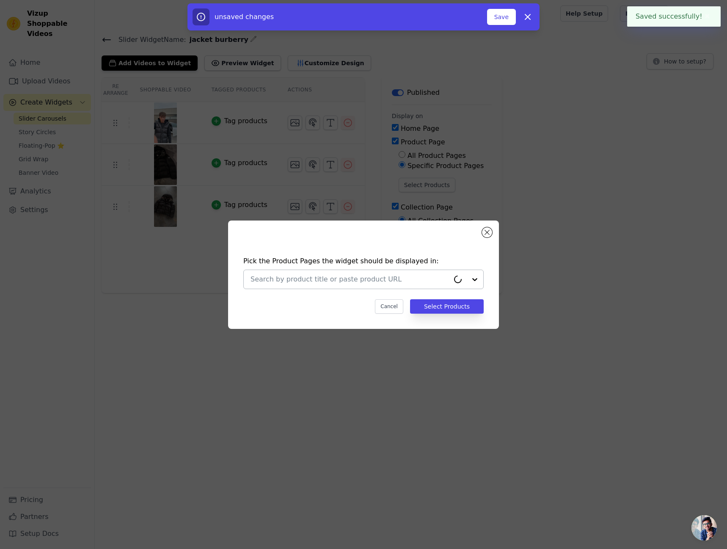
click at [354, 275] on input "text" at bounding box center [350, 279] width 199 height 10
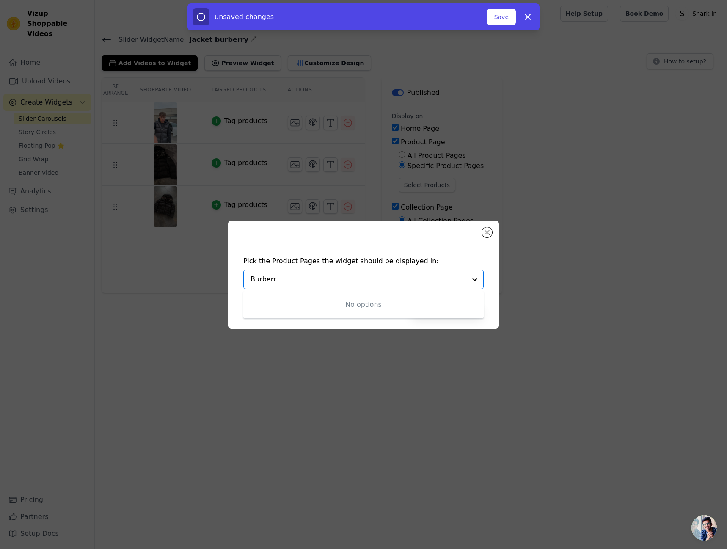
type input "Burberry"
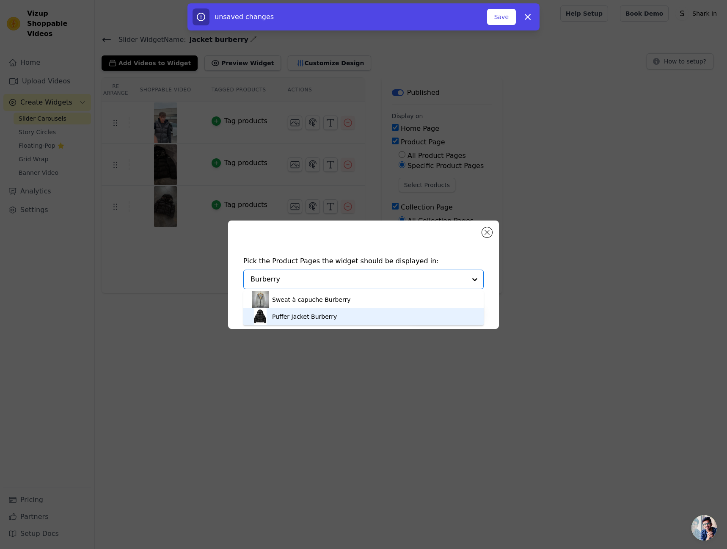
click at [339, 312] on div "Puffer Jacket Burberry" at bounding box center [363, 316] width 223 height 17
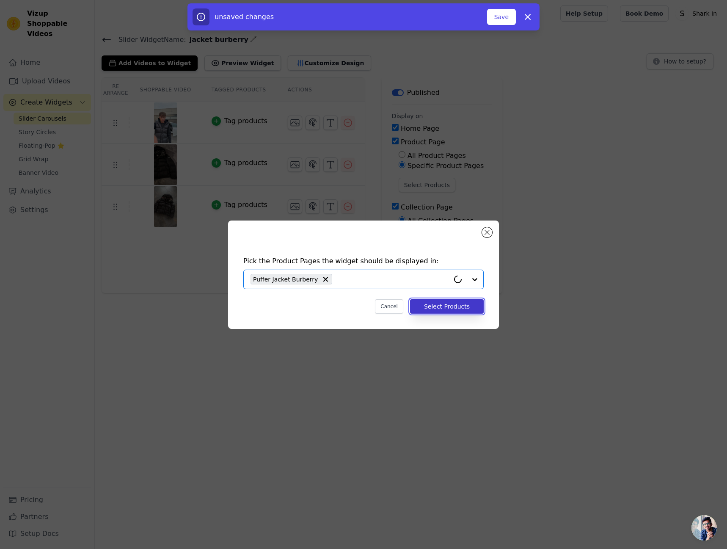
click at [451, 311] on button "Select Products" at bounding box center [447, 306] width 74 height 14
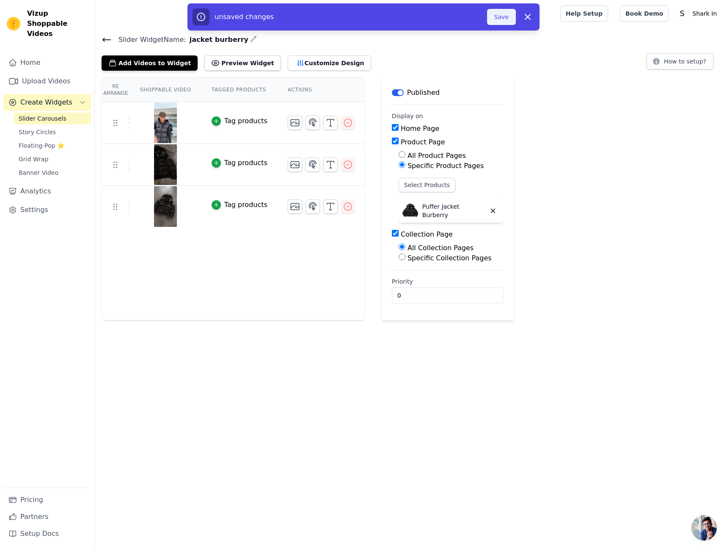
click at [503, 19] on button "Save" at bounding box center [501, 17] width 29 height 16
click at [503, 19] on div at bounding box center [326, 13] width 449 height 27
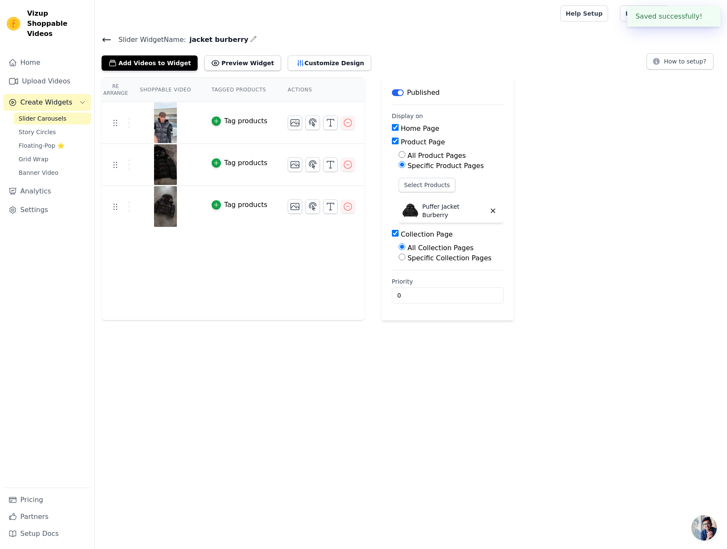
click at [107, 41] on icon at bounding box center [107, 40] width 10 height 10
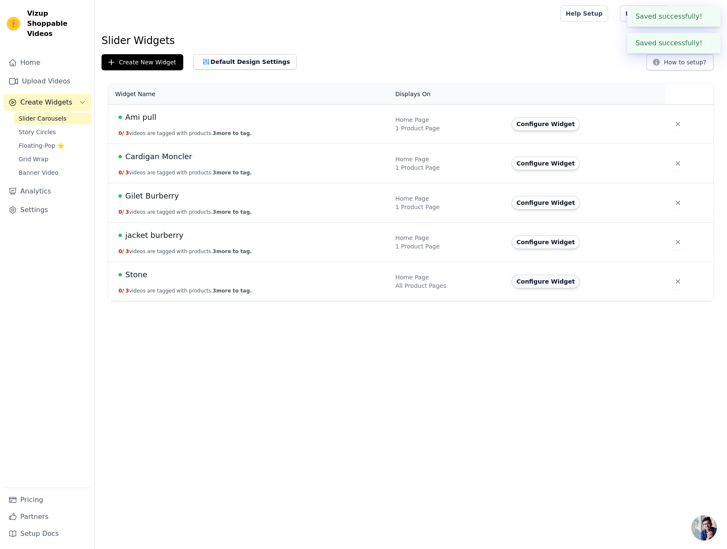
click at [557, 283] on button "Configure Widget" at bounding box center [546, 282] width 69 height 14
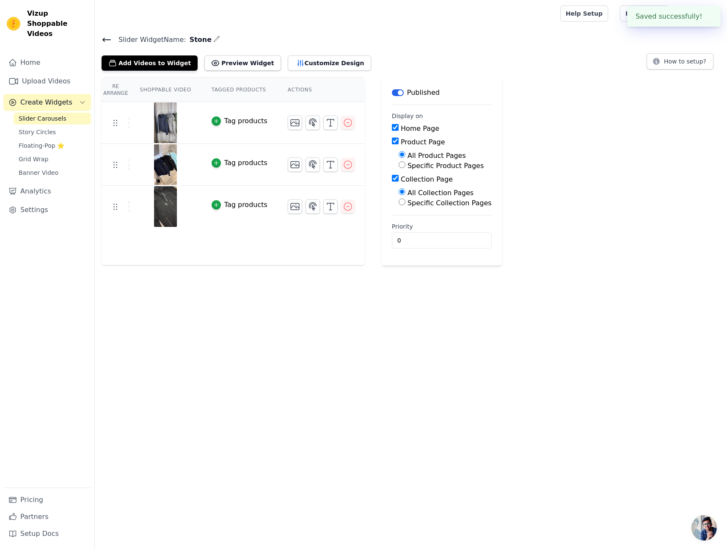
click at [420, 169] on label "Specific Product Pages" at bounding box center [446, 166] width 76 height 8
click at [405, 168] on input "Specific Product Pages" at bounding box center [402, 164] width 7 height 7
radio input "true"
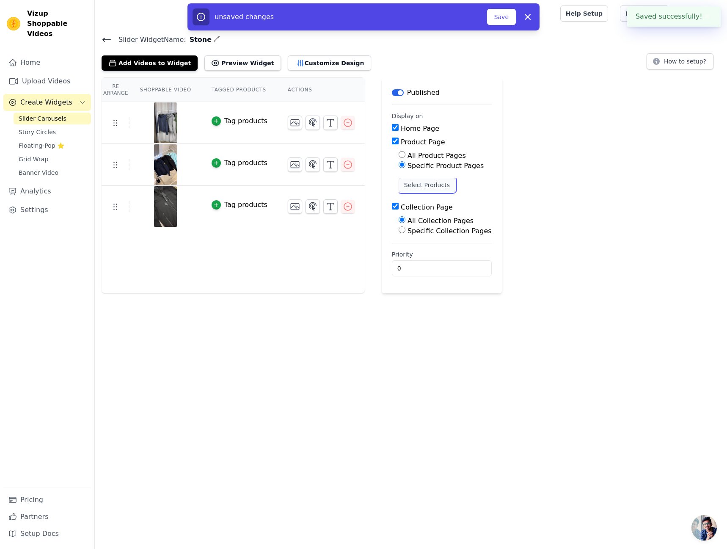
click at [437, 184] on button "Select Products" at bounding box center [427, 185] width 57 height 14
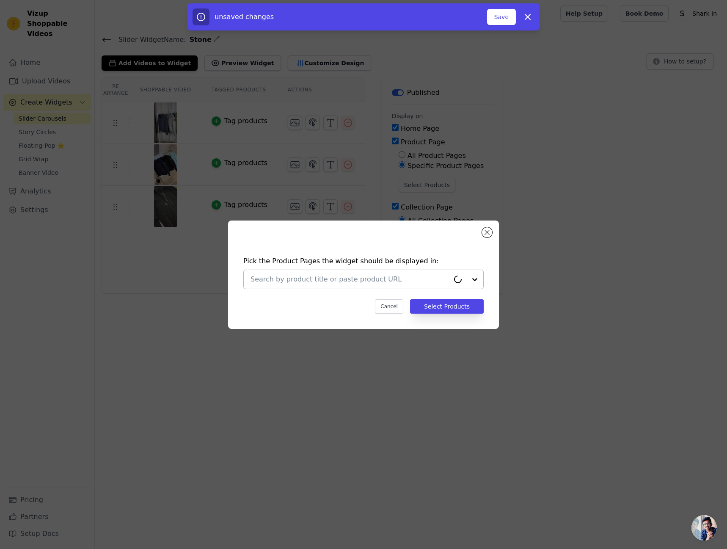
click at [387, 276] on input "text" at bounding box center [350, 279] width 199 height 10
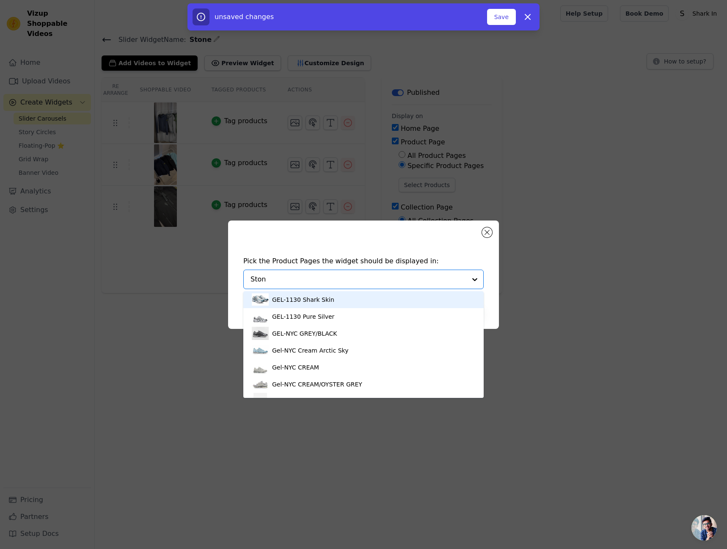
type input "Stone"
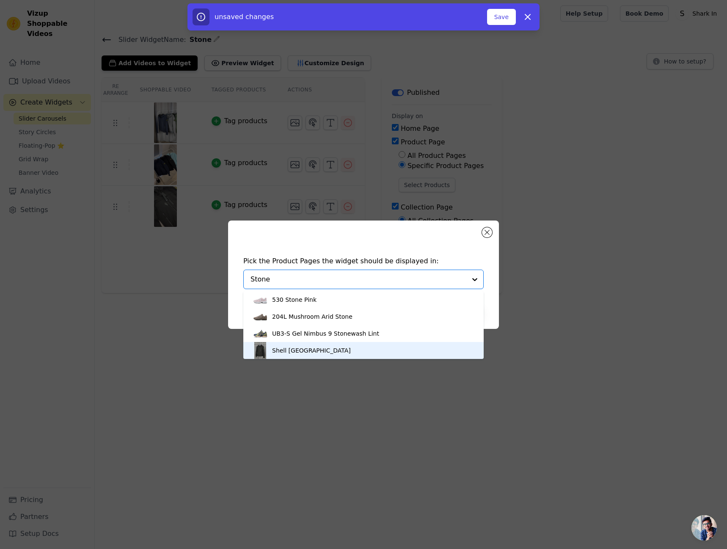
click at [347, 351] on div "Shell [GEOGRAPHIC_DATA]" at bounding box center [363, 350] width 223 height 17
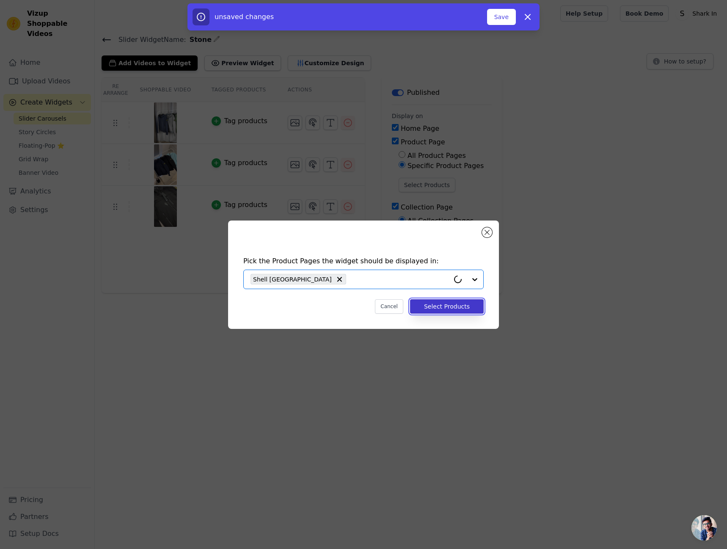
click at [462, 304] on button "Select Products" at bounding box center [447, 306] width 74 height 14
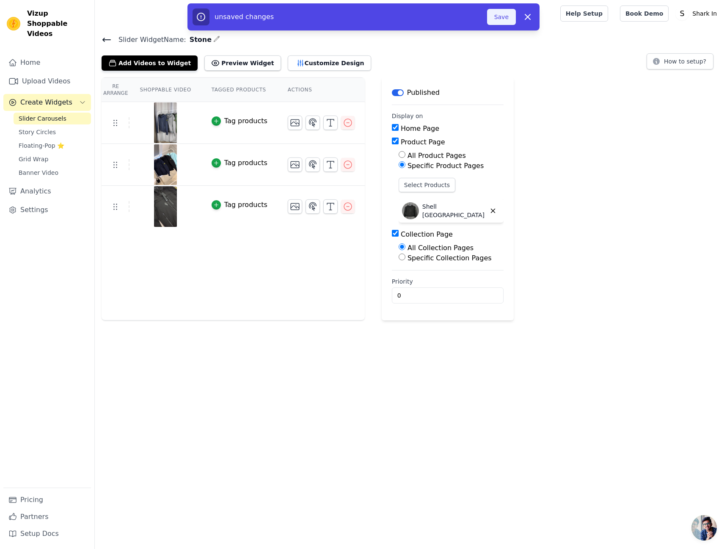
click at [501, 17] on button "Save" at bounding box center [501, 17] width 29 height 16
